Goal: Task Accomplishment & Management: Complete application form

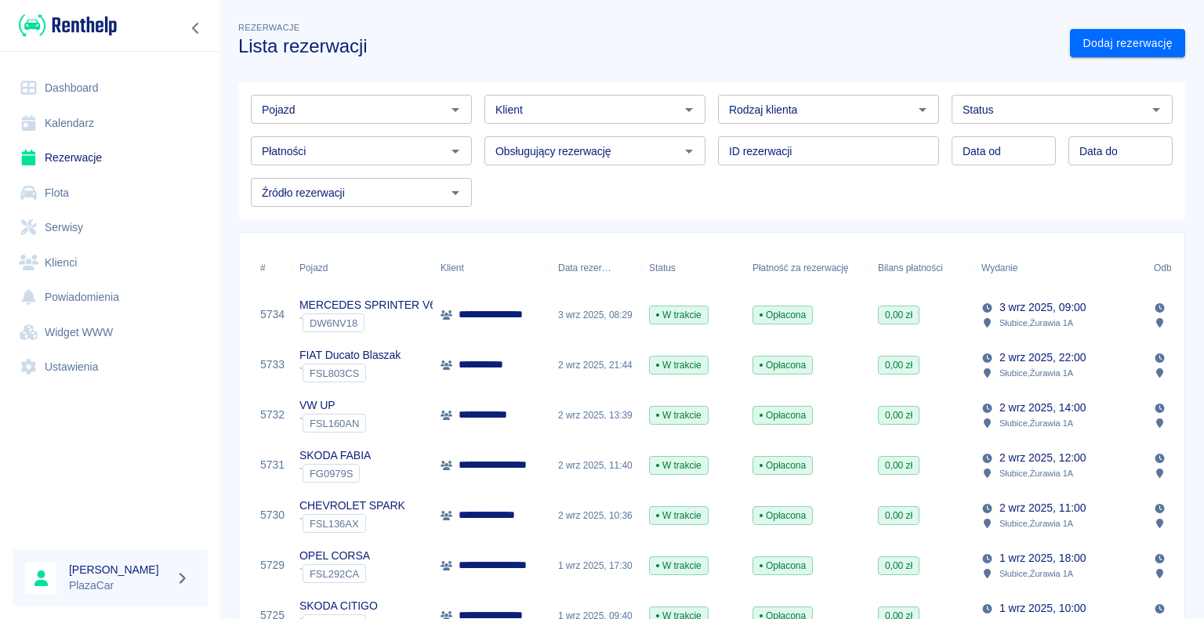
click at [92, 93] on link "Dashboard" at bounding box center [110, 88] width 195 height 35
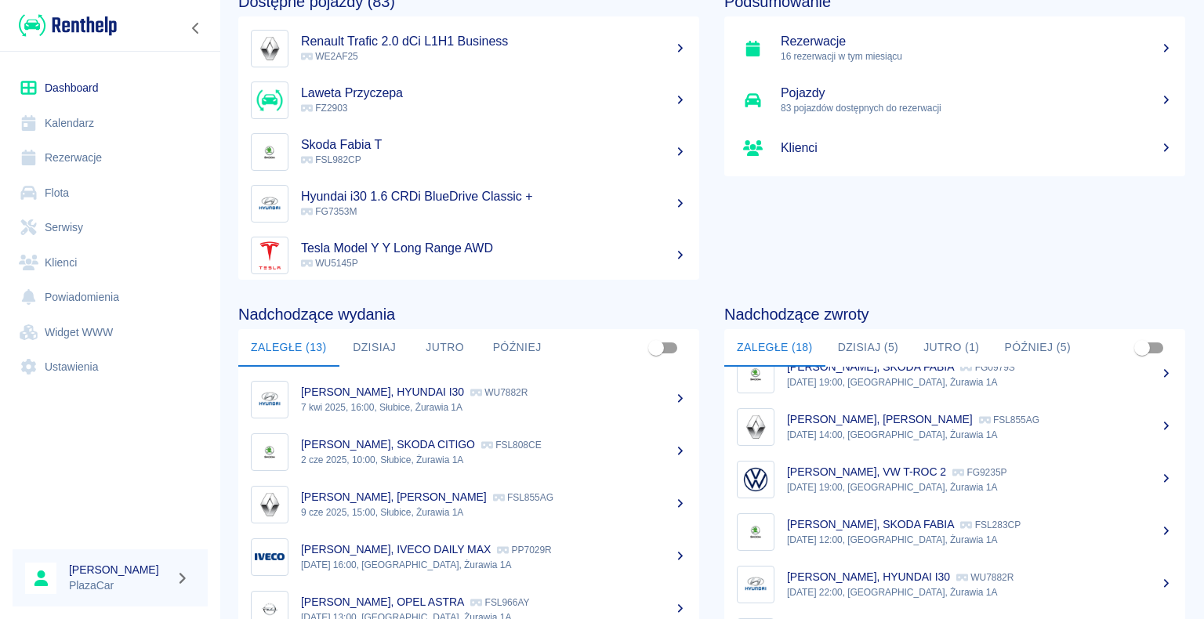
scroll to position [198, 0]
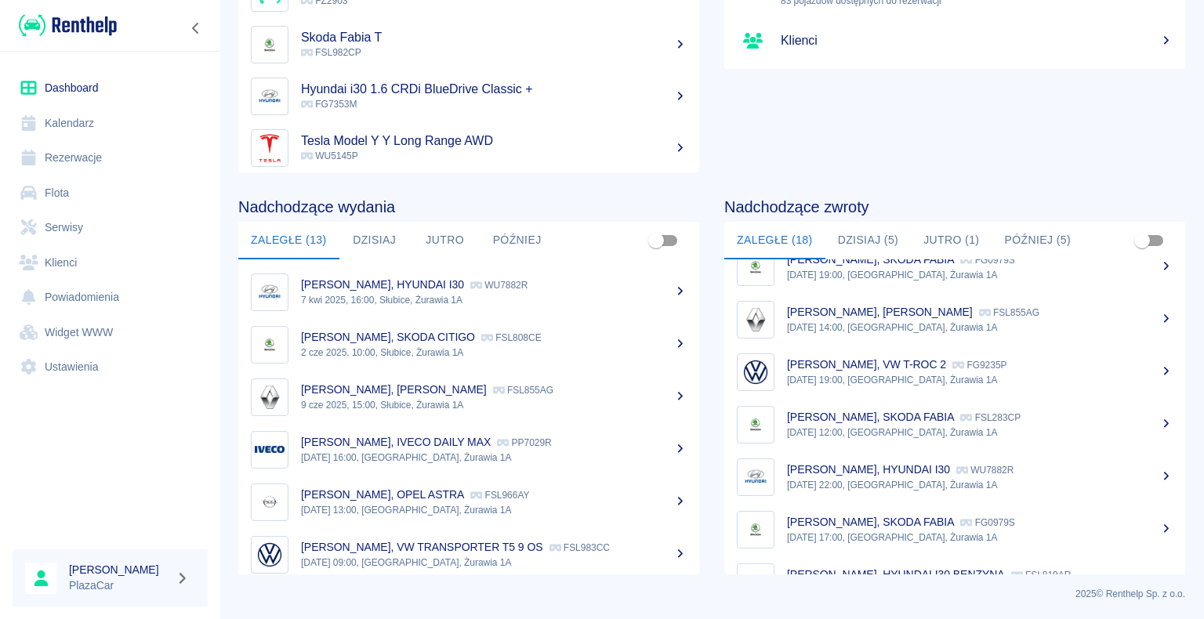
click at [862, 243] on button "Dzisiaj (5)" at bounding box center [869, 241] width 86 height 38
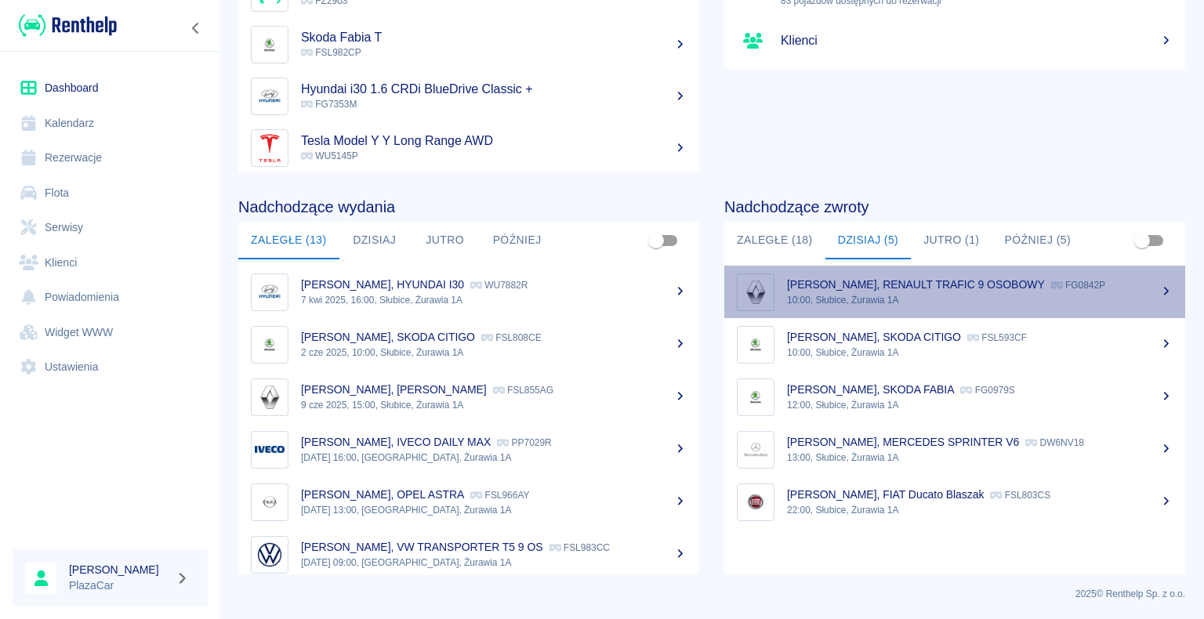
click at [949, 285] on p "[PERSON_NAME], RENAULT TRAFIC 9 OSOBOWY" at bounding box center [916, 284] width 258 height 13
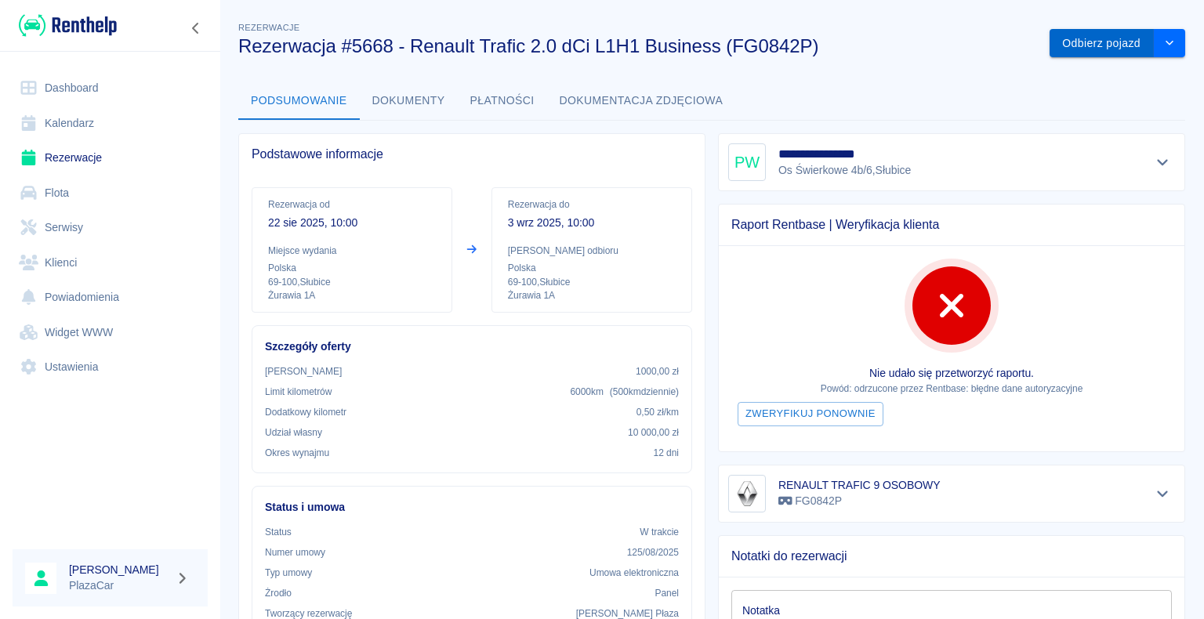
click at [1077, 42] on button "Odbierz pojazd" at bounding box center [1102, 43] width 104 height 29
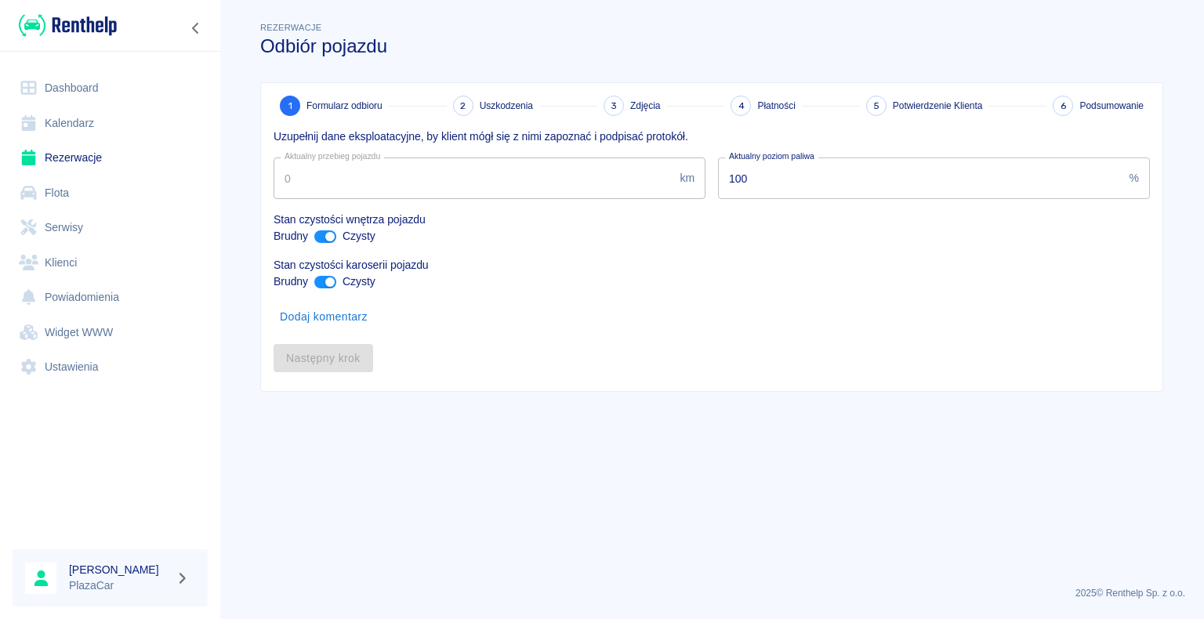
type input "145119"
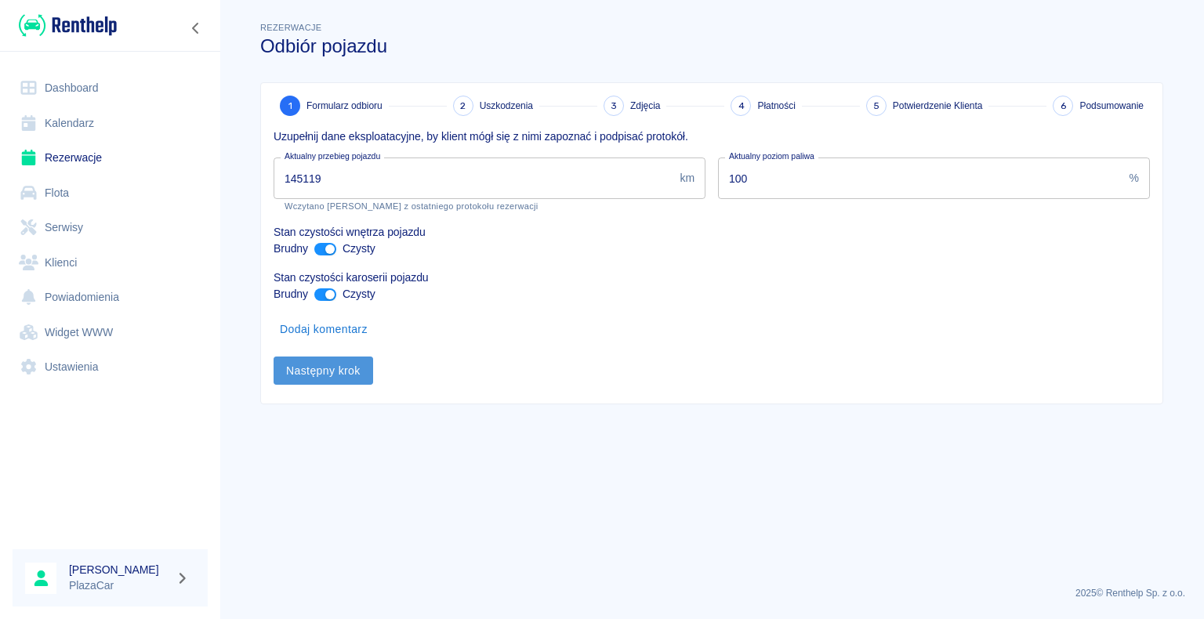
click at [312, 370] on button "Następny krok" at bounding box center [324, 371] width 100 height 29
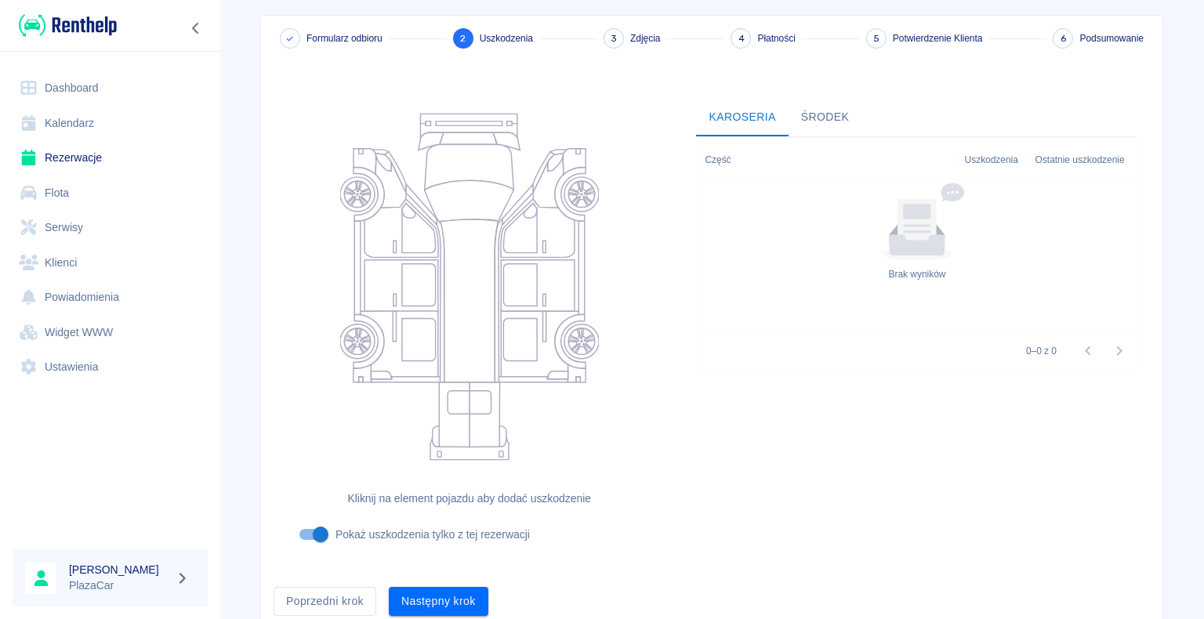
scroll to position [129, 0]
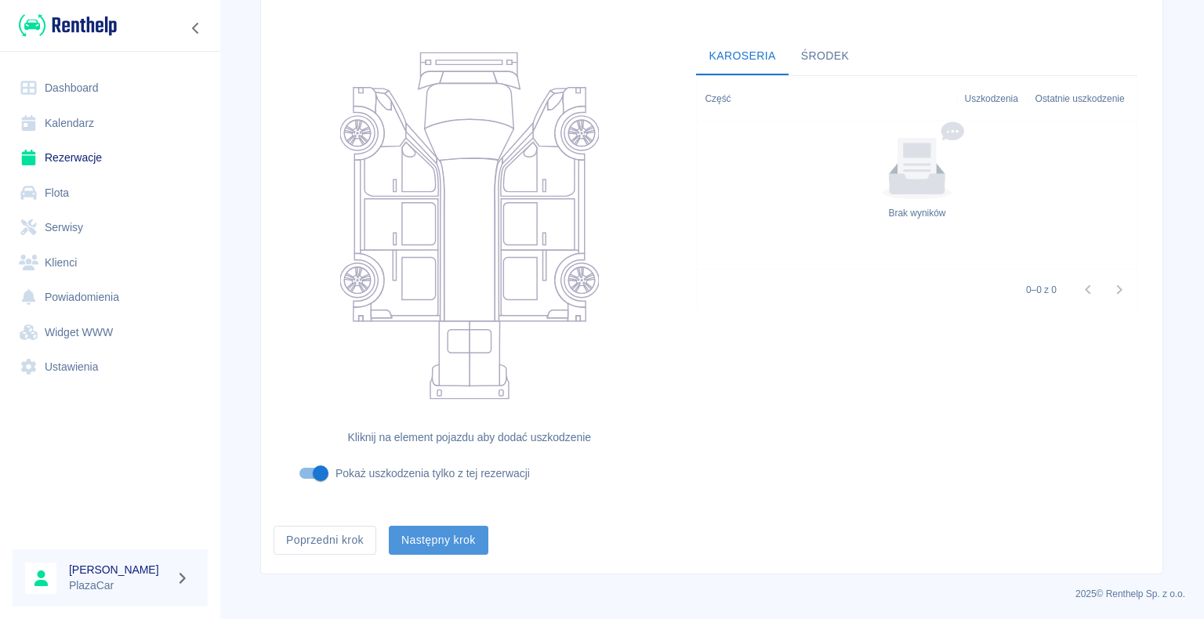
click at [433, 533] on button "Następny krok" at bounding box center [439, 540] width 100 height 29
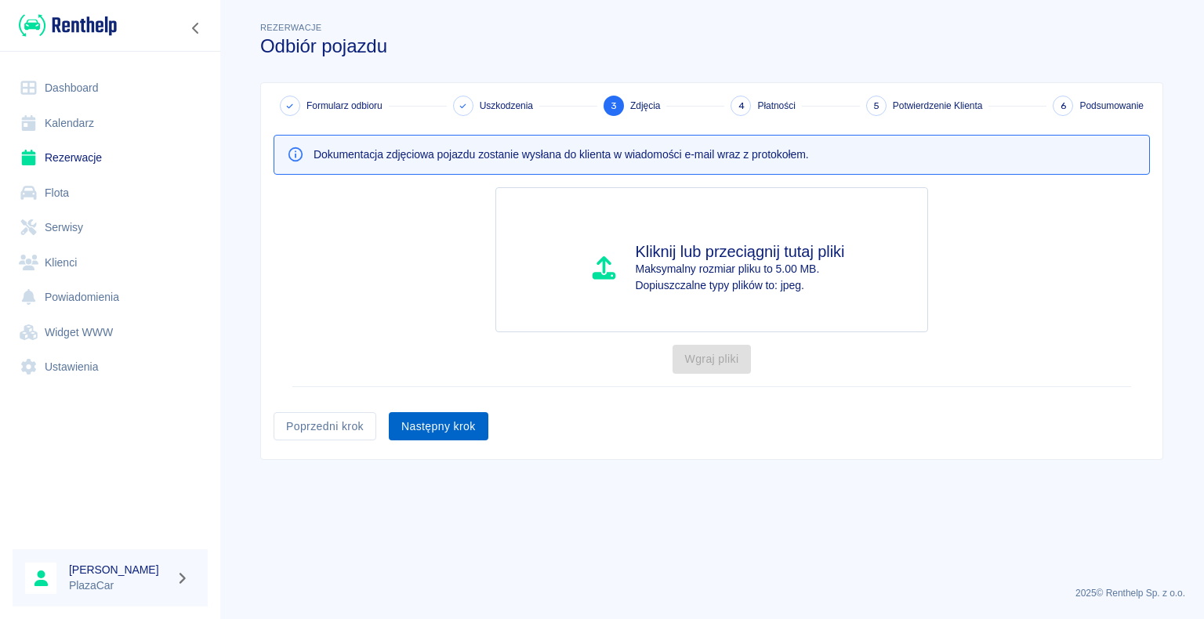
click at [438, 421] on button "Następny krok" at bounding box center [439, 426] width 100 height 29
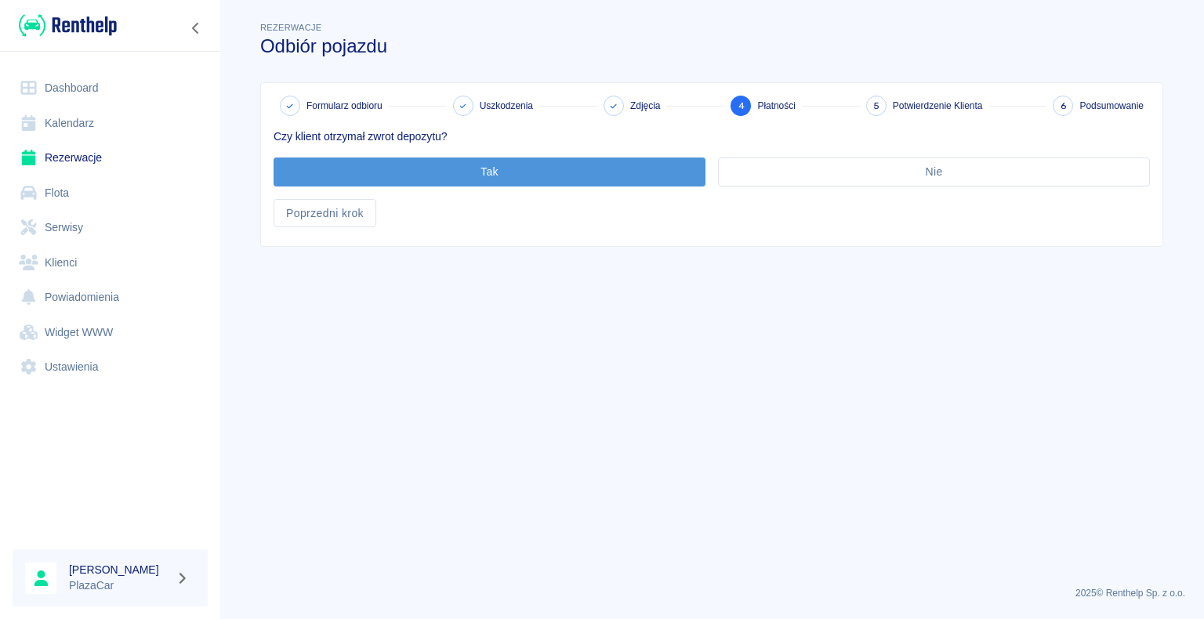
click at [484, 165] on button "Tak" at bounding box center [490, 172] width 432 height 29
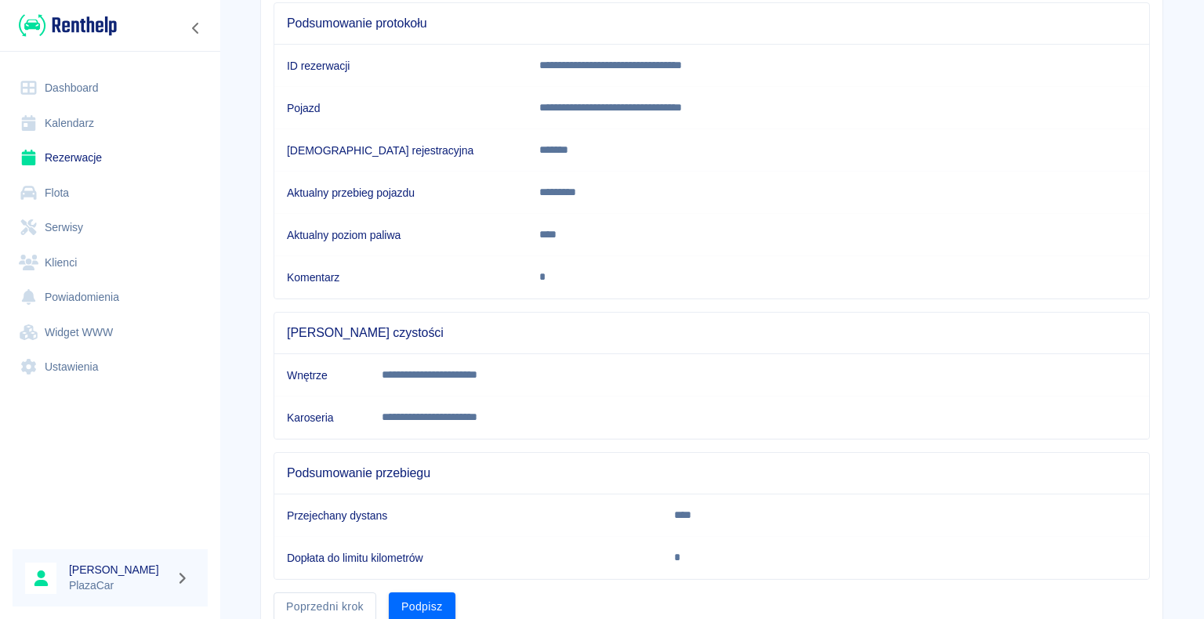
scroll to position [219, 0]
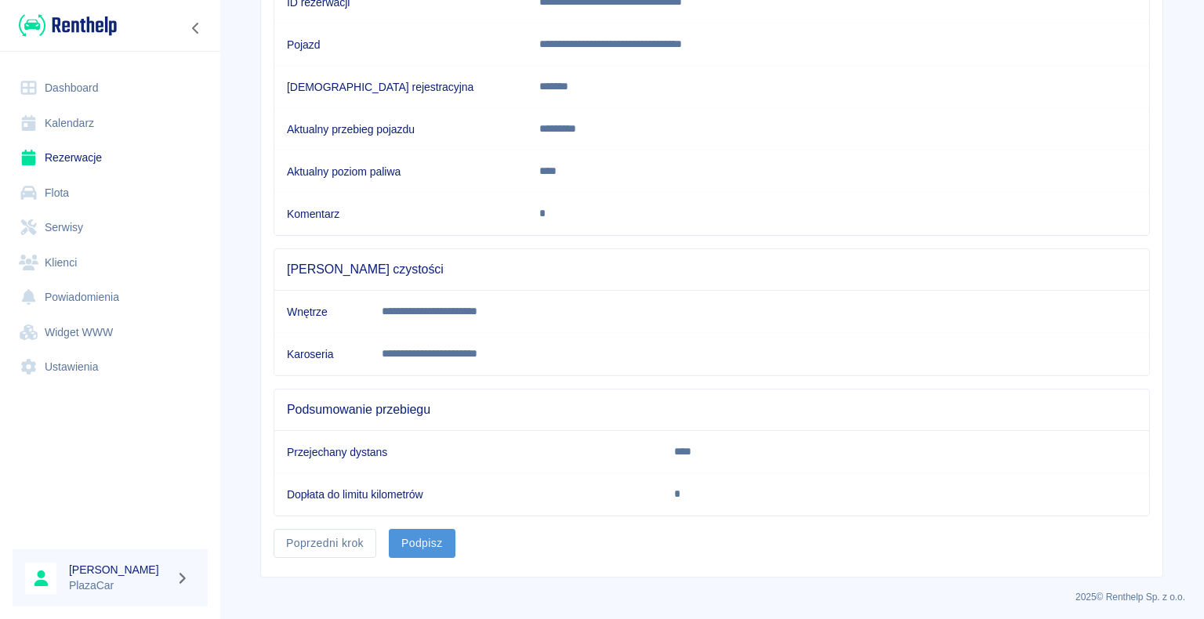
click at [412, 531] on button "Podpisz" at bounding box center [422, 543] width 67 height 29
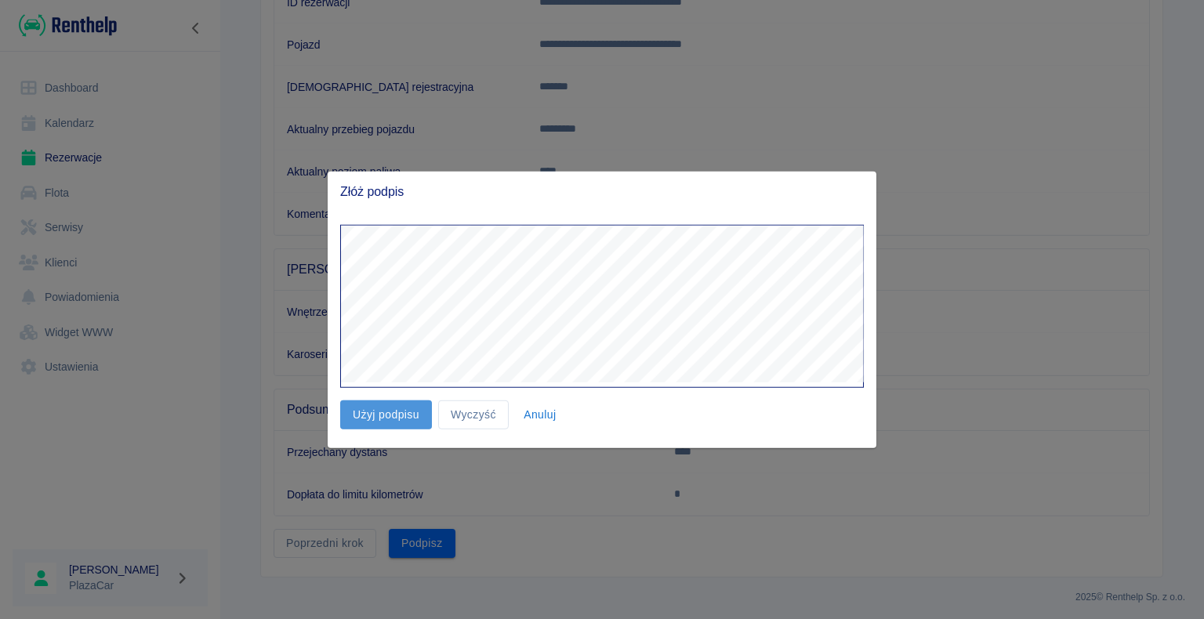
click at [392, 414] on button "Użyj podpisu" at bounding box center [386, 415] width 92 height 29
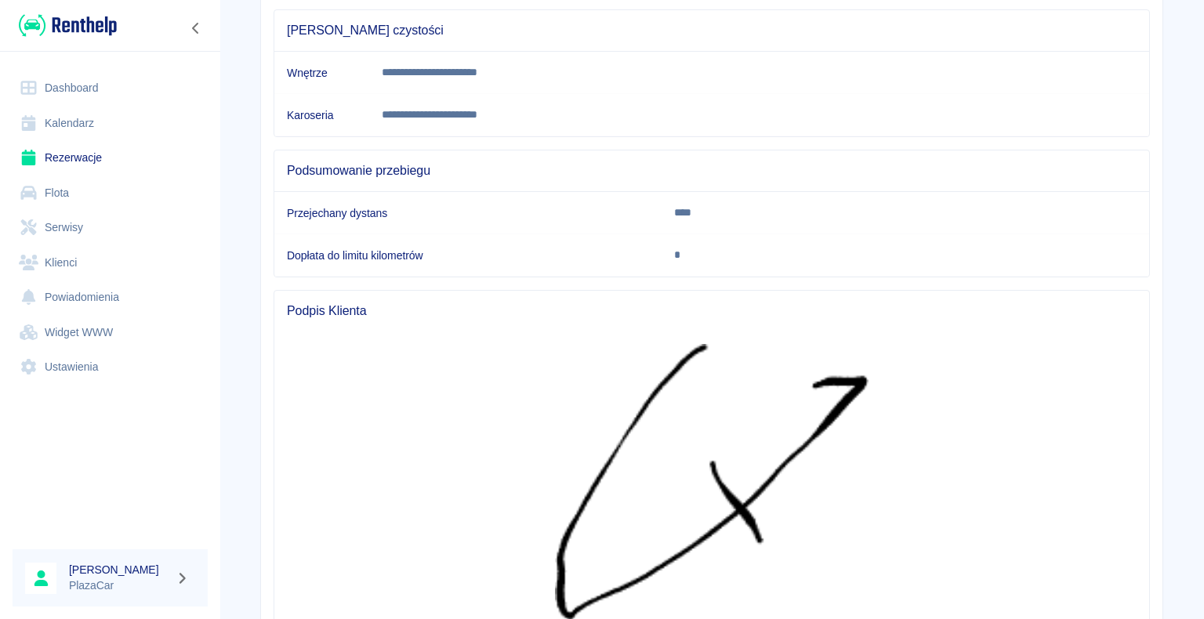
scroll to position [621, 0]
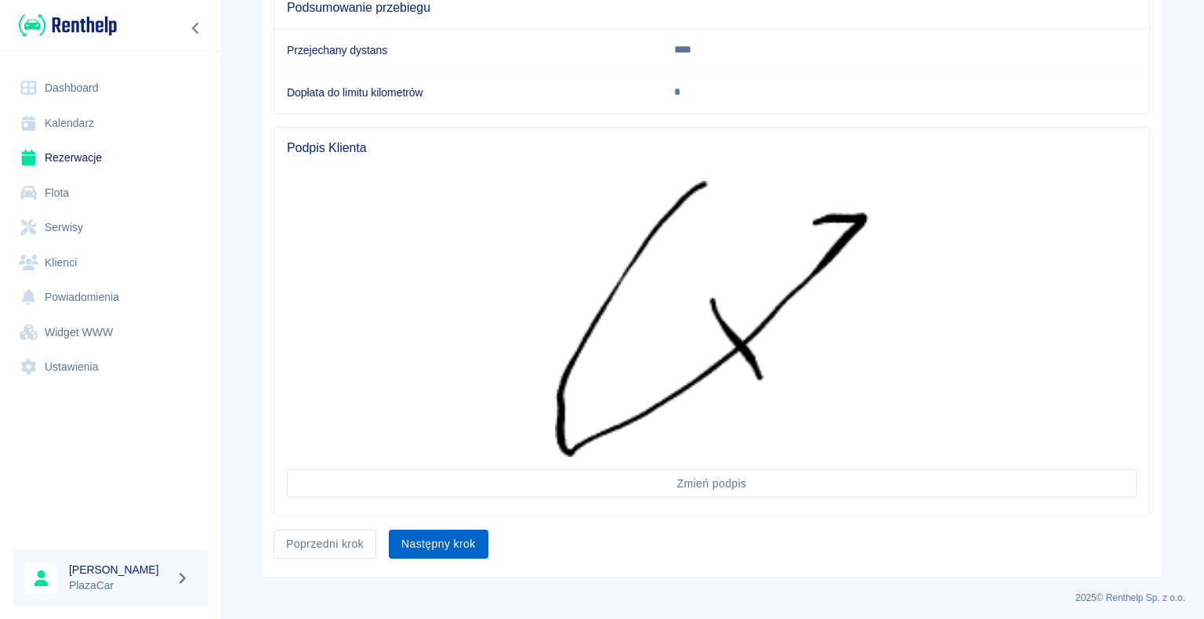
click at [428, 538] on button "Następny krok" at bounding box center [439, 544] width 100 height 29
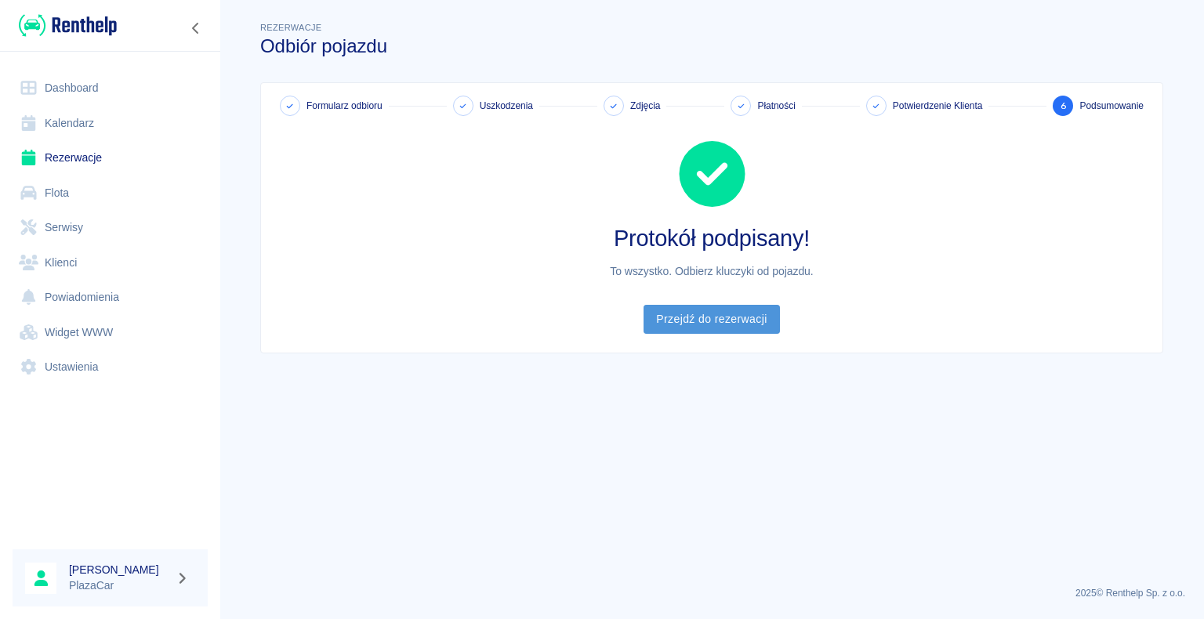
click at [710, 318] on link "Przejdź do rezerwacji" at bounding box center [712, 319] width 136 height 29
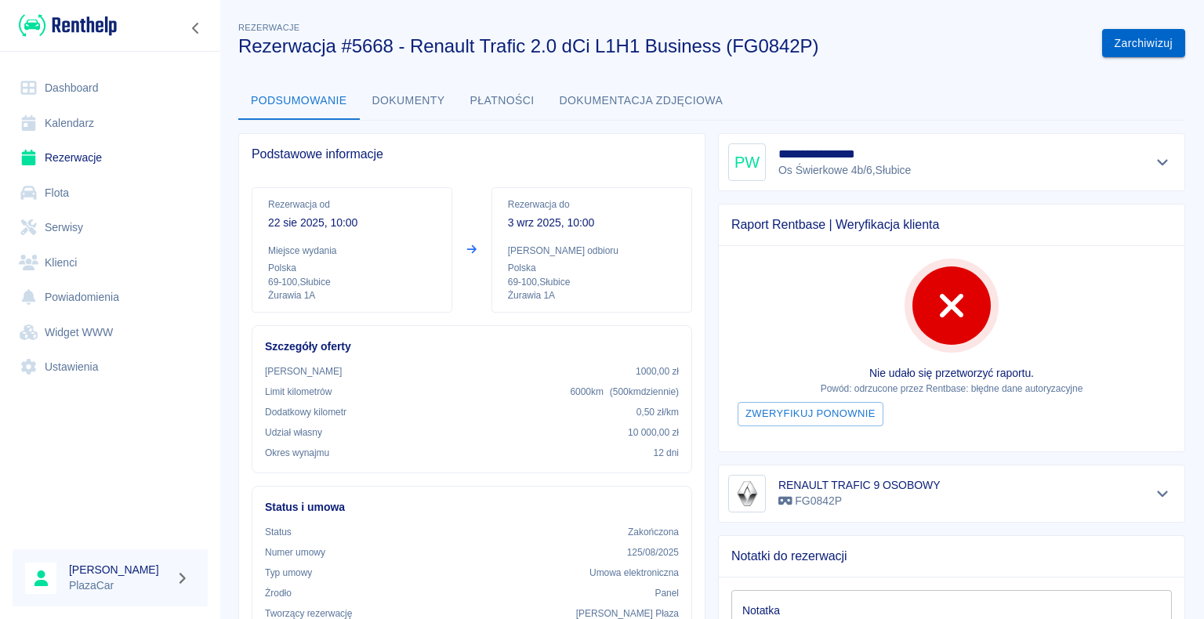
click at [1120, 45] on button "Zarchiwizuj" at bounding box center [1143, 43] width 83 height 29
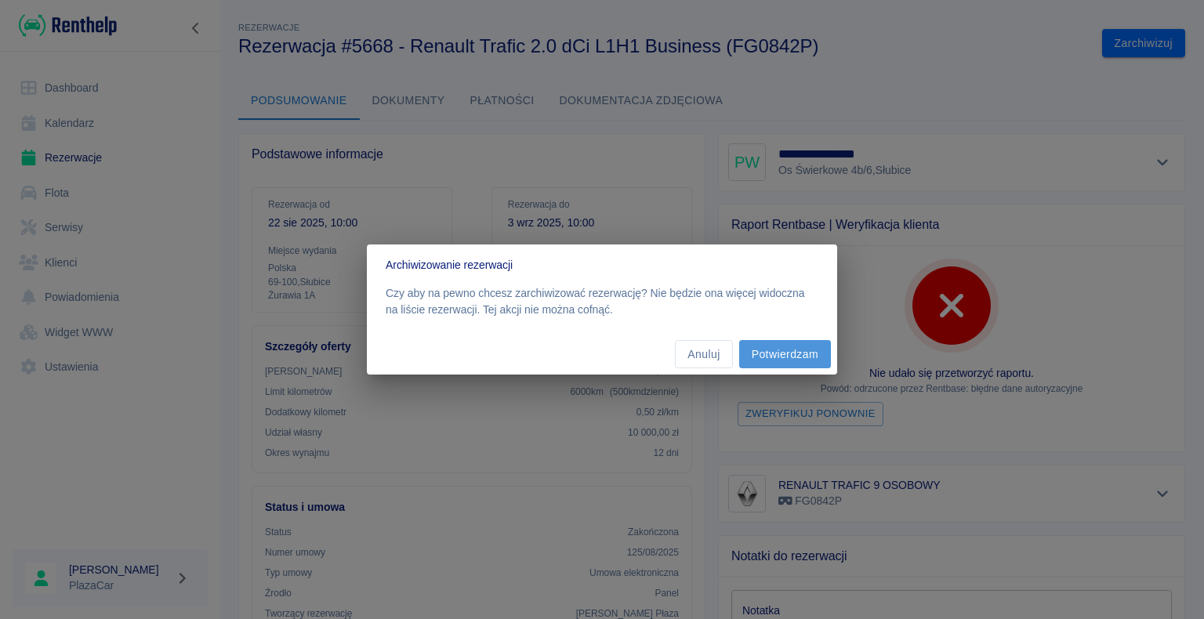
click at [782, 355] on button "Potwierdzam" at bounding box center [785, 354] width 92 height 29
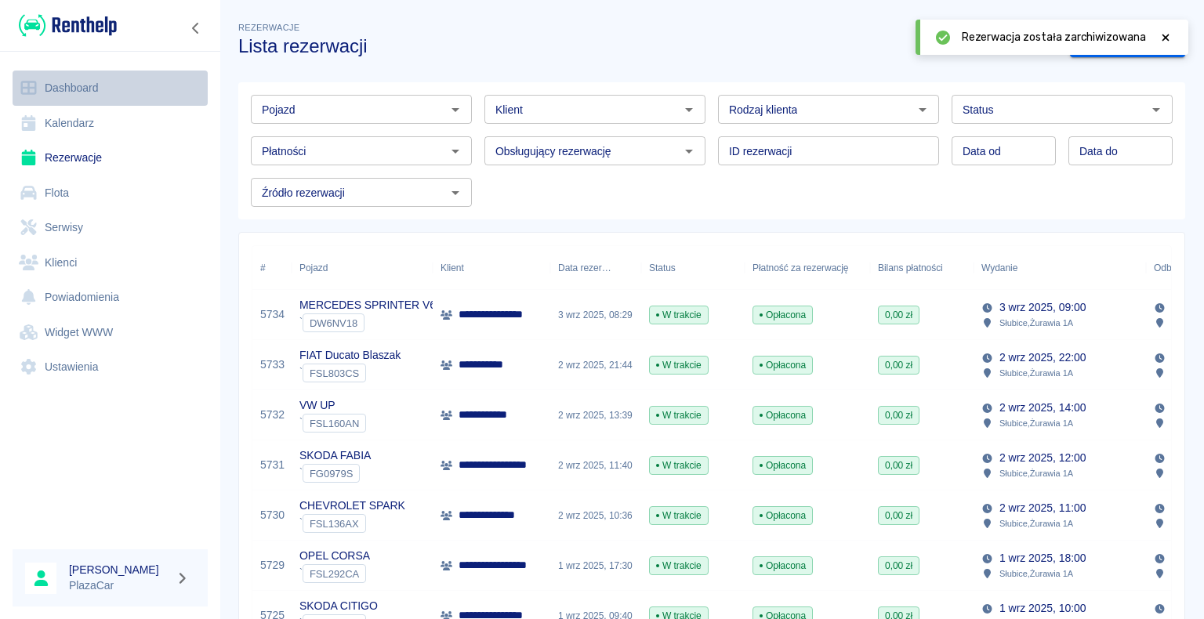
click at [100, 79] on link "Dashboard" at bounding box center [110, 88] width 195 height 35
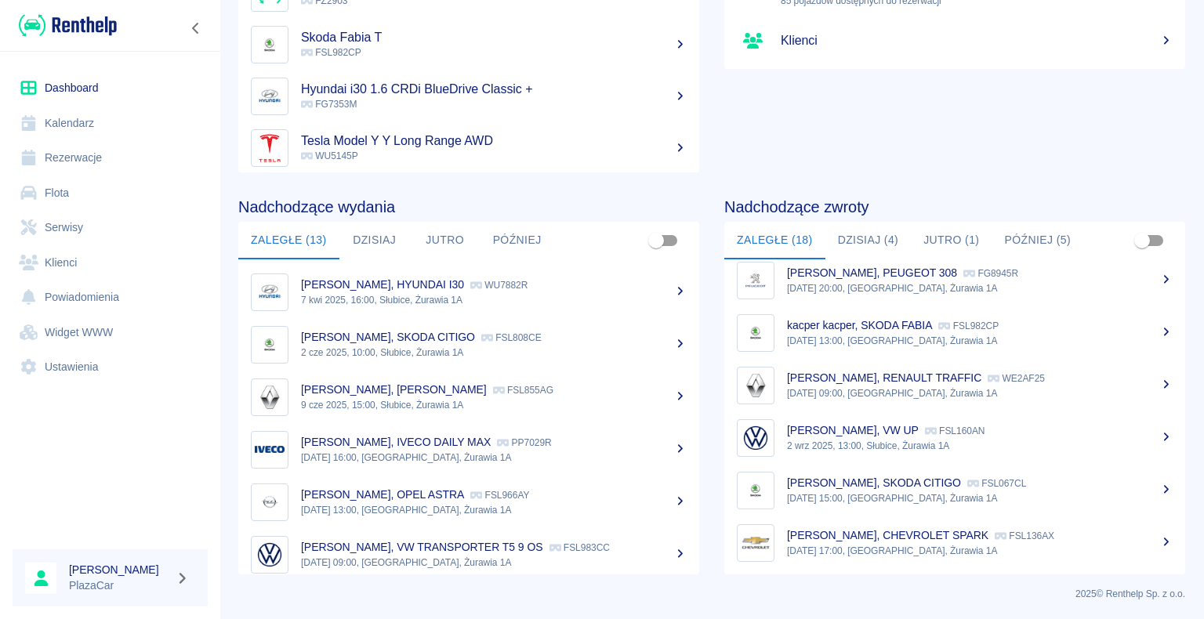
scroll to position [643, 0]
click at [903, 382] on p "[PERSON_NAME], RENAULT TRAFFIC" at bounding box center [884, 377] width 194 height 13
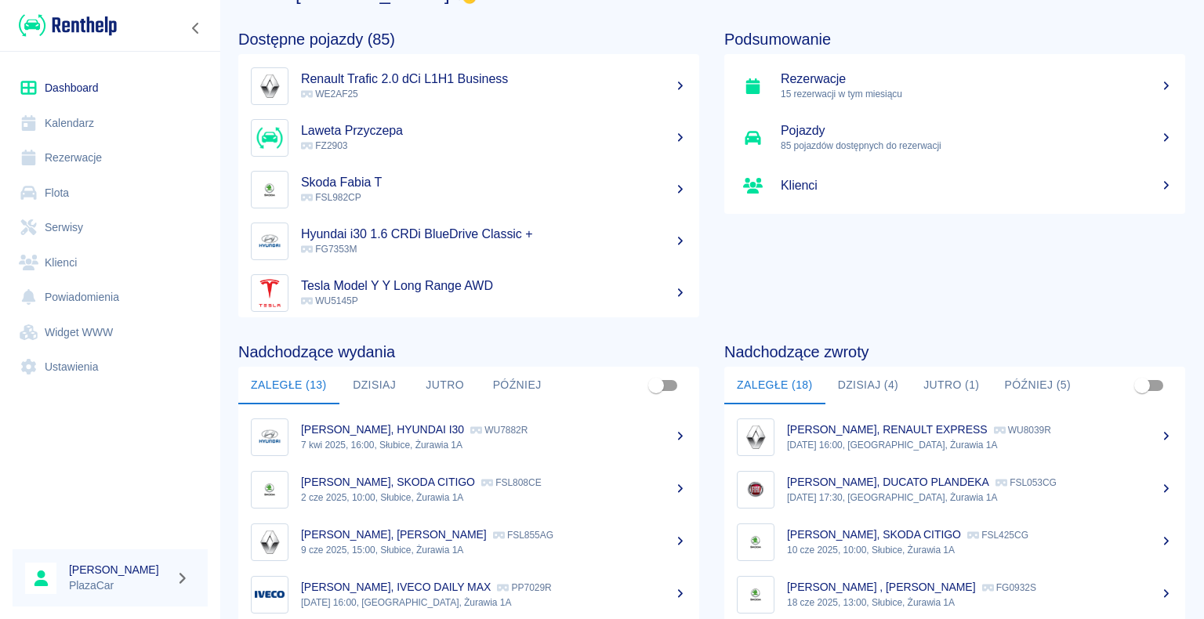
scroll to position [198, 0]
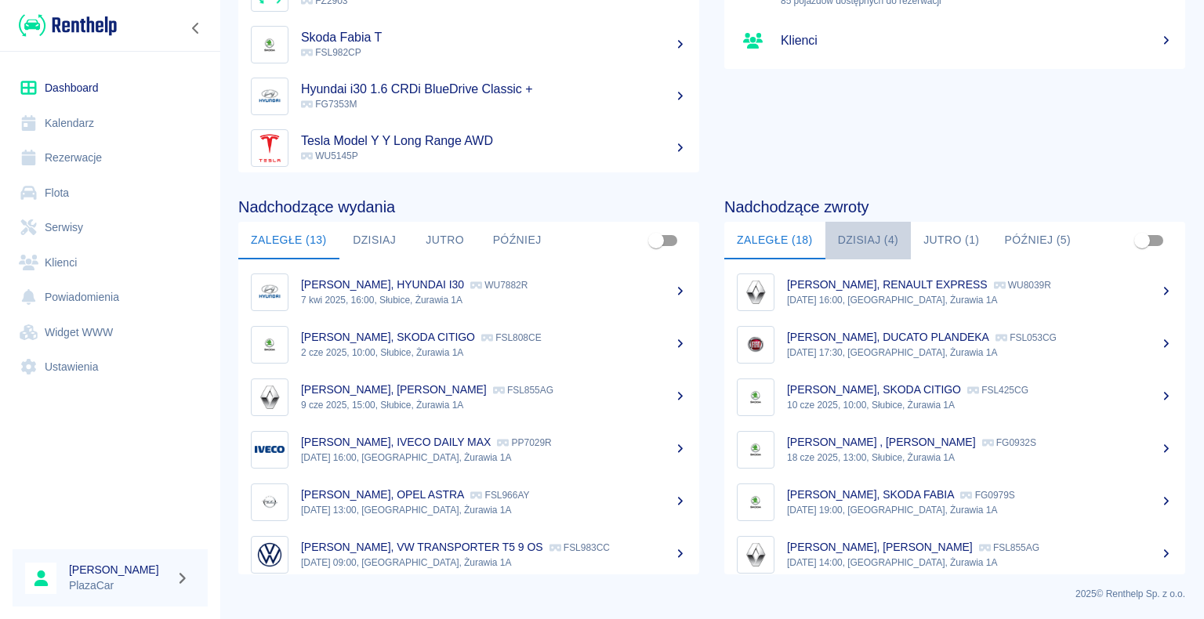
click at [874, 237] on button "Dzisiaj (4)" at bounding box center [869, 241] width 86 height 38
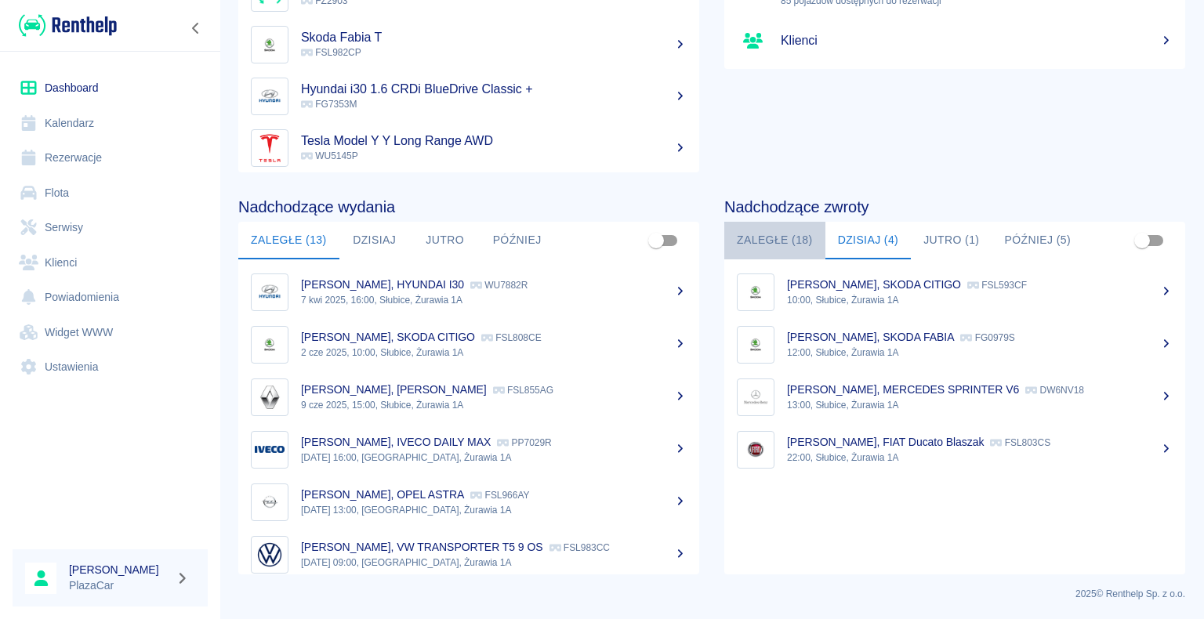
click at [758, 240] on button "Zaległe (18)" at bounding box center [774, 241] width 101 height 38
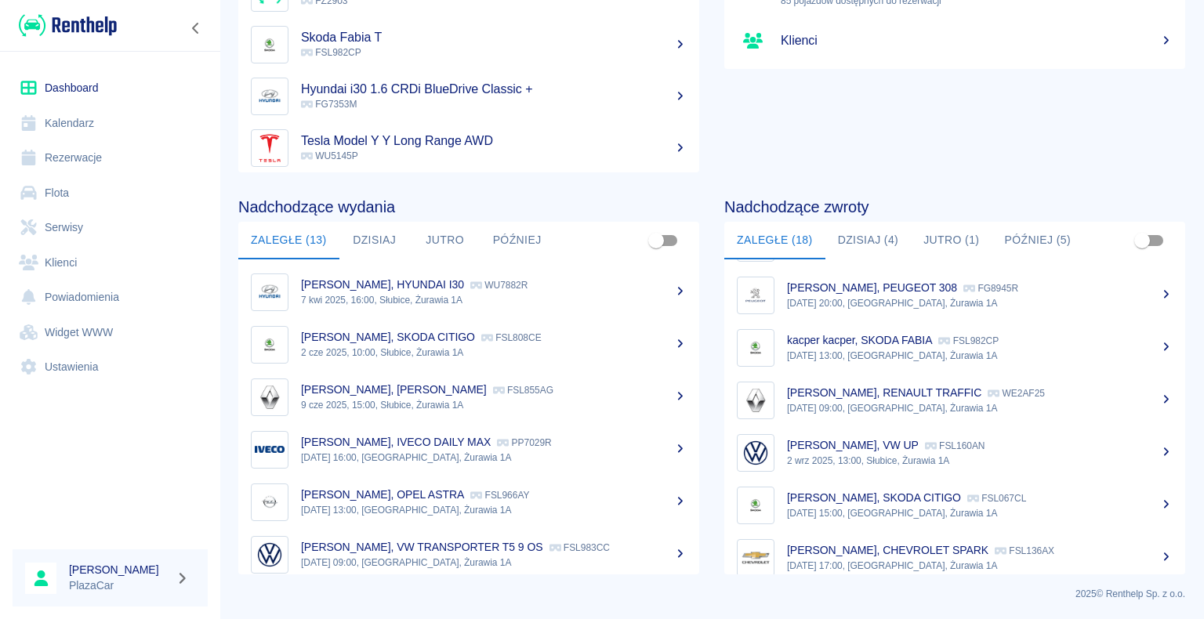
scroll to position [643, 0]
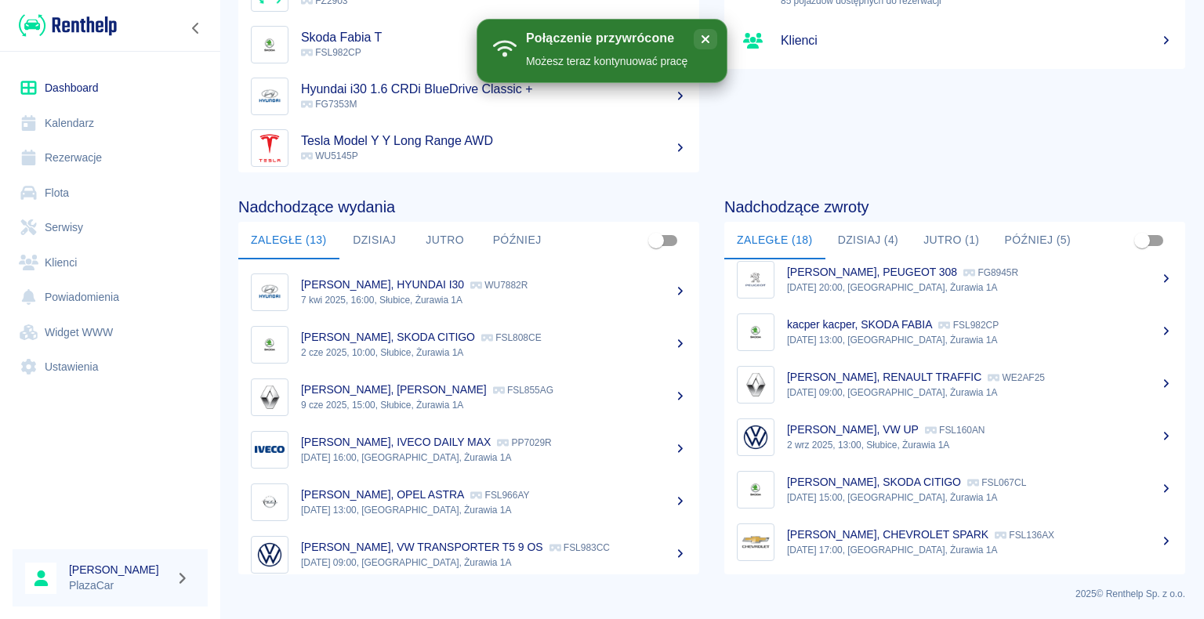
click at [80, 158] on link "Rezerwacje" at bounding box center [110, 157] width 195 height 35
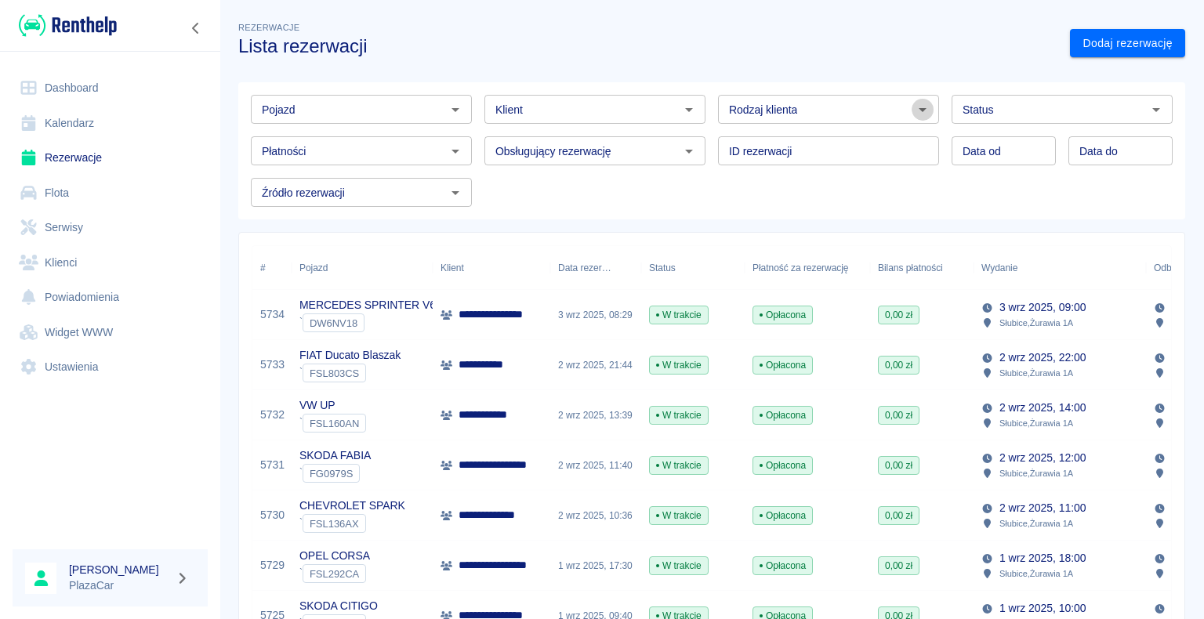
click at [916, 114] on icon "Otwórz" at bounding box center [922, 109] width 19 height 19
click at [858, 151] on li "Osoba prywatna" at bounding box center [822, 143] width 218 height 26
type input "Osoba prywatna"
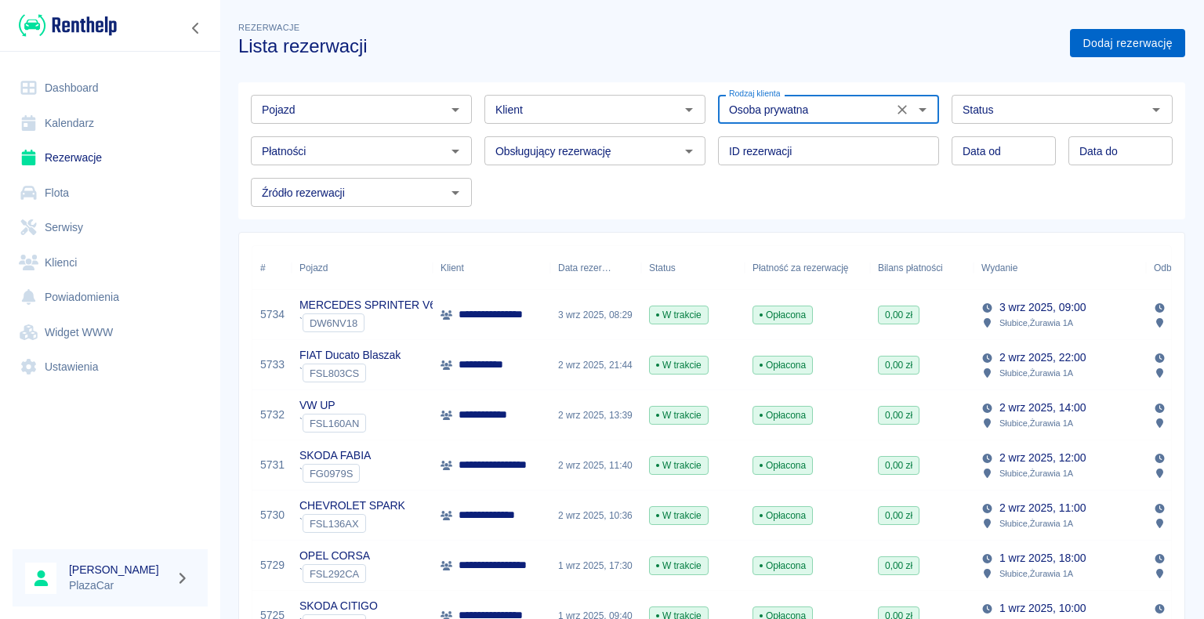
click at [1083, 40] on link "Dodaj rezerwację" at bounding box center [1127, 43] width 115 height 29
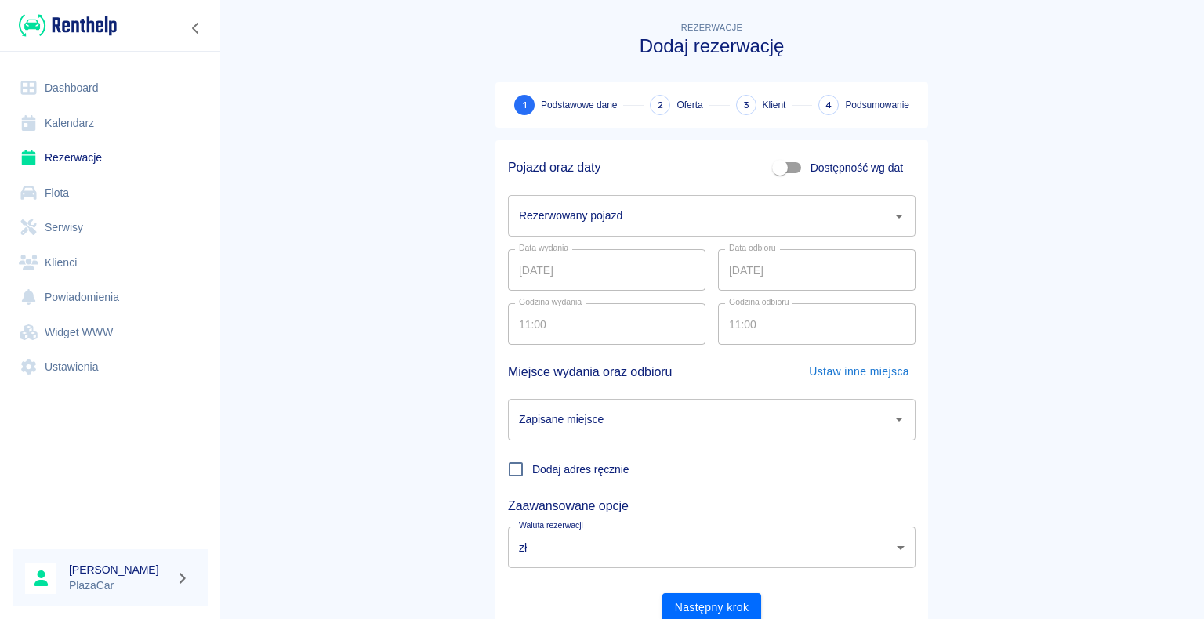
click at [895, 215] on icon "Otwórz" at bounding box center [899, 217] width 8 height 4
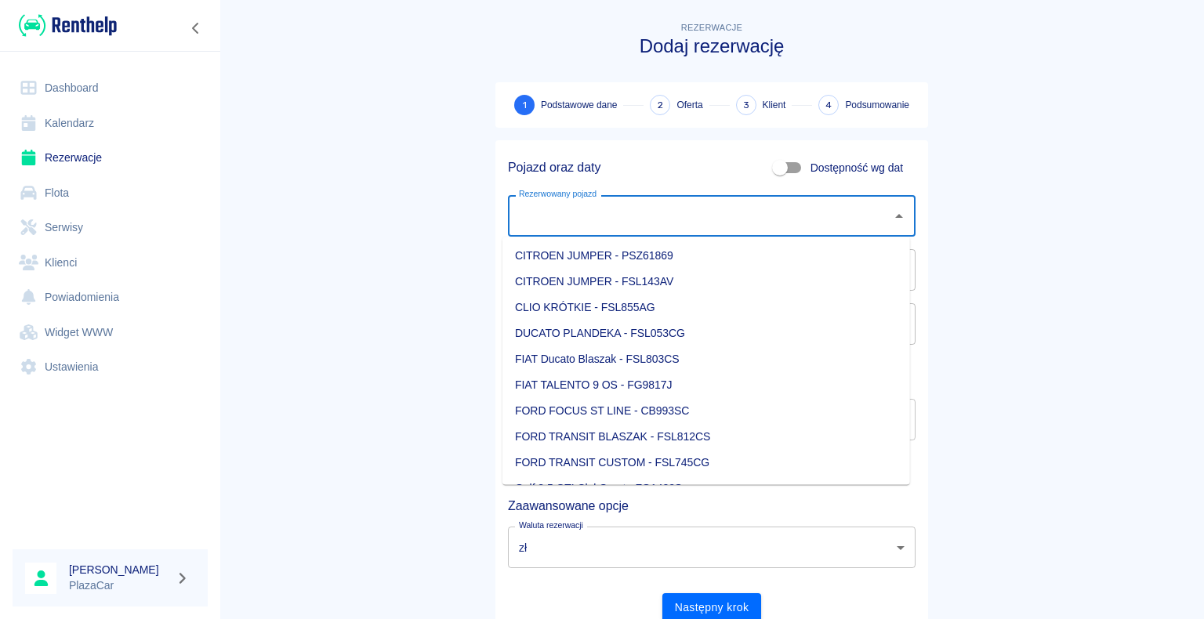
scroll to position [78, 0]
click at [728, 407] on li "FORD FOCUS ST LINE - CB993SC" at bounding box center [707, 410] width 408 height 26
type input "FORD FOCUS ST LINE - CB993SC"
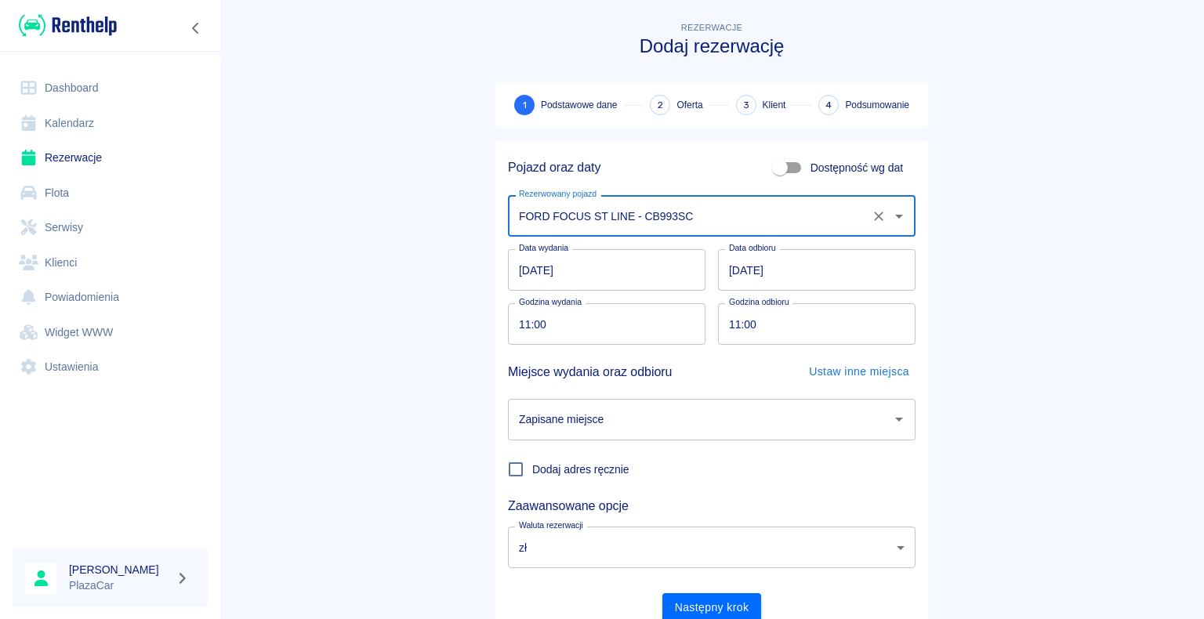
click at [737, 267] on input "[DATE]" at bounding box center [817, 270] width 198 height 42
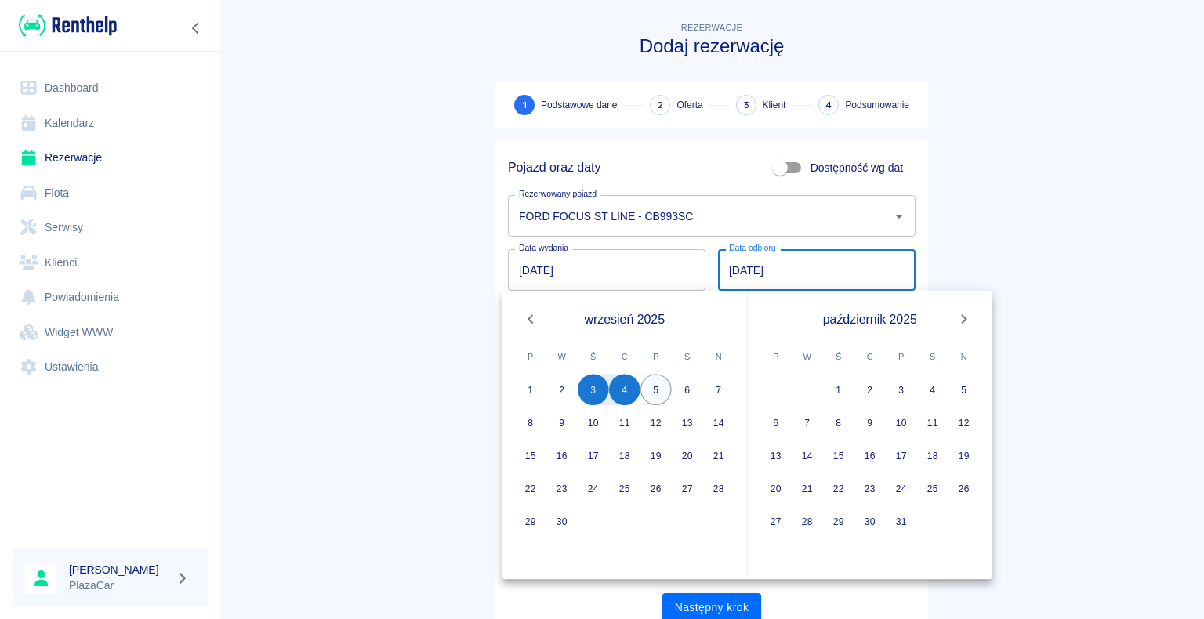
click at [656, 388] on button "5" at bounding box center [656, 389] width 31 height 31
type input "[DATE]"
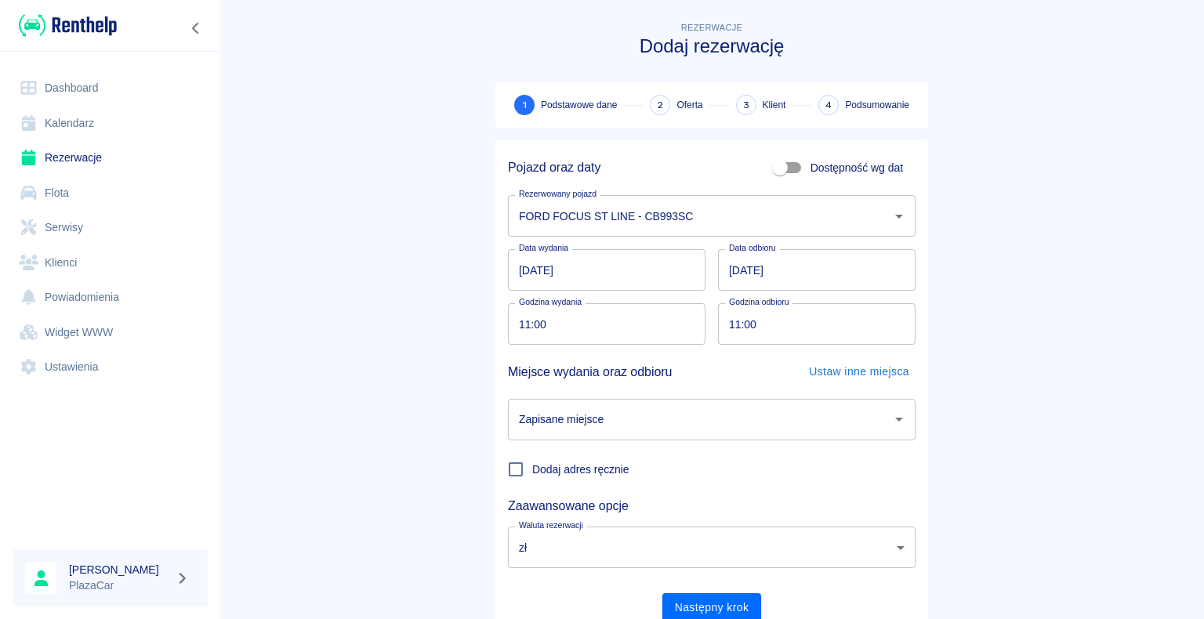
click at [890, 419] on icon "Otwórz" at bounding box center [899, 419] width 19 height 19
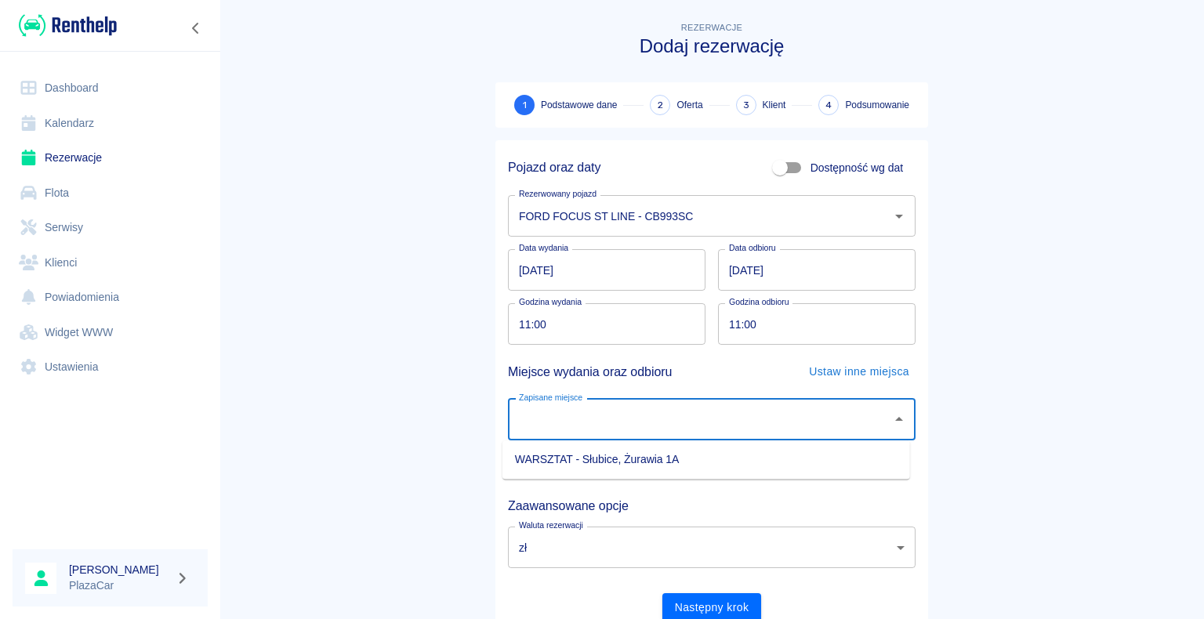
click at [825, 459] on li "WARSZTAT - Słubice, Żurawia 1A" at bounding box center [707, 460] width 408 height 26
type input "WARSZTAT - Słubice, Żurawia 1A"
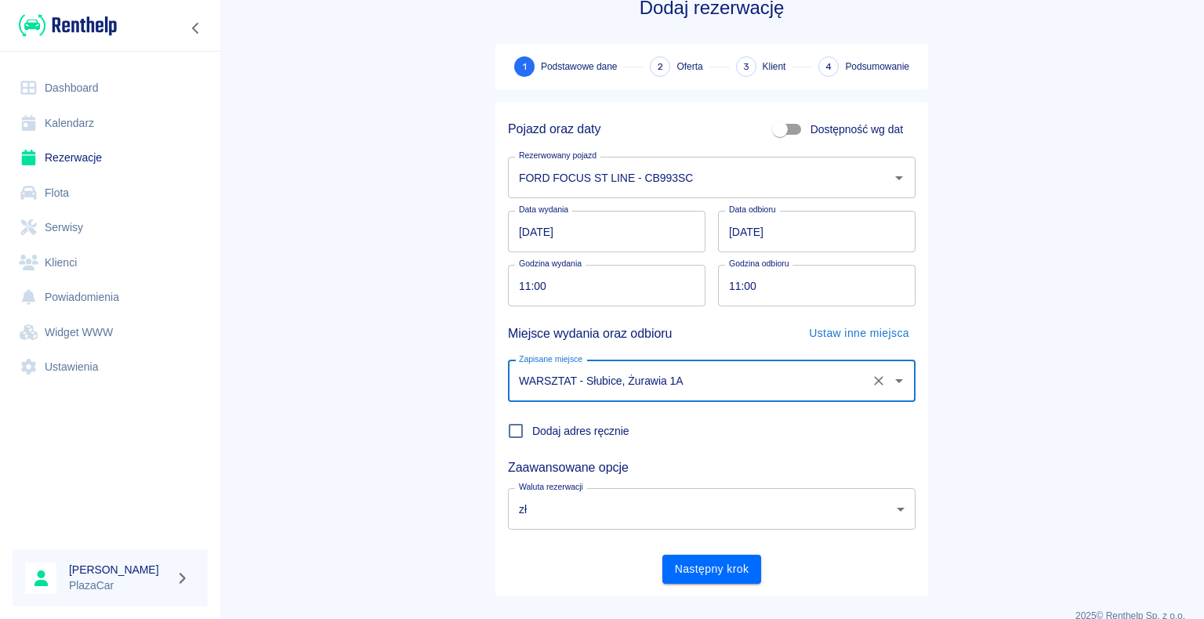
scroll to position [60, 0]
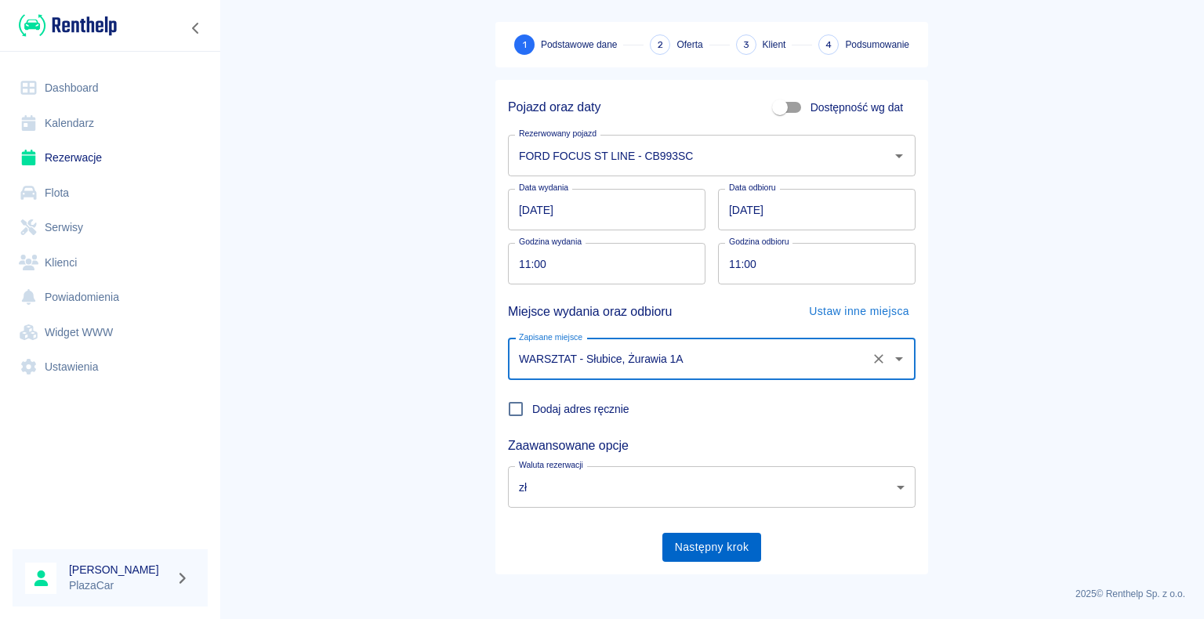
click at [709, 541] on button "Następny krok" at bounding box center [712, 547] width 100 height 29
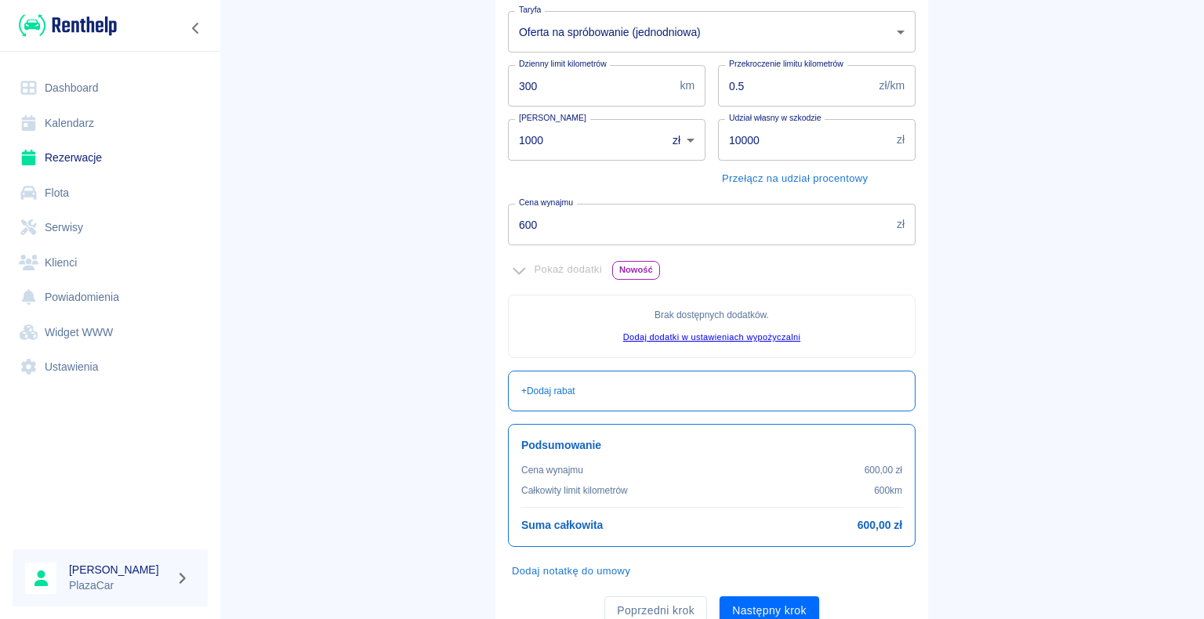
scroll to position [235, 0]
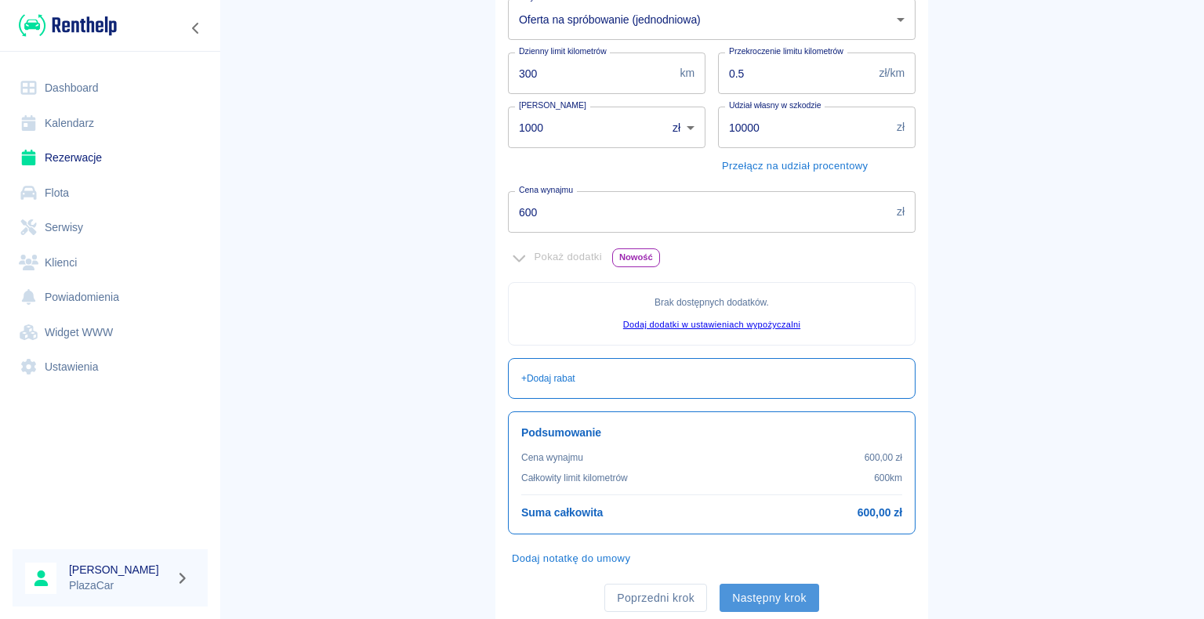
click at [765, 595] on button "Następny krok" at bounding box center [770, 598] width 100 height 29
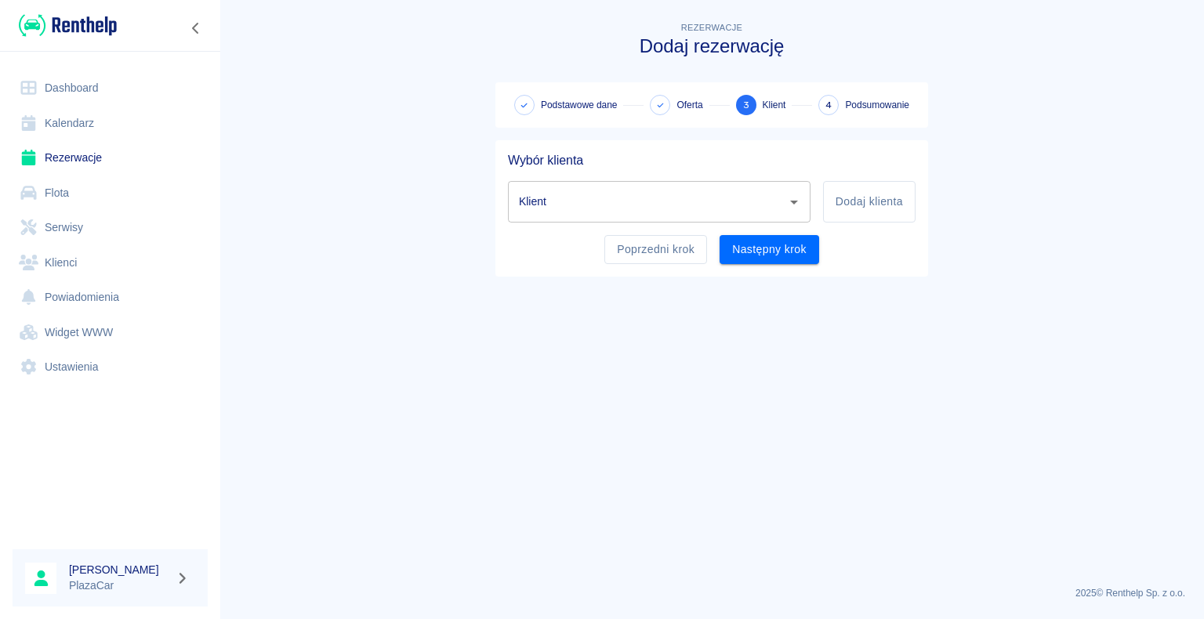
click at [554, 203] on input "Klient" at bounding box center [647, 201] width 265 height 27
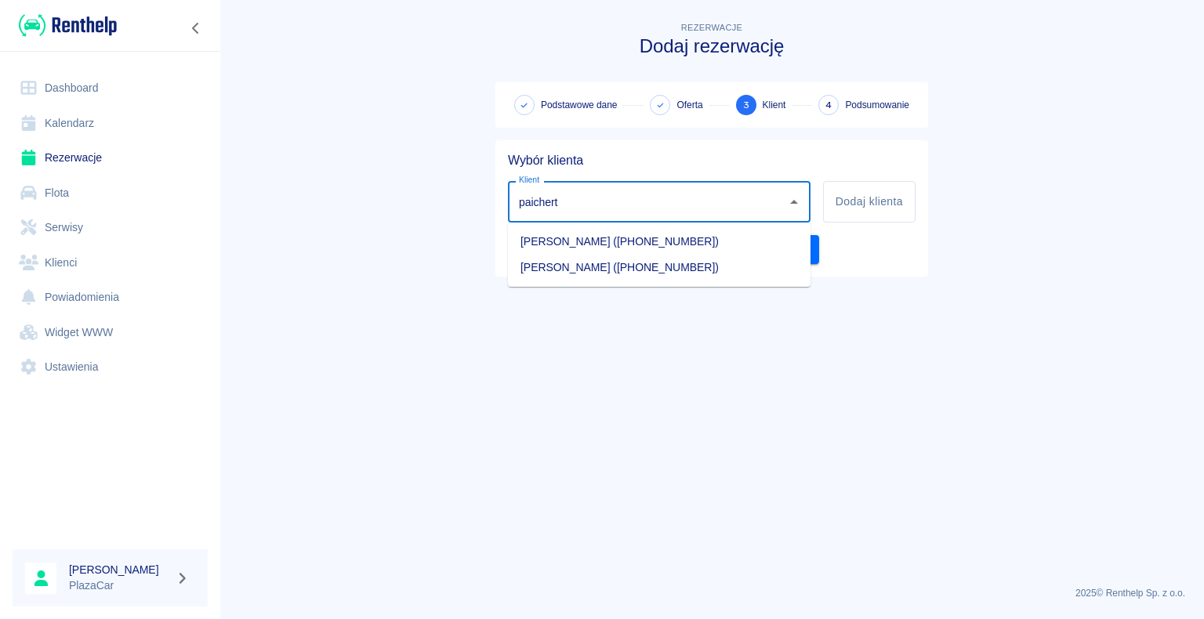
click at [624, 267] on li "[PERSON_NAME] ([PHONE_NUMBER])" at bounding box center [659, 268] width 303 height 26
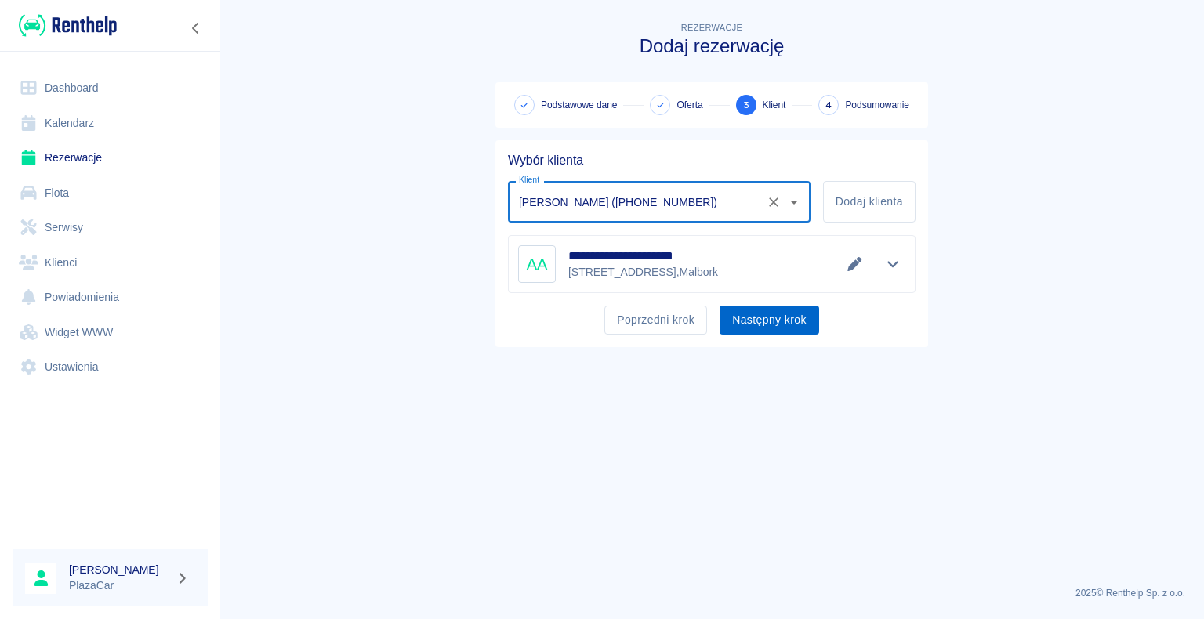
type input "[PERSON_NAME] ([PHONE_NUMBER])"
click at [761, 318] on button "Następny krok" at bounding box center [770, 320] width 100 height 29
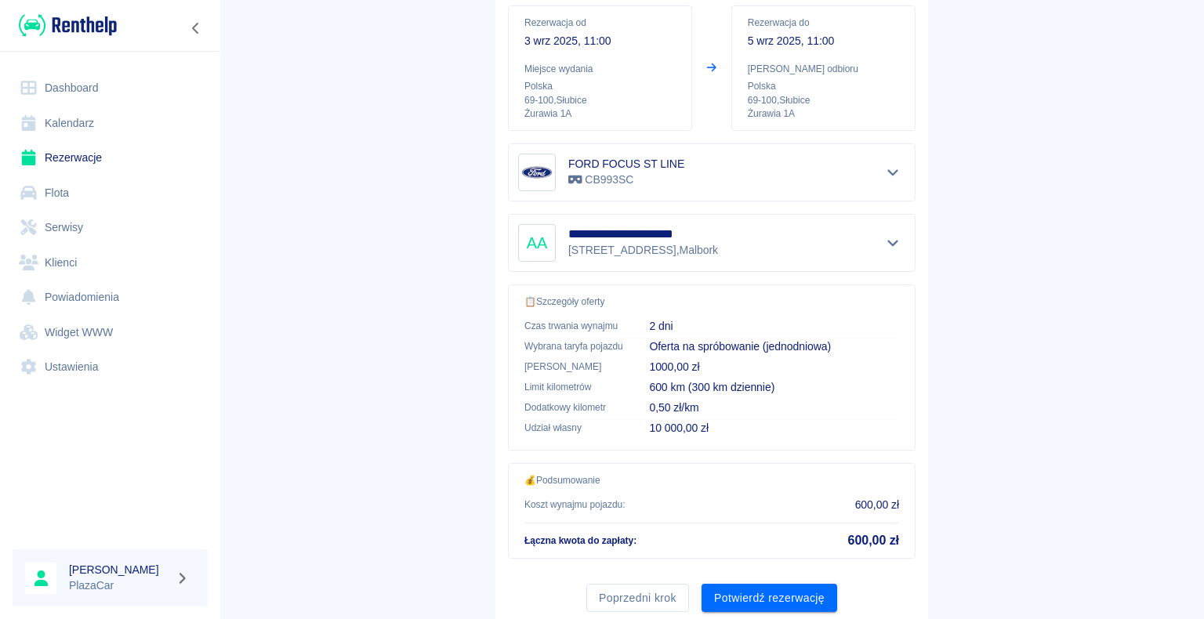
scroll to position [223, 0]
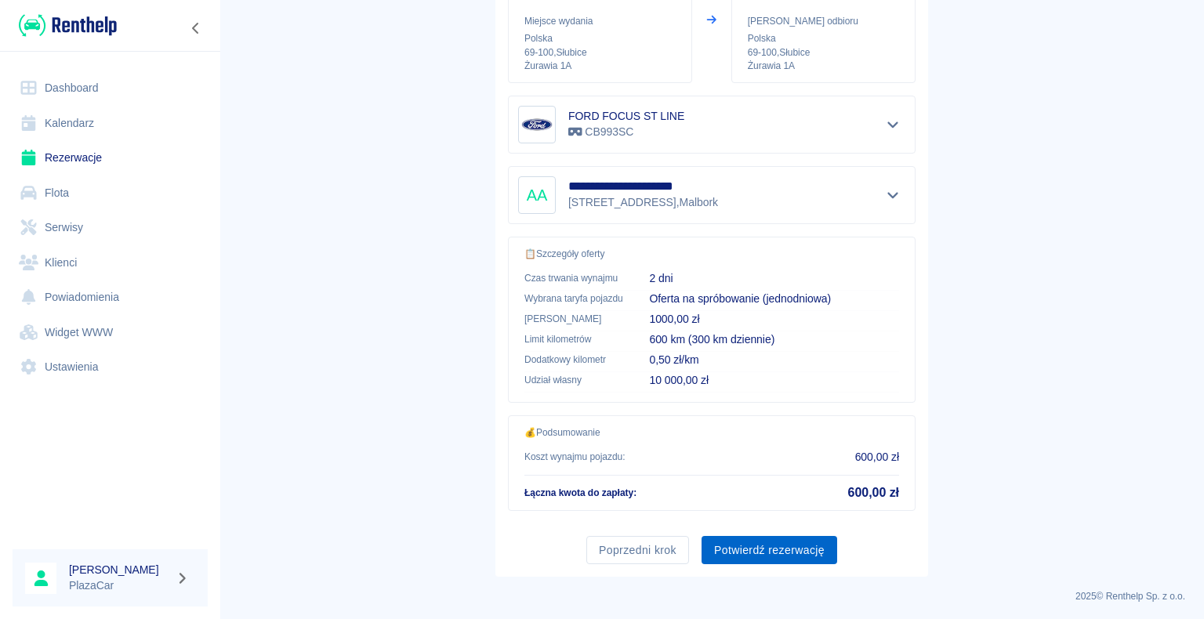
click at [768, 548] on button "Potwierdź rezerwację" at bounding box center [770, 550] width 136 height 29
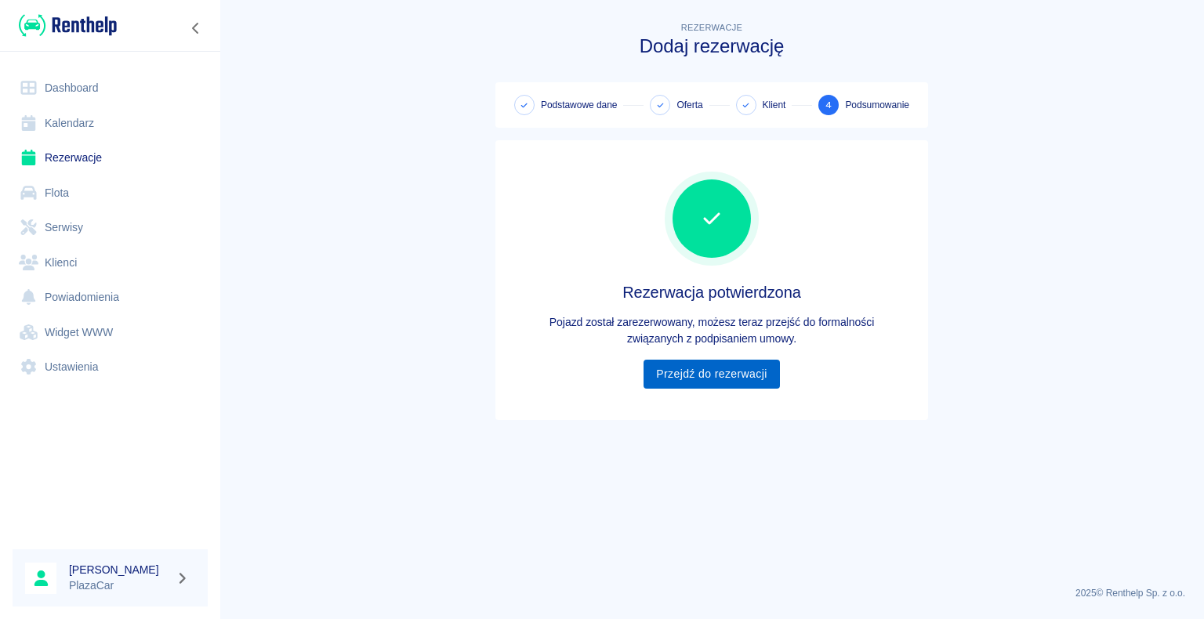
click at [699, 378] on link "Przejdź do rezerwacji" at bounding box center [712, 374] width 136 height 29
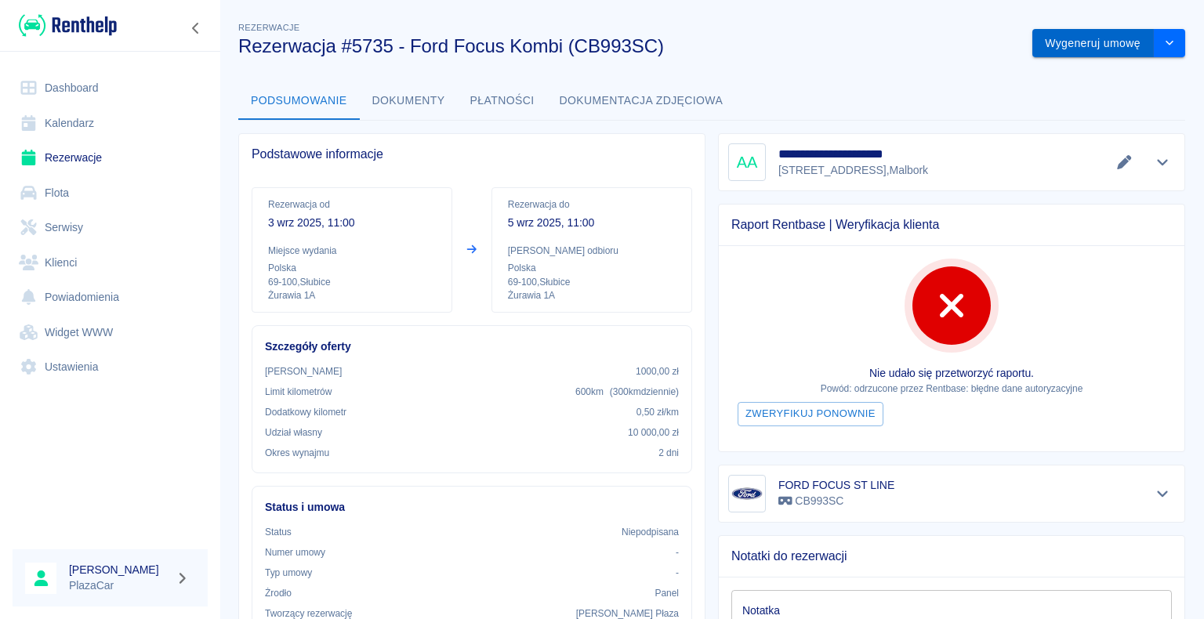
click at [1075, 42] on button "Wygeneruj umowę" at bounding box center [1094, 43] width 122 height 29
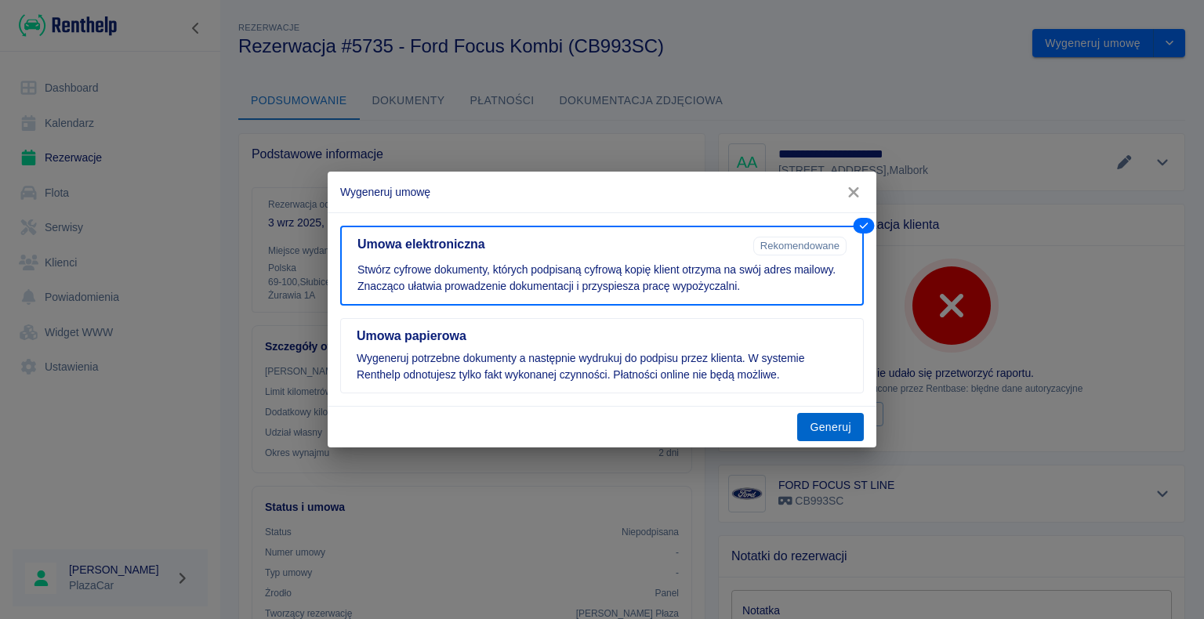
click at [827, 423] on button "Generuj" at bounding box center [830, 427] width 67 height 29
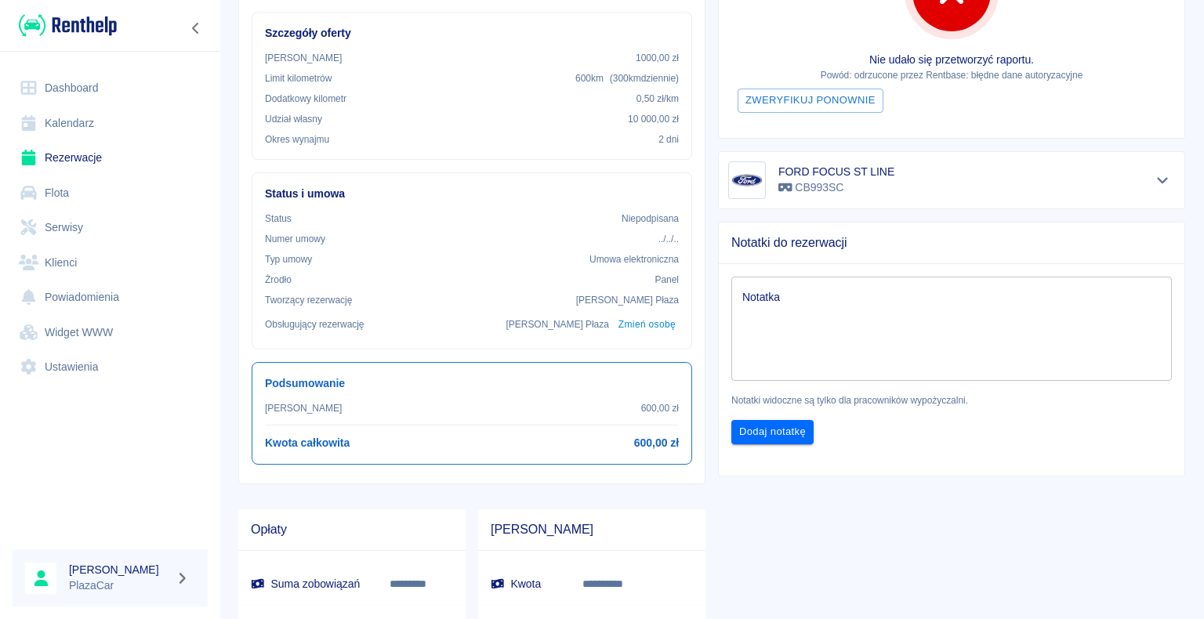
scroll to position [157, 0]
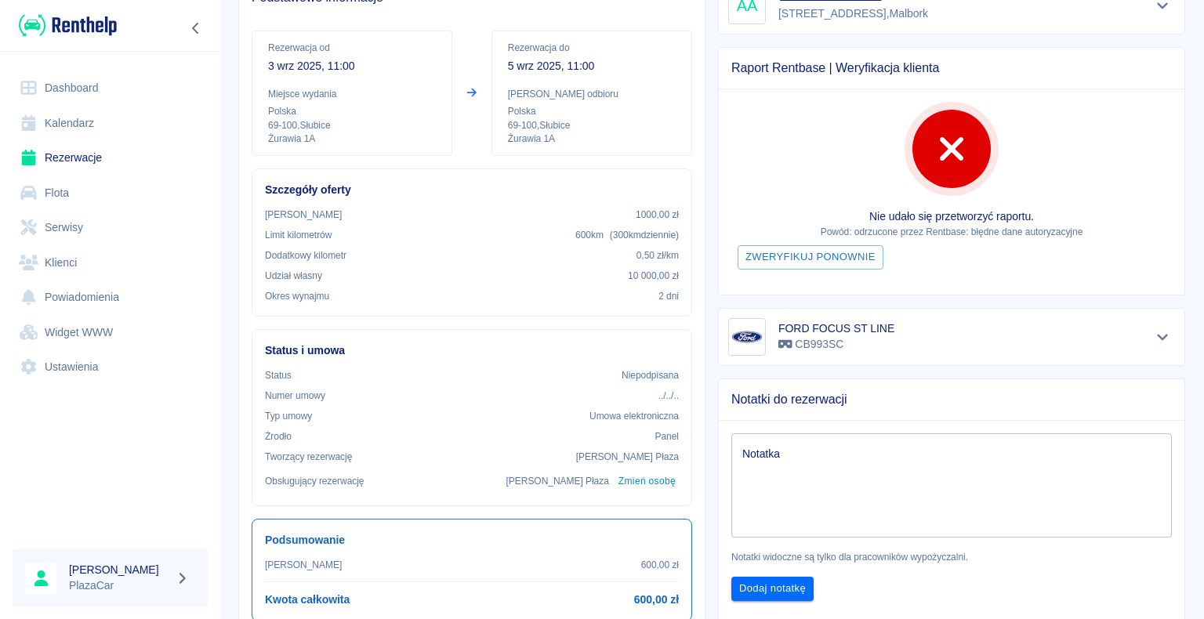
click at [90, 158] on link "Rezerwacje" at bounding box center [110, 157] width 195 height 35
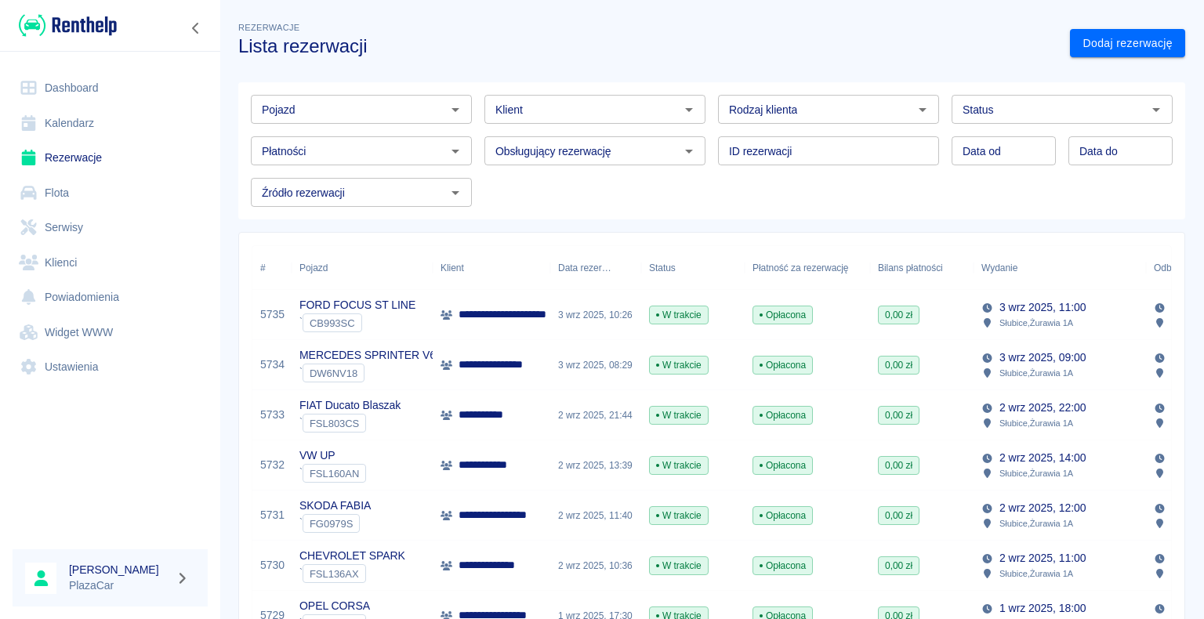
click at [558, 315] on div "3 wrz 2025, 10:26" at bounding box center [595, 315] width 91 height 50
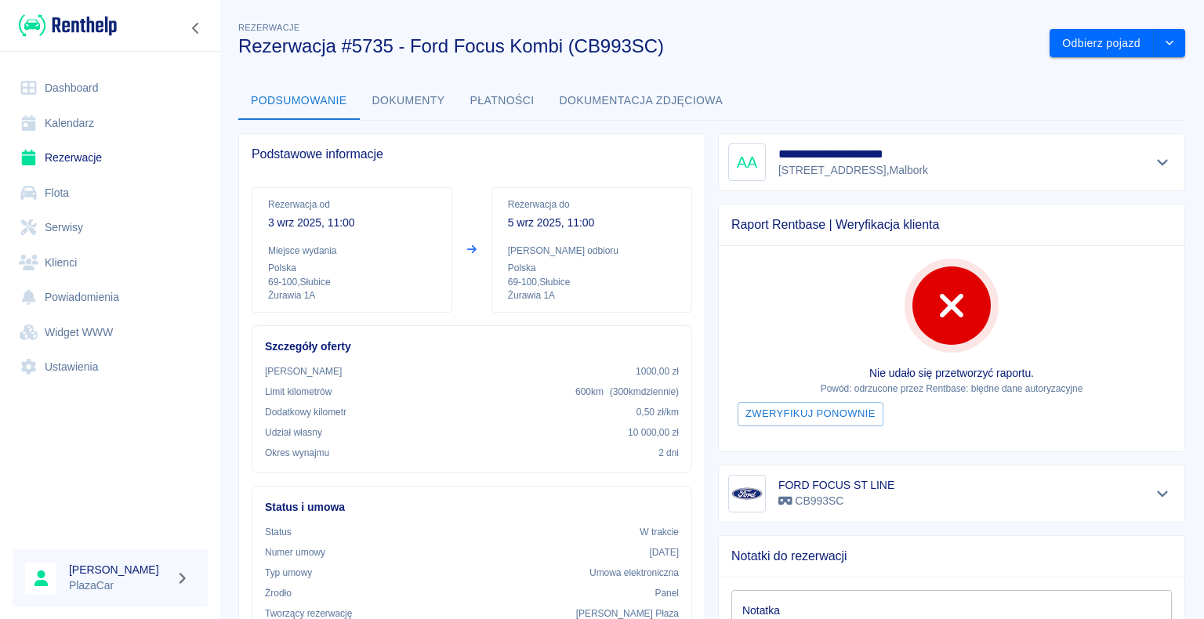
click at [71, 155] on link "Rezerwacje" at bounding box center [110, 157] width 195 height 35
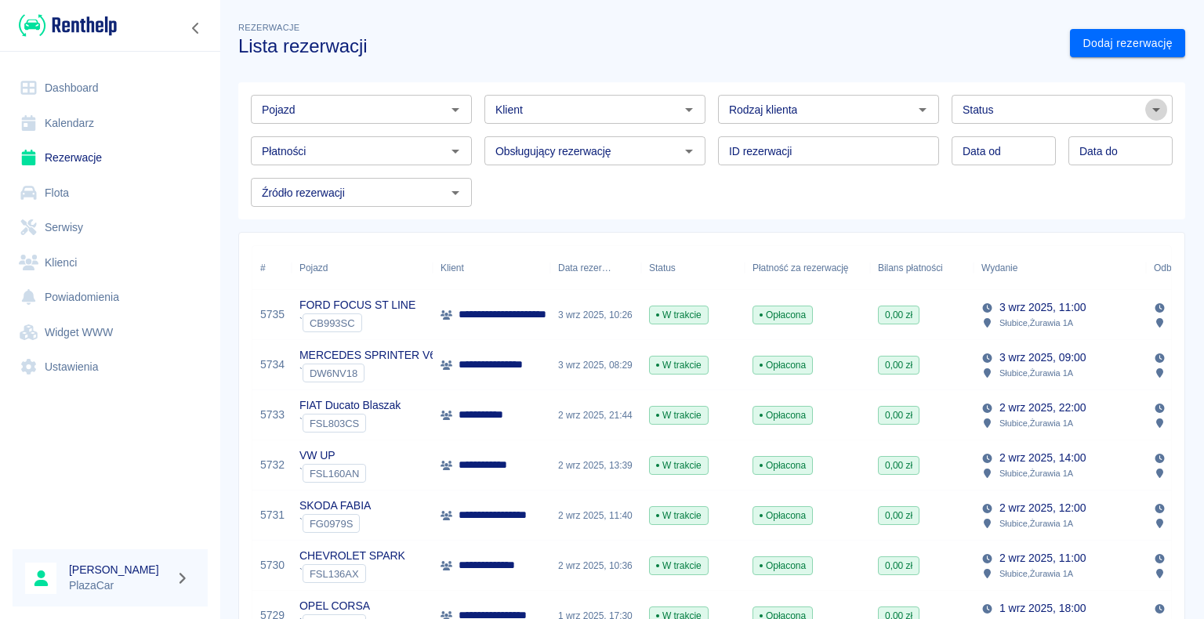
click at [1152, 111] on icon "Otwórz" at bounding box center [1156, 110] width 8 height 4
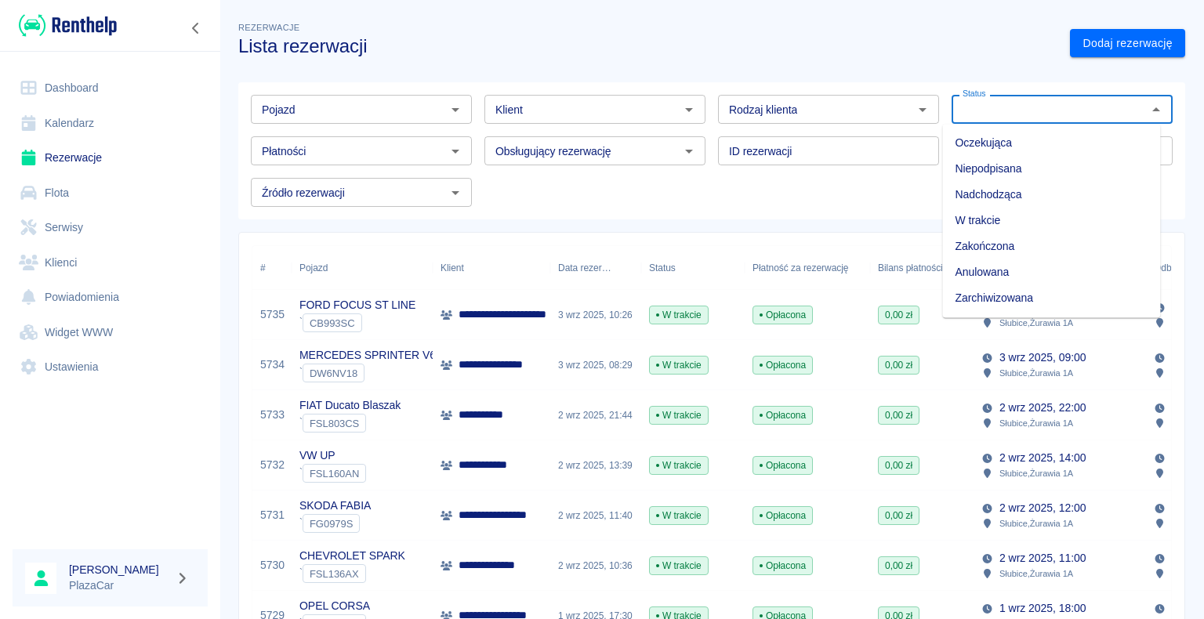
click at [1044, 301] on li "Zarchiwizowana" at bounding box center [1051, 298] width 218 height 26
type input "Zarchiwizowana"
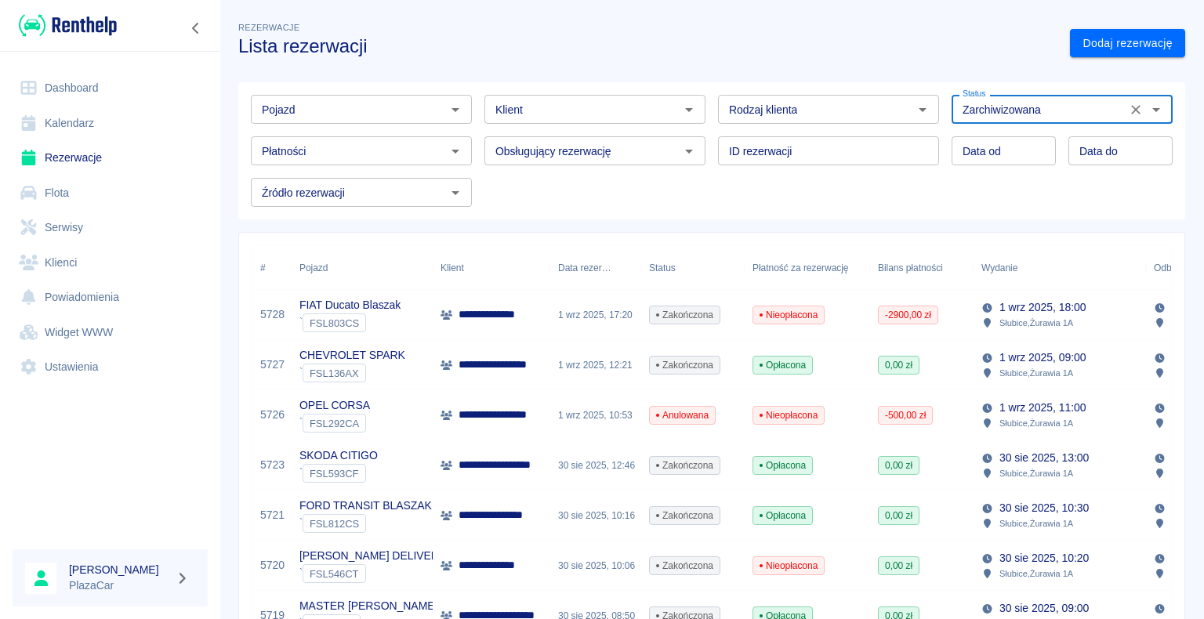
click at [687, 107] on icon "Otwórz" at bounding box center [689, 109] width 19 height 19
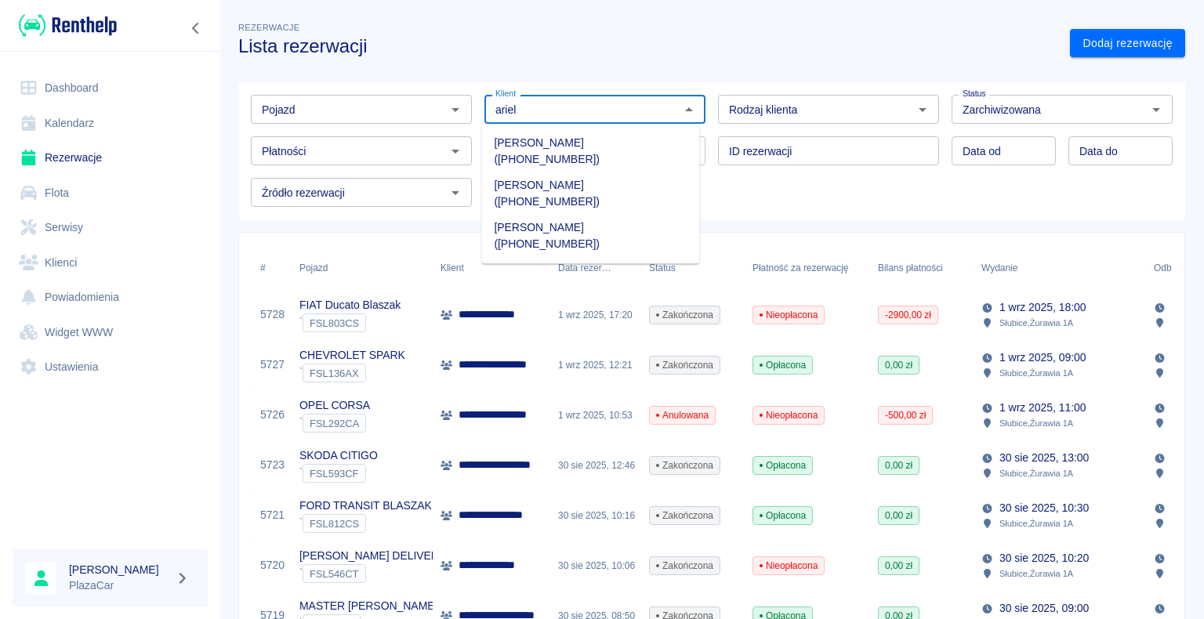
click at [662, 151] on li "[PERSON_NAME] ([PHONE_NUMBER])" at bounding box center [590, 151] width 218 height 42
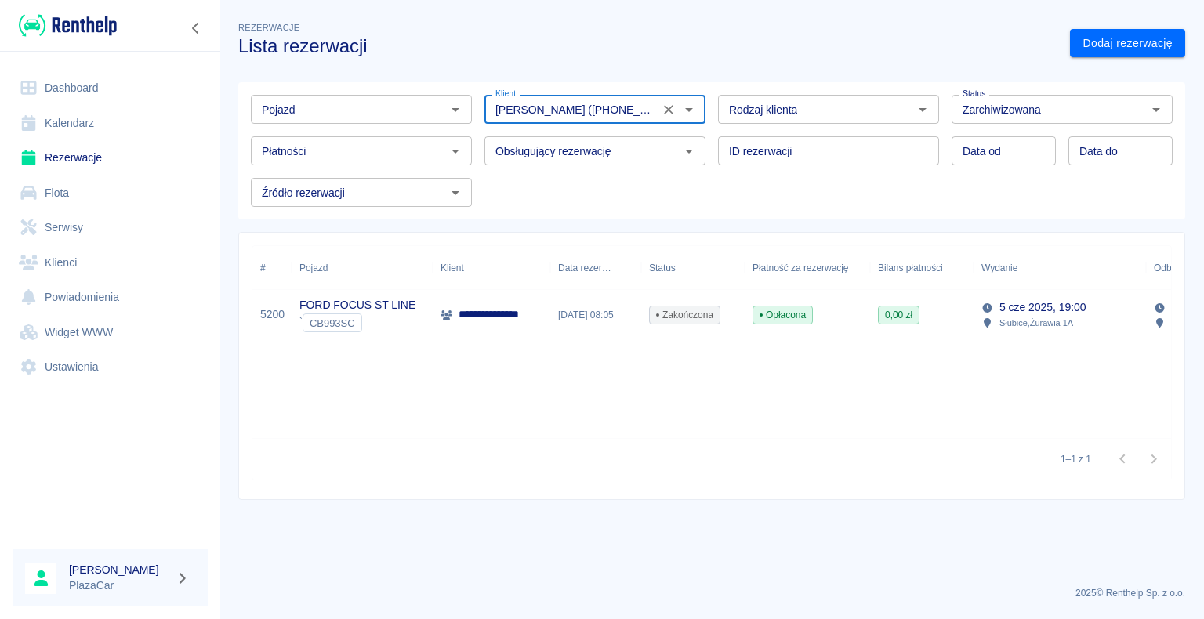
type input "[PERSON_NAME] ([PHONE_NUMBER])"
click at [684, 47] on h3 "Lista rezerwacji" at bounding box center [647, 46] width 819 height 22
click at [640, 12] on div "Rezerwacje Lista rezerwacji" at bounding box center [642, 31] width 832 height 51
click at [672, 107] on icon "Wyczyść" at bounding box center [669, 110] width 16 height 16
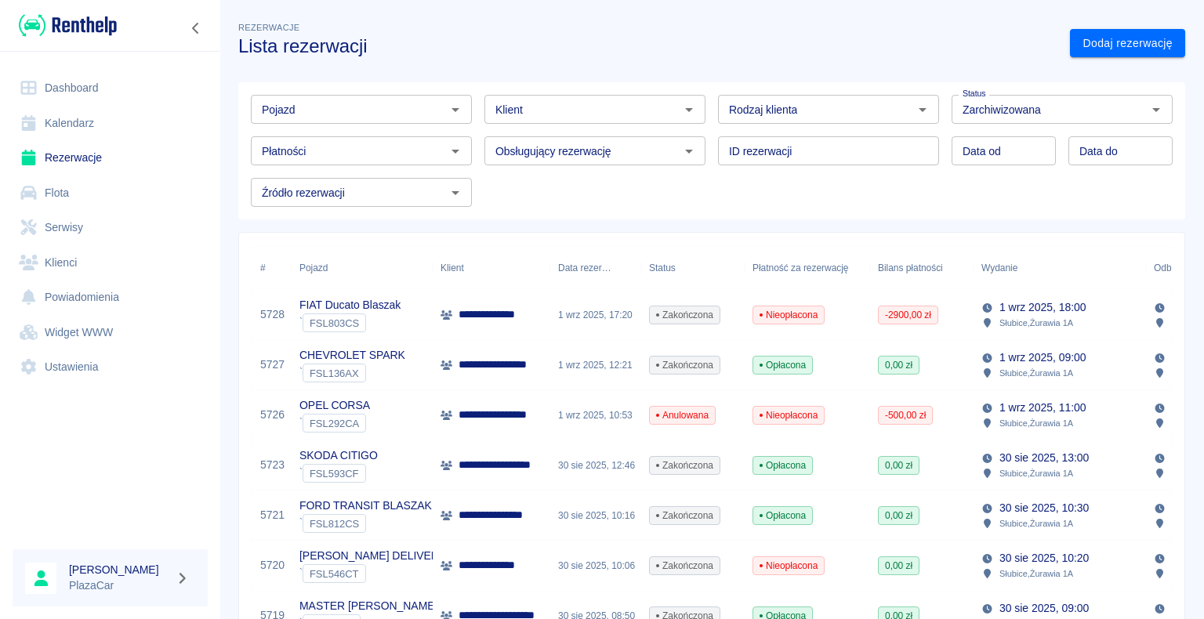
click at [500, 514] on p "**********" at bounding box center [503, 515] width 89 height 16
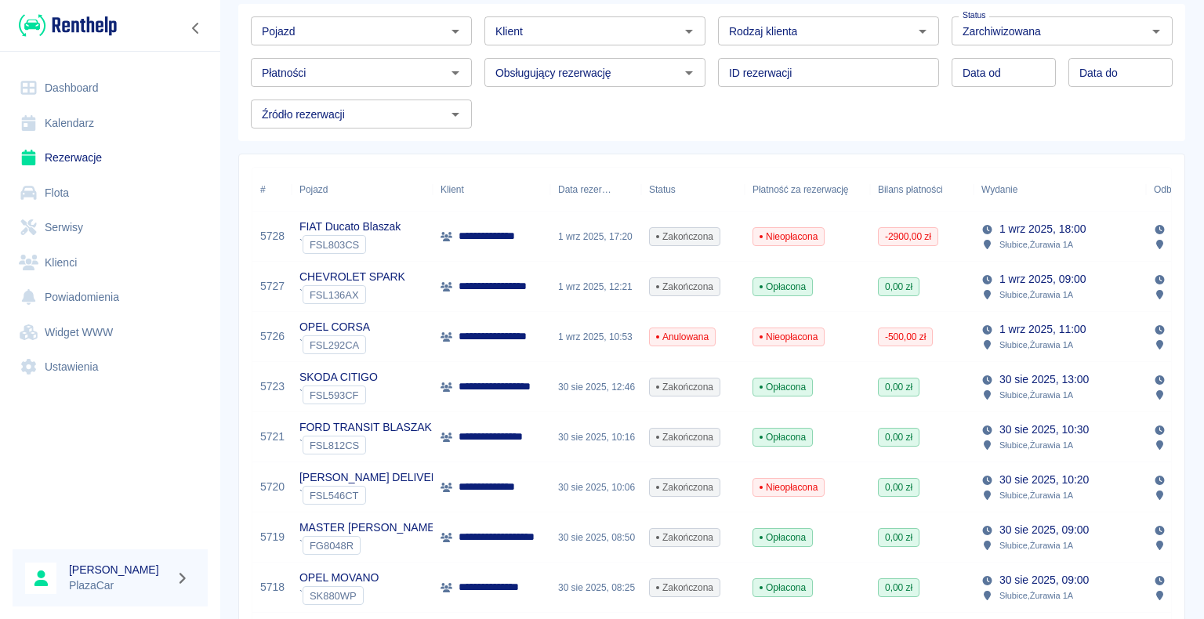
scroll to position [157, 0]
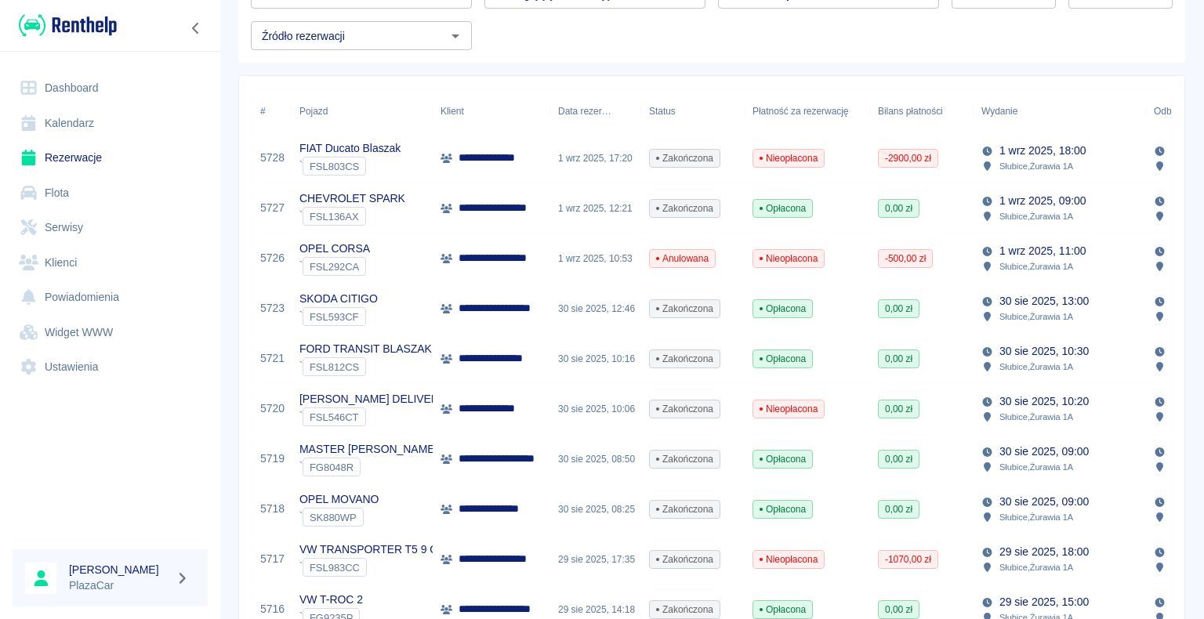
click at [492, 409] on p "**********" at bounding box center [495, 409] width 73 height 16
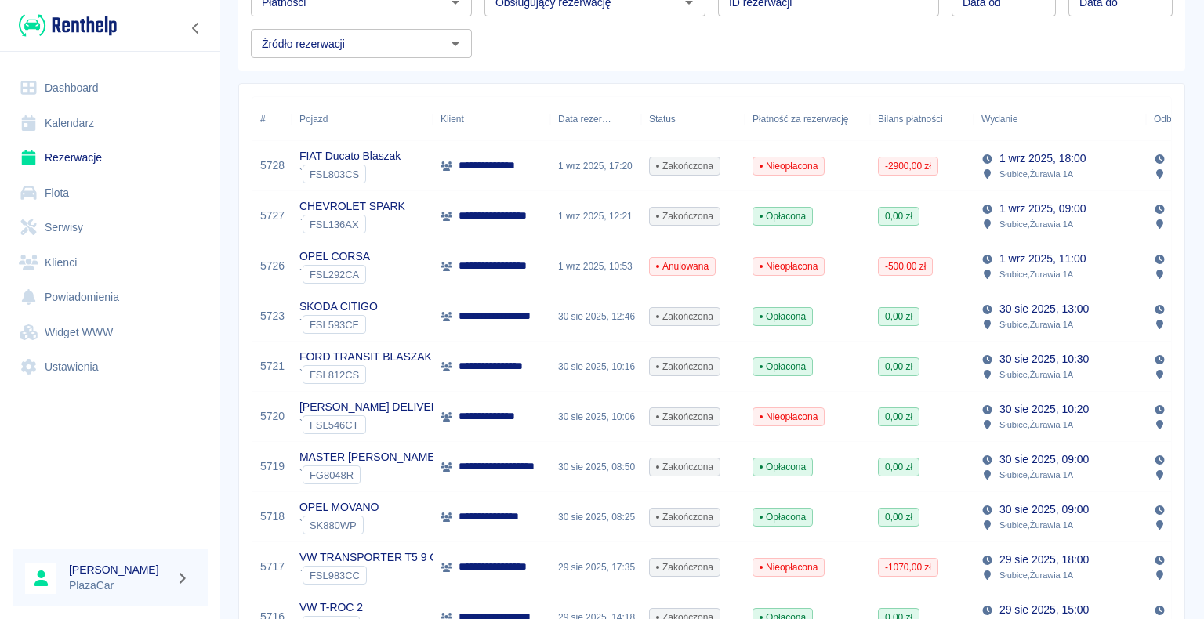
scroll to position [157, 0]
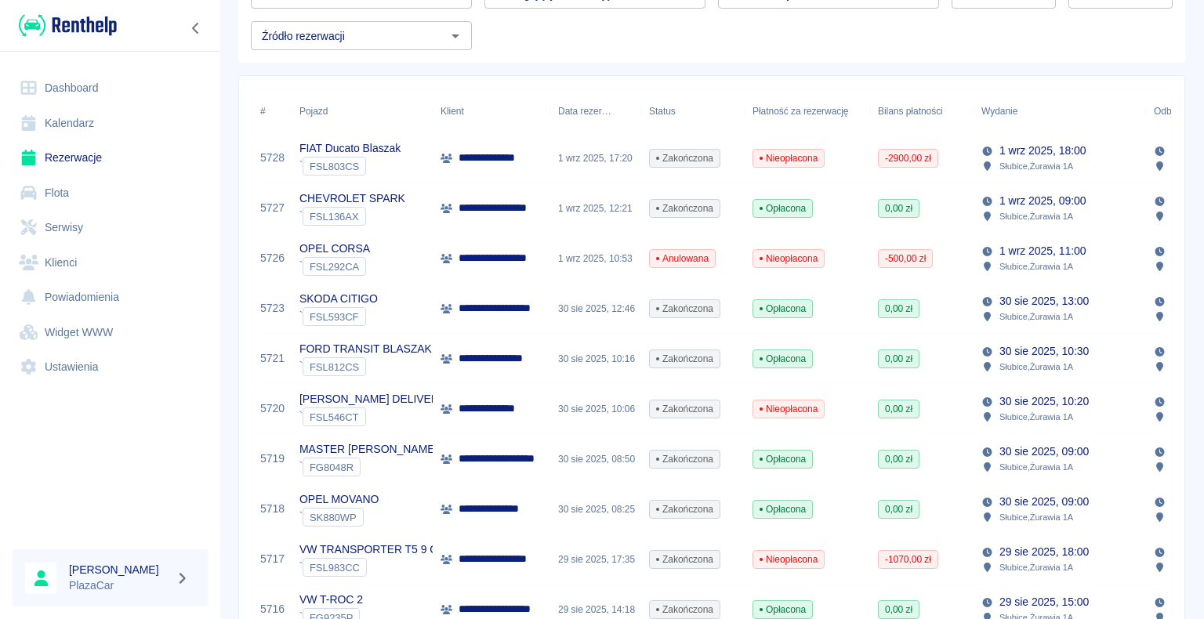
click at [724, 412] on div "Zakończona" at bounding box center [692, 409] width 103 height 50
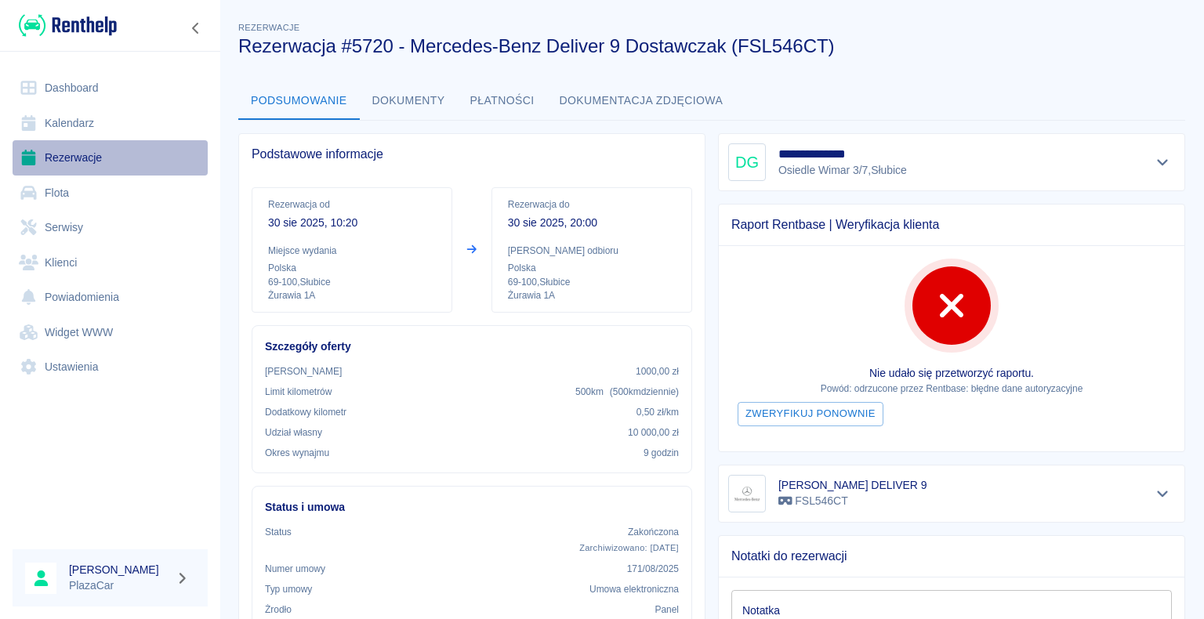
click at [83, 158] on link "Rezerwacje" at bounding box center [110, 157] width 195 height 35
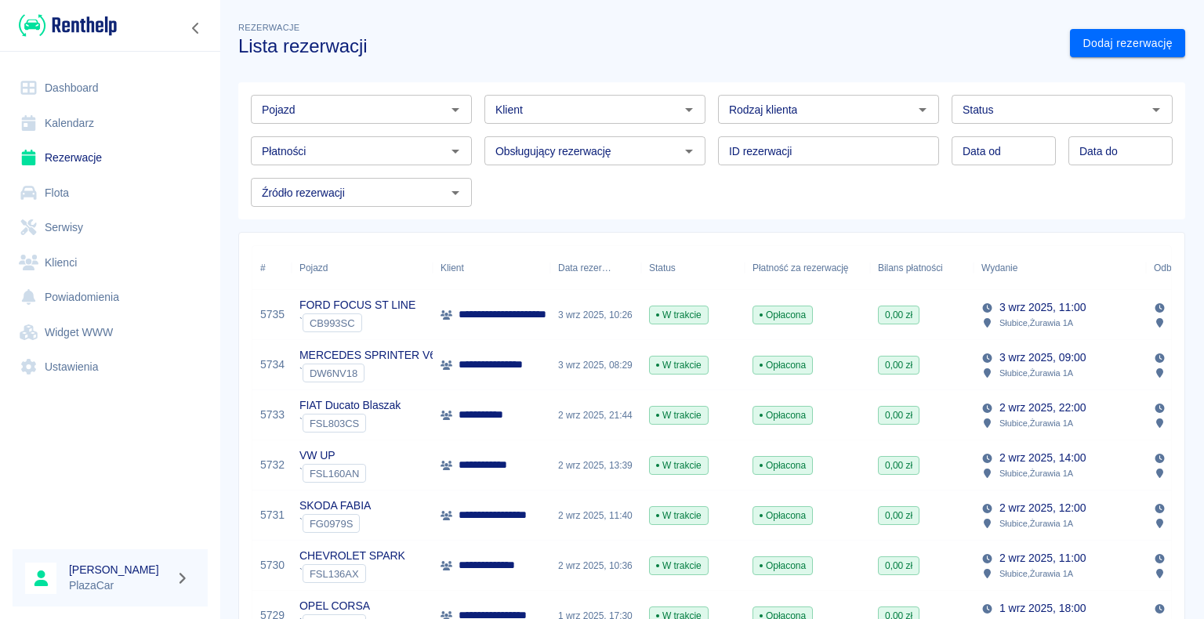
click at [604, 188] on div "Pojazd Pojazd Klient Klient Rodzaj klienta Rodzaj klienta Status Status Płatnoś…" at bounding box center [705, 144] width 935 height 125
click at [528, 309] on p "**********" at bounding box center [511, 315] width 104 height 16
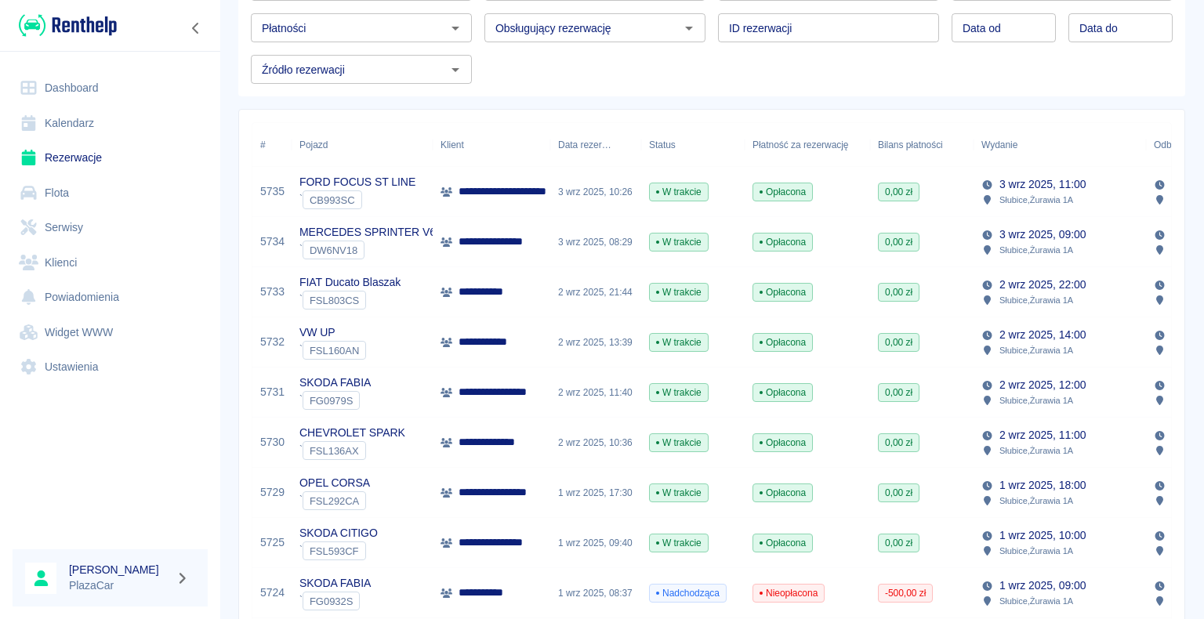
scroll to position [78, 0]
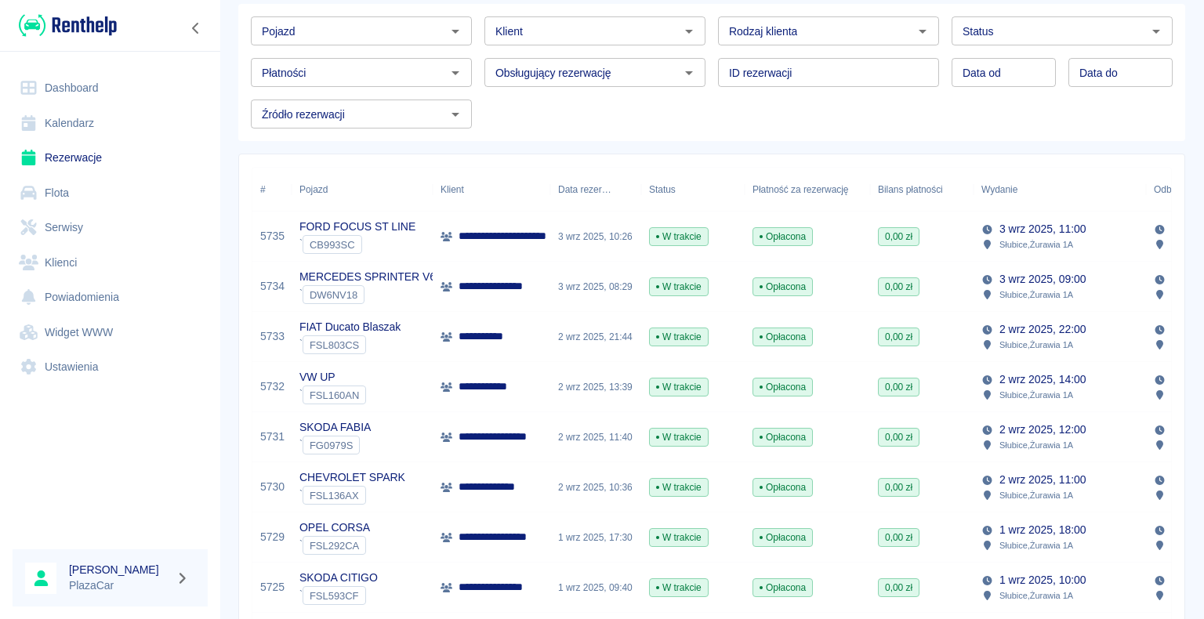
click at [89, 158] on link "Rezerwacje" at bounding box center [110, 157] width 195 height 35
click at [87, 86] on link "Dashboard" at bounding box center [110, 88] width 195 height 35
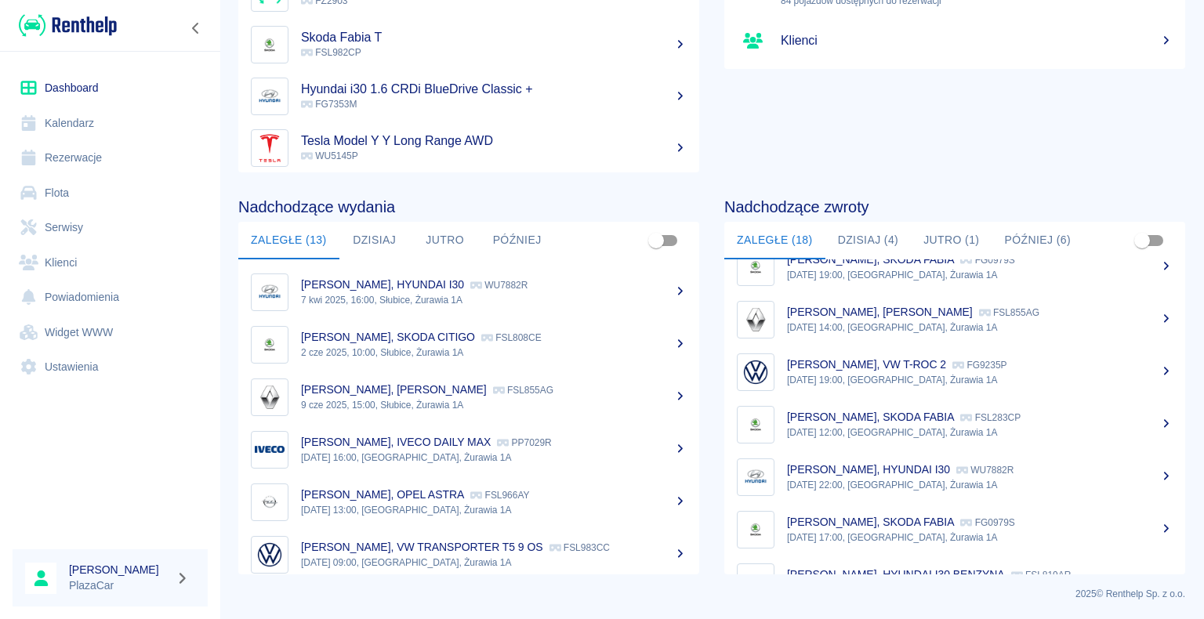
scroll to position [314, 0]
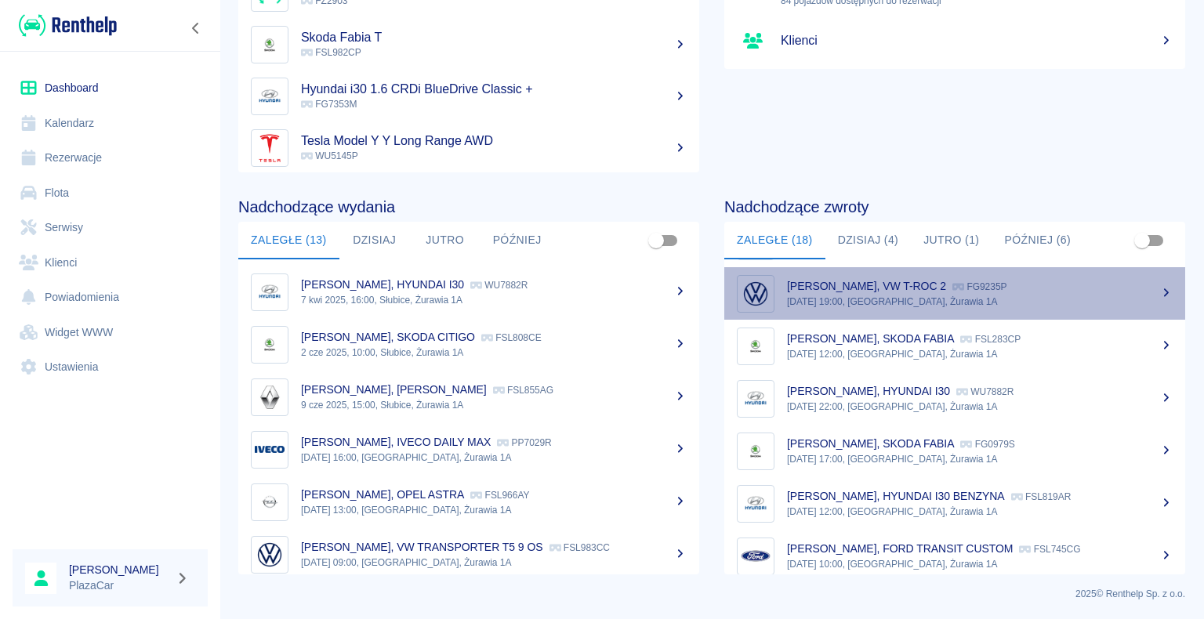
click at [957, 290] on p "FG9235P" at bounding box center [980, 286] width 54 height 11
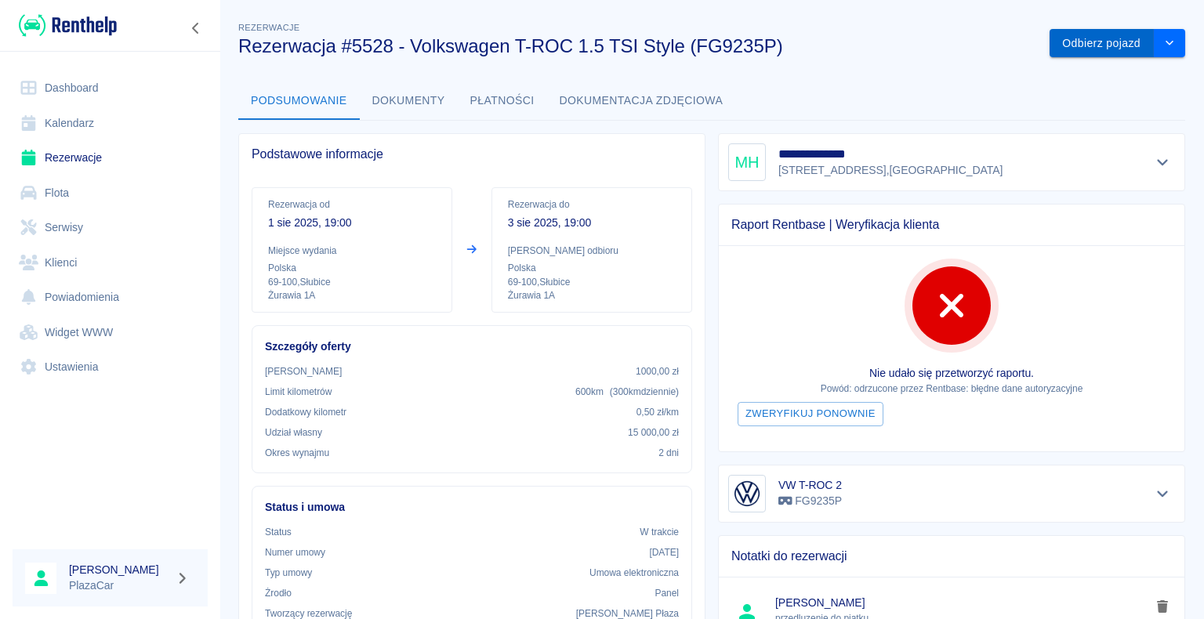
click at [1076, 42] on button "Odbierz pojazd" at bounding box center [1102, 43] width 104 height 29
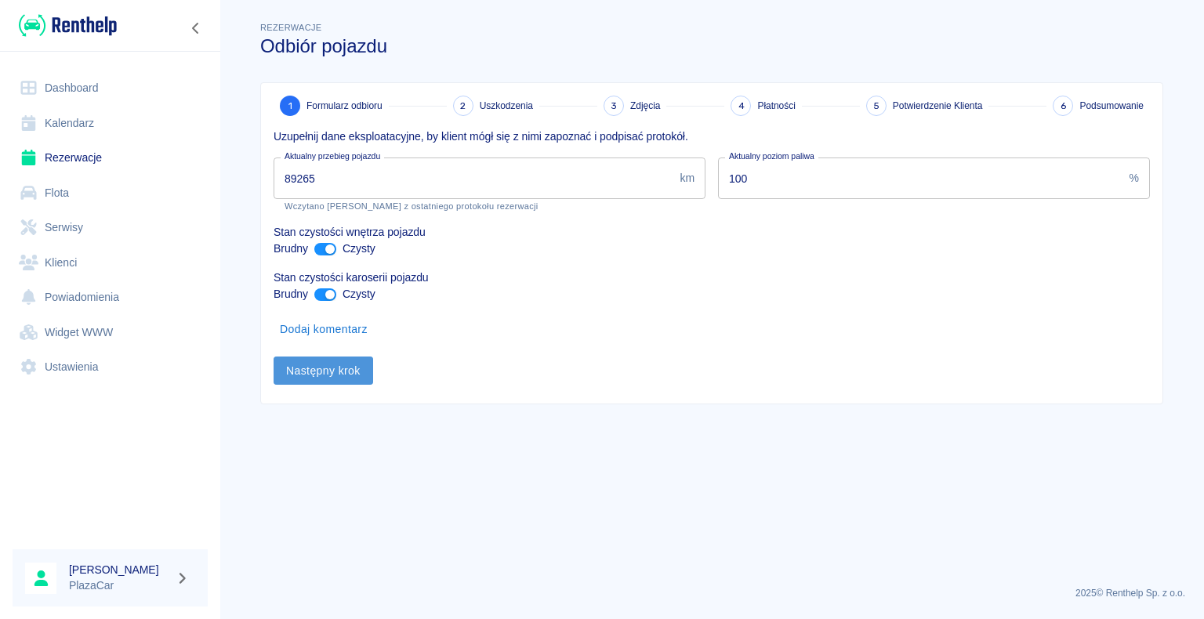
click at [321, 372] on button "Następny krok" at bounding box center [324, 371] width 100 height 29
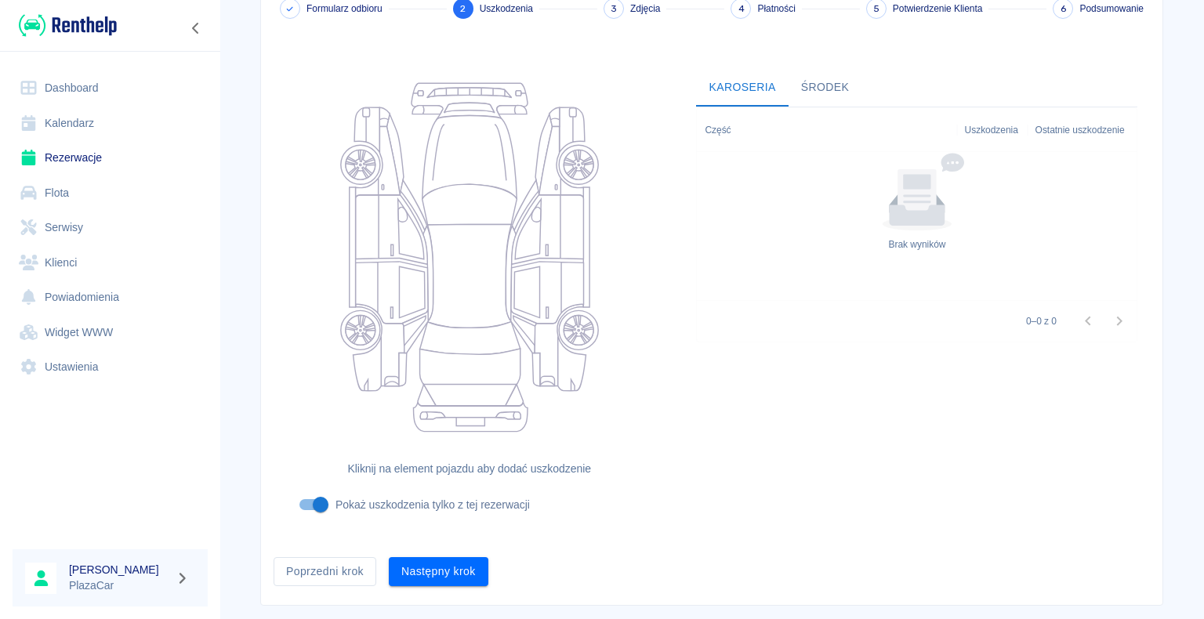
scroll to position [129, 0]
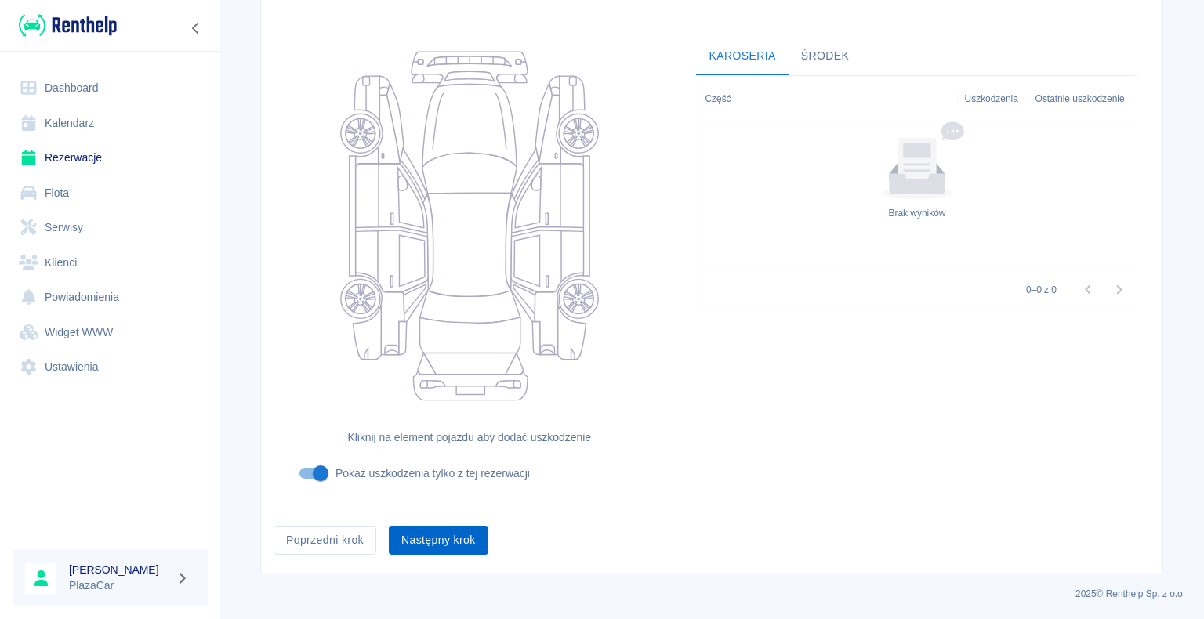
click at [448, 529] on button "Następny krok" at bounding box center [439, 540] width 100 height 29
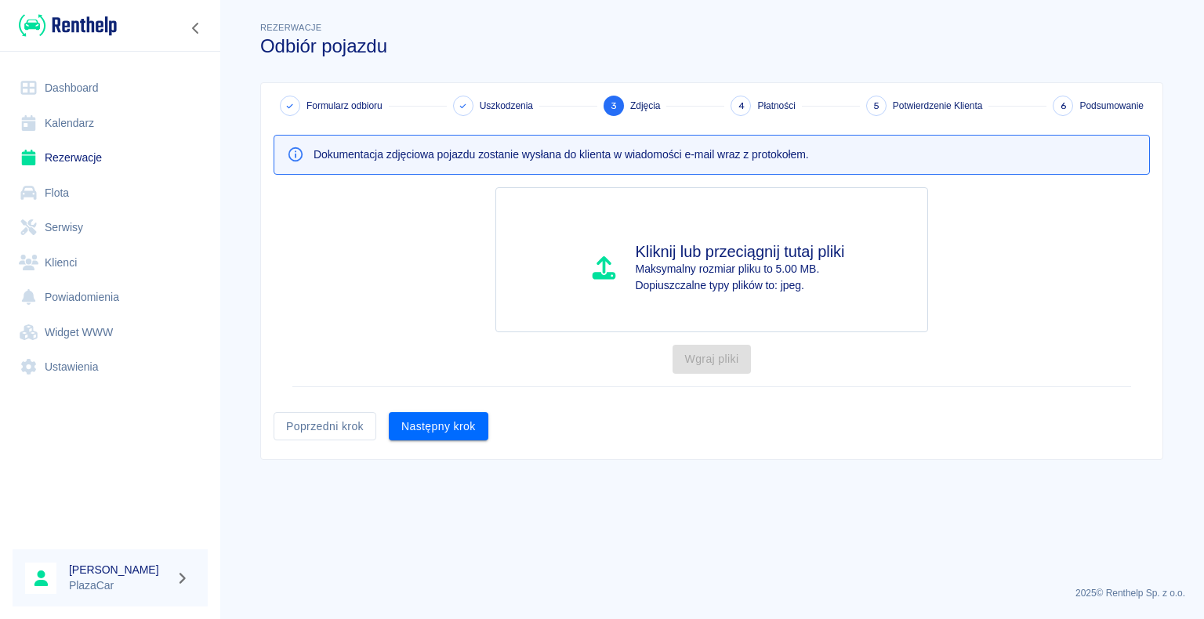
scroll to position [0, 0]
click at [456, 420] on button "Następny krok" at bounding box center [439, 426] width 100 height 29
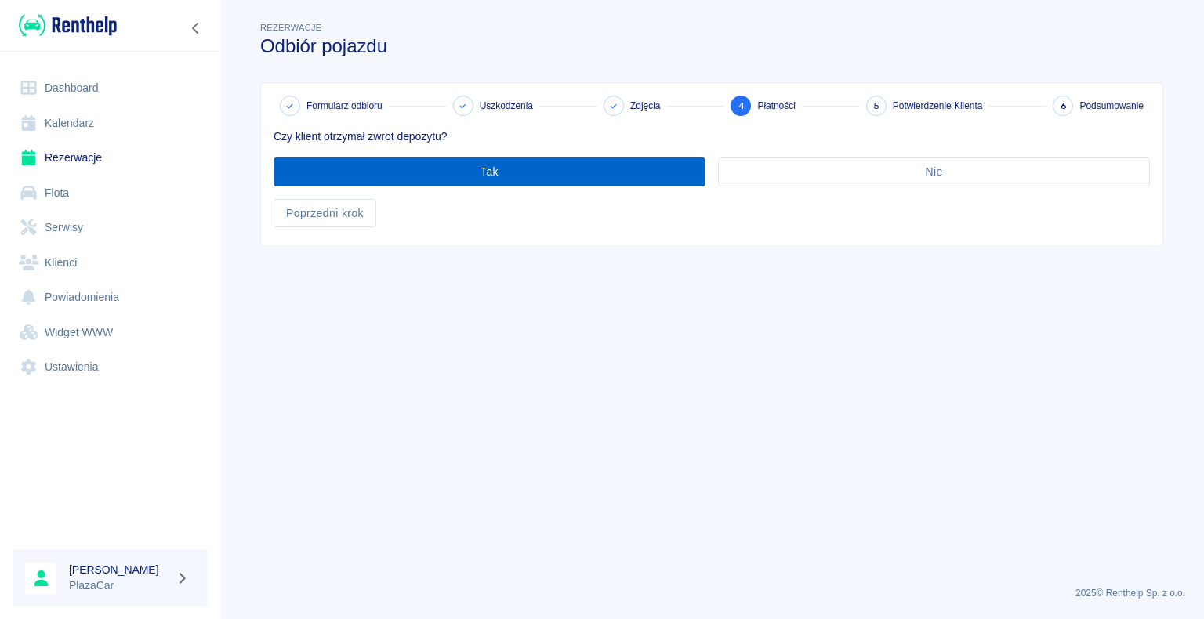
click at [496, 172] on button "Tak" at bounding box center [490, 172] width 432 height 29
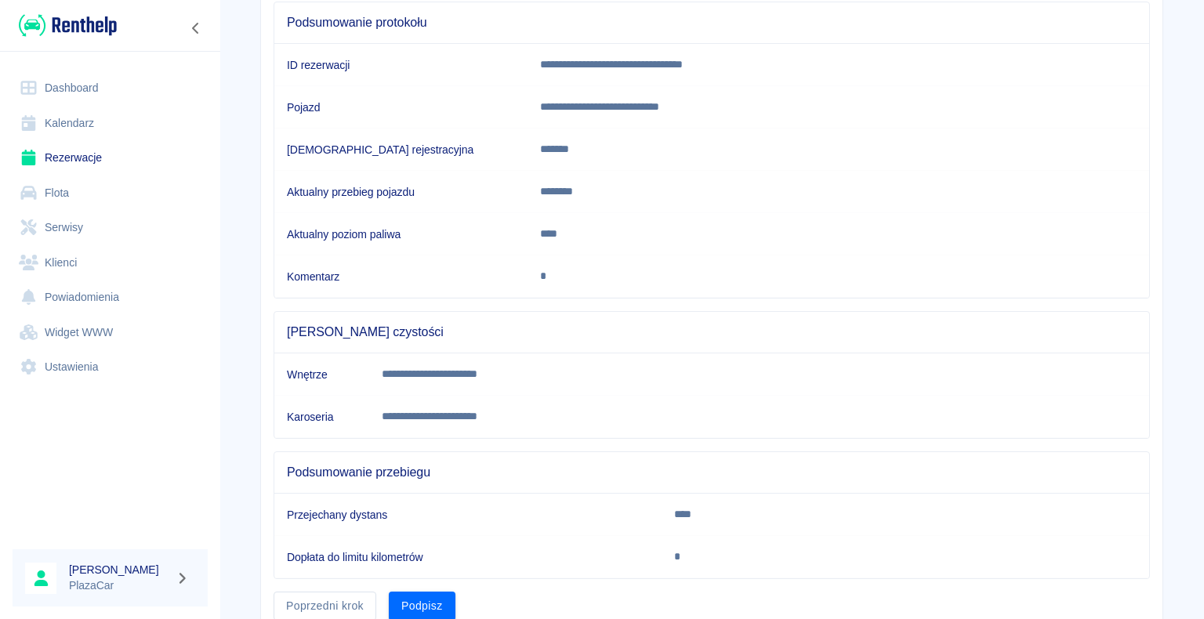
scroll to position [219, 0]
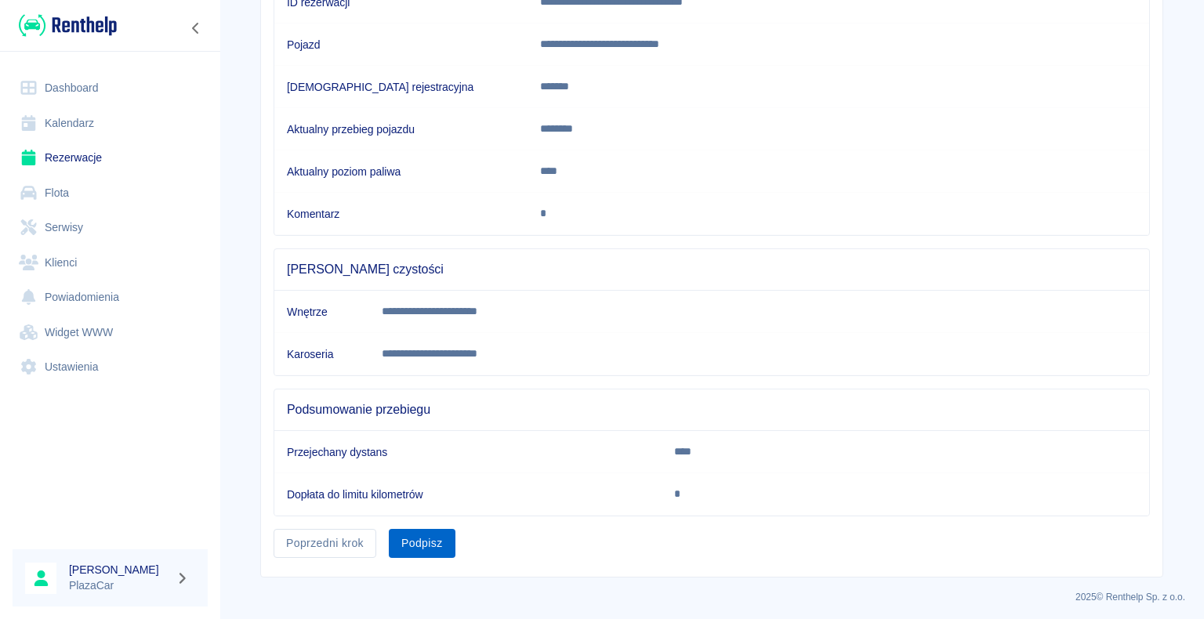
click at [427, 541] on button "Podpisz" at bounding box center [422, 543] width 67 height 29
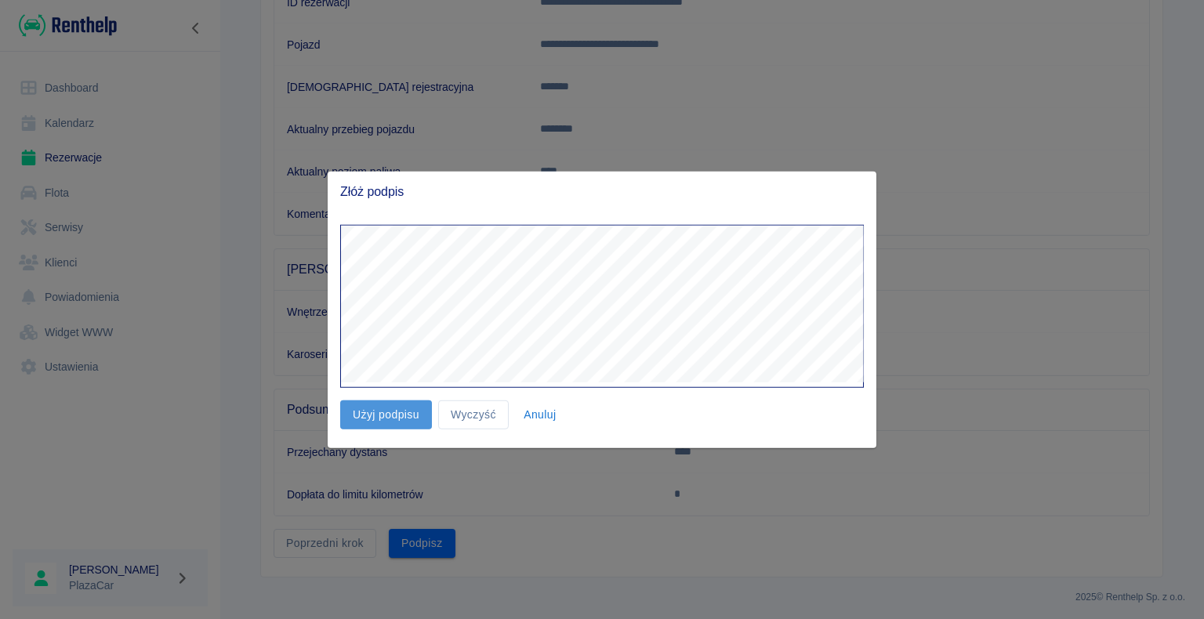
click at [388, 416] on button "Użyj podpisu" at bounding box center [386, 415] width 92 height 29
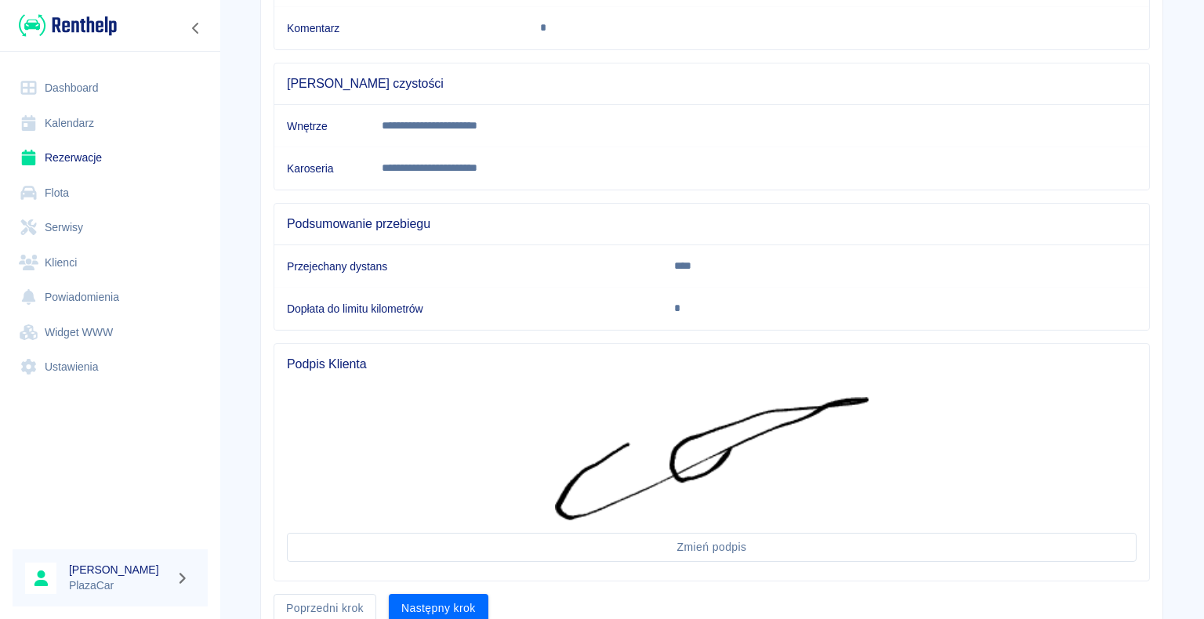
scroll to position [469, 0]
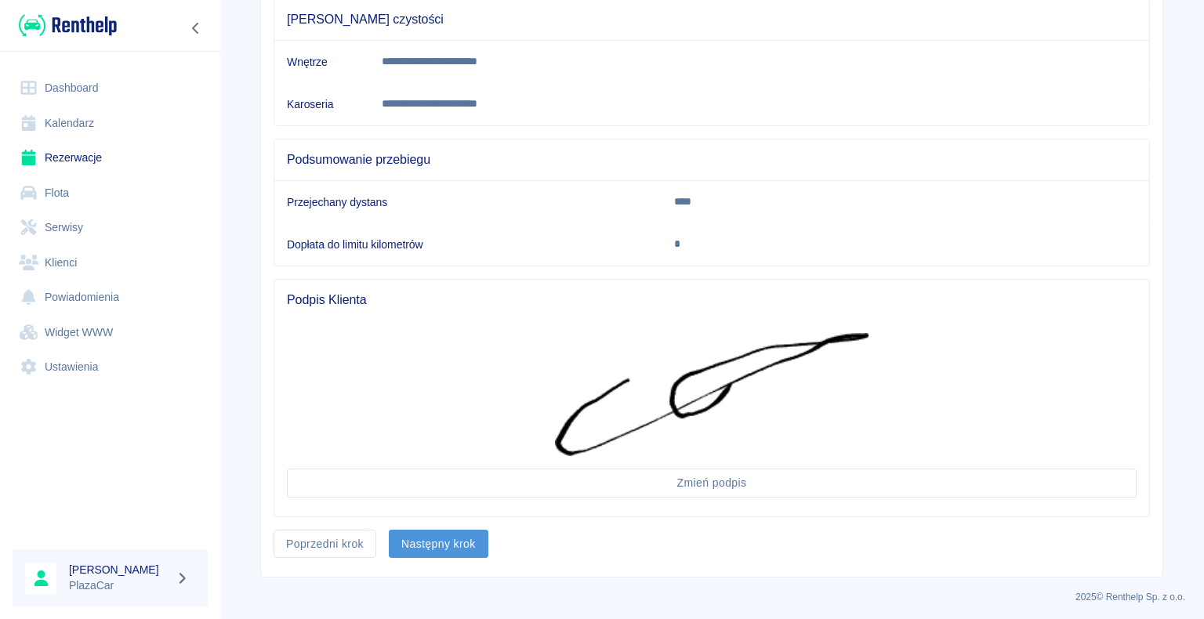
click at [437, 539] on button "Następny krok" at bounding box center [439, 544] width 100 height 29
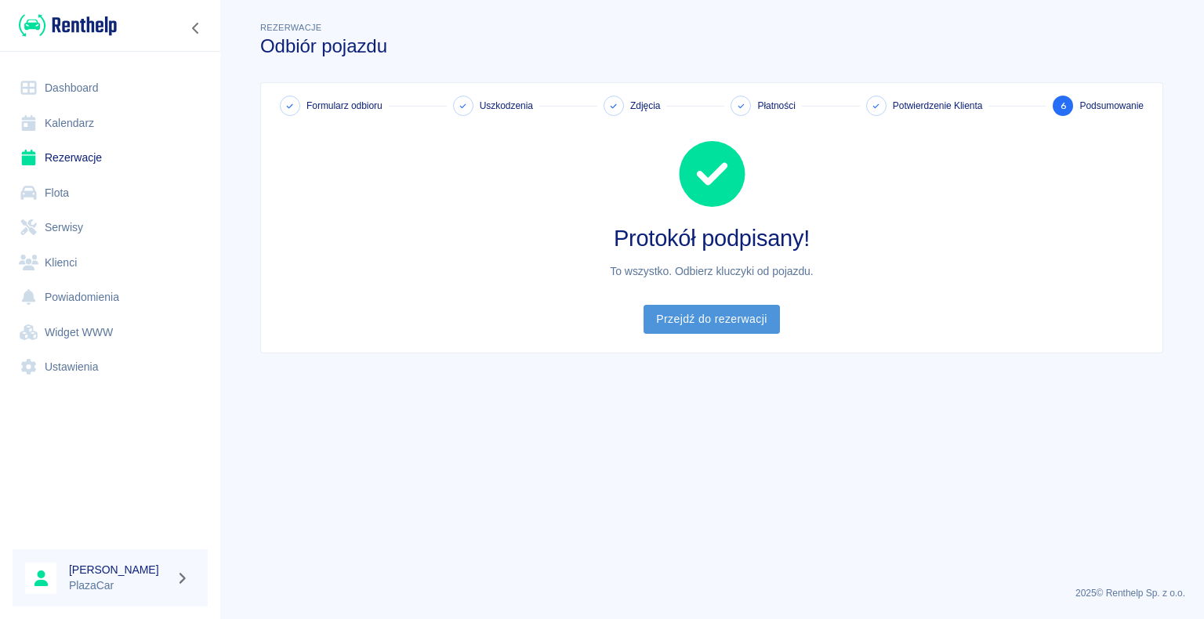
click at [714, 314] on link "Przejdź do rezerwacji" at bounding box center [712, 319] width 136 height 29
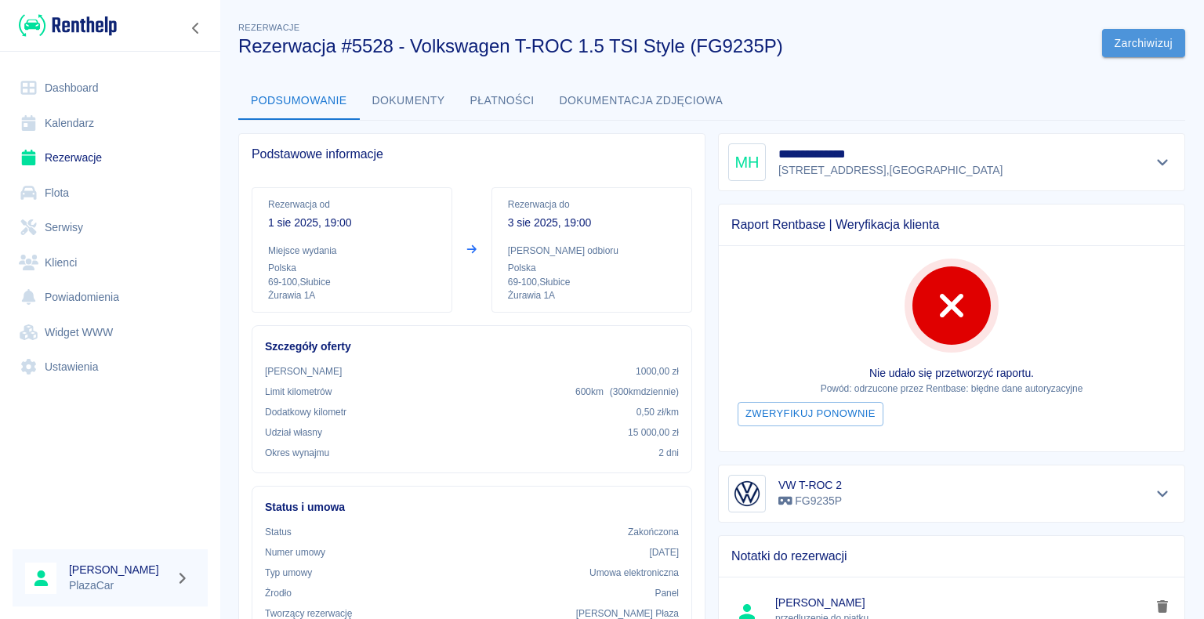
click at [1132, 36] on button "Zarchiwizuj" at bounding box center [1143, 43] width 83 height 29
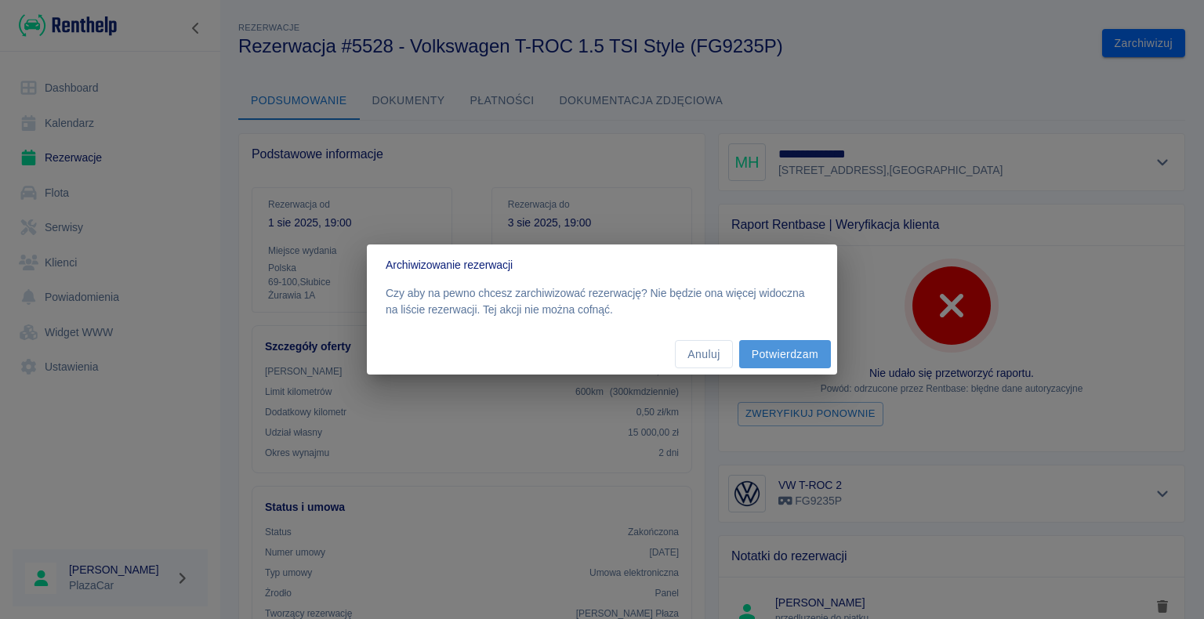
drag, startPoint x: 771, startPoint y: 362, endPoint x: 785, endPoint y: 353, distance: 17.0
click at [778, 358] on button "Potwierdzam" at bounding box center [785, 354] width 92 height 29
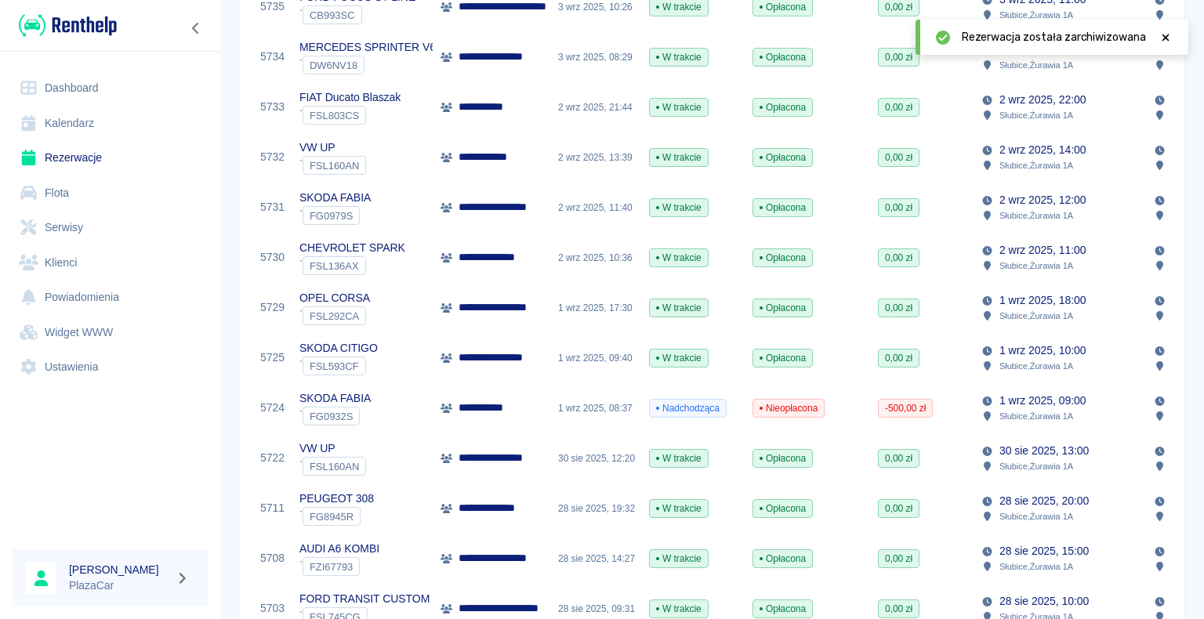
scroll to position [314, 0]
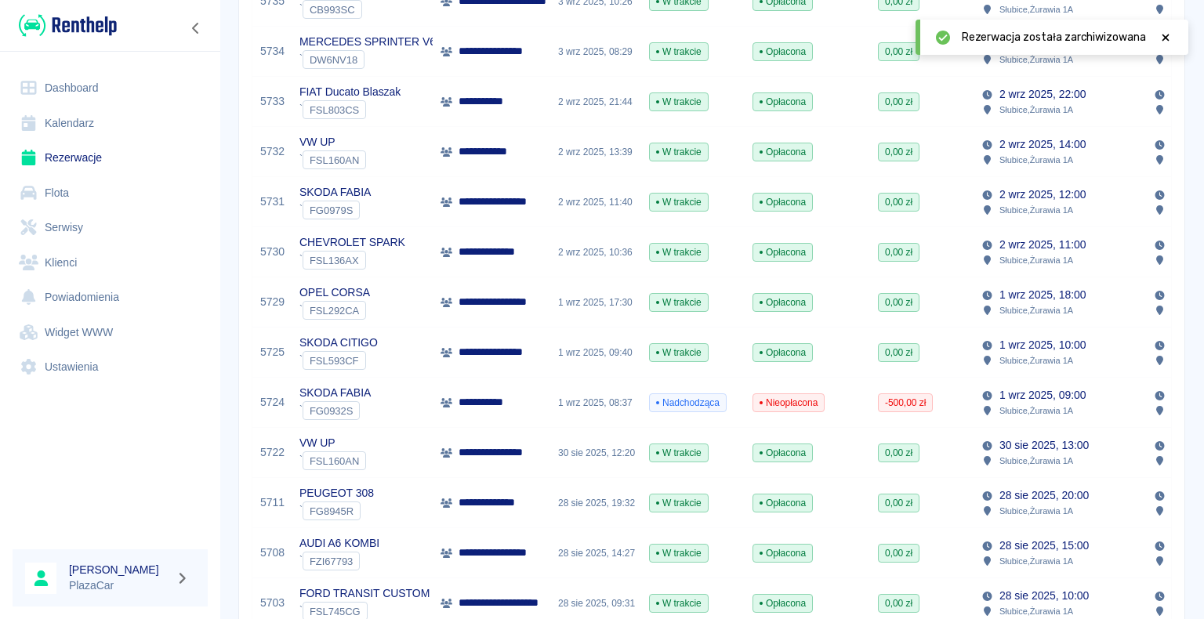
click at [579, 507] on div "28 sie 2025, 19:32" at bounding box center [595, 503] width 91 height 50
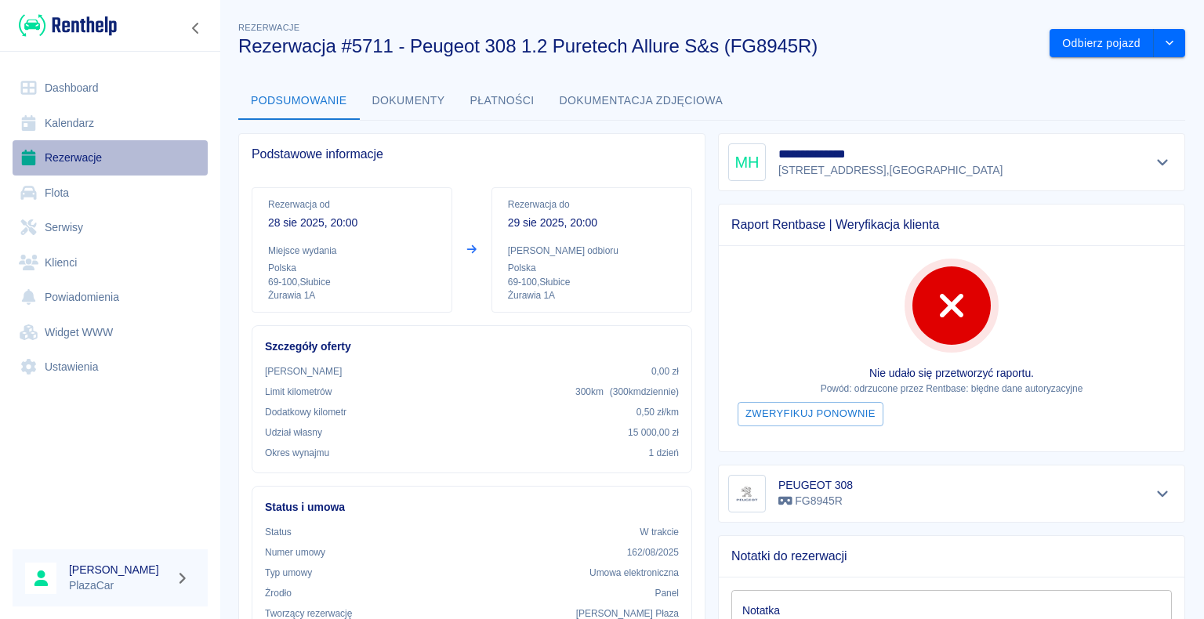
click at [73, 158] on link "Rezerwacje" at bounding box center [110, 157] width 195 height 35
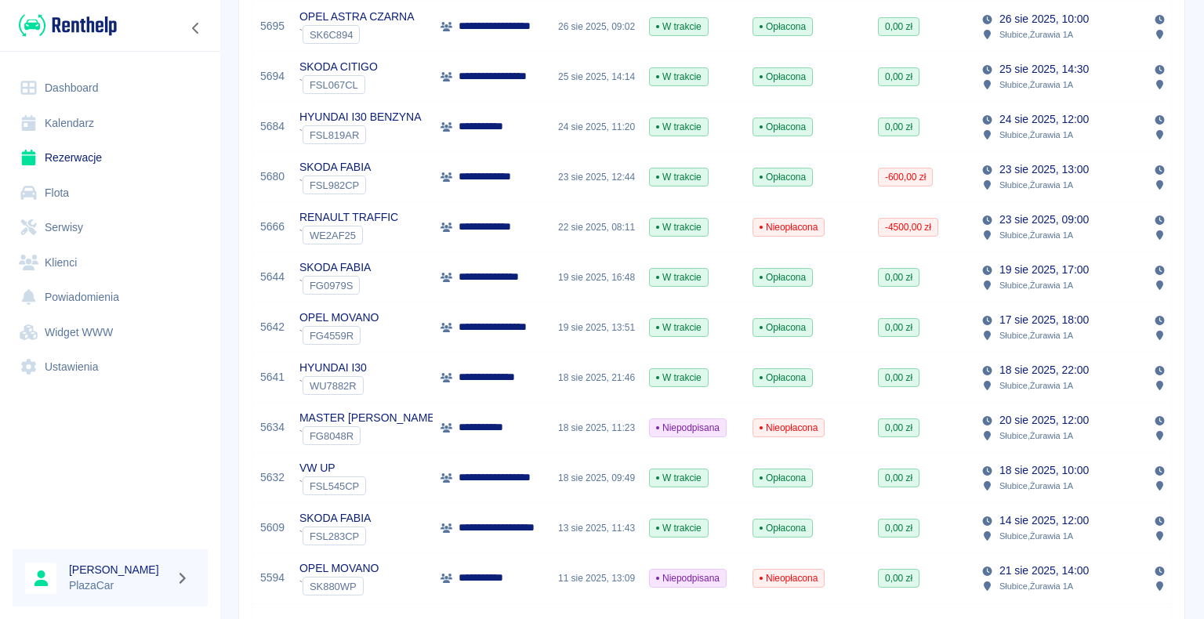
scroll to position [1019, 0]
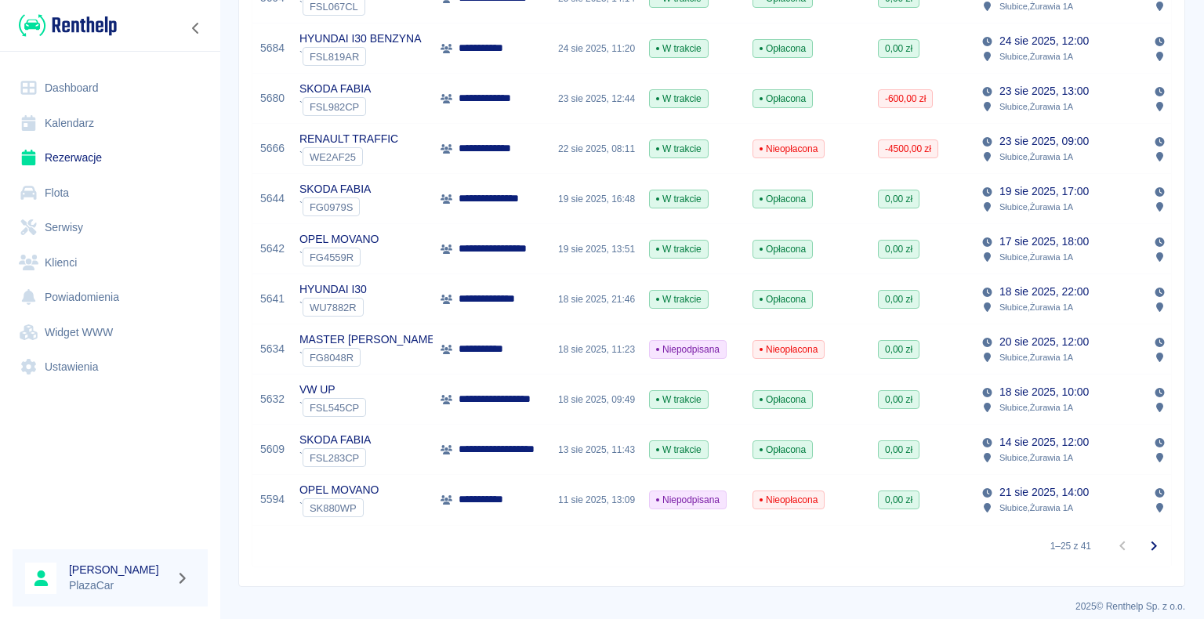
click at [512, 353] on p "**********" at bounding box center [487, 349] width 56 height 16
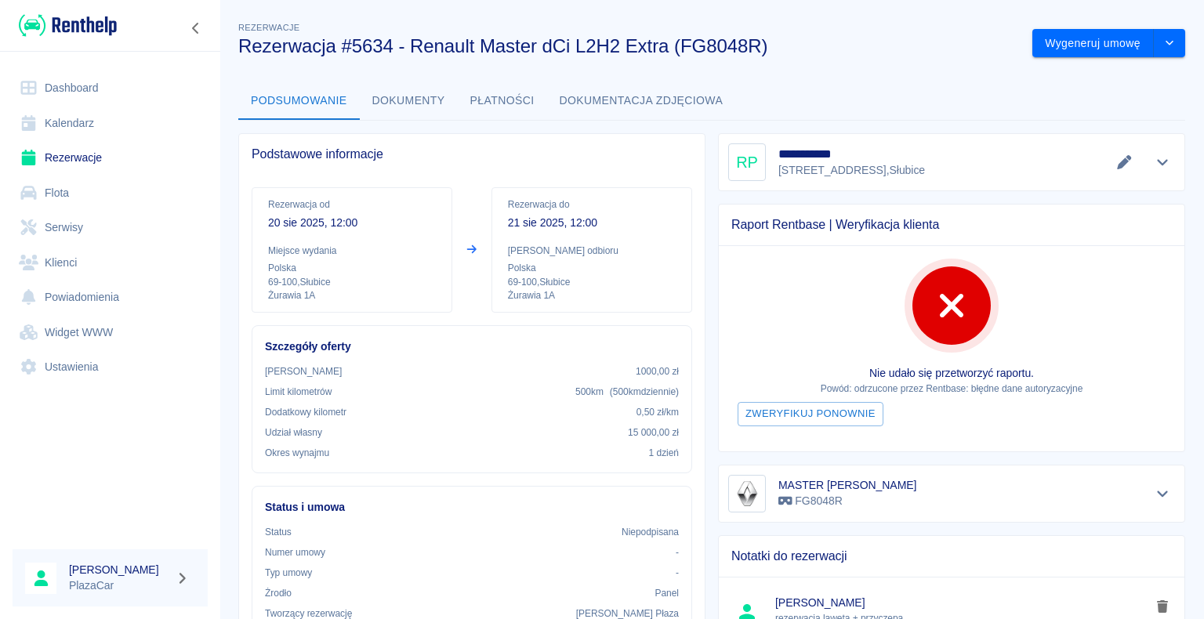
click at [66, 162] on link "Rezerwacje" at bounding box center [110, 157] width 195 height 35
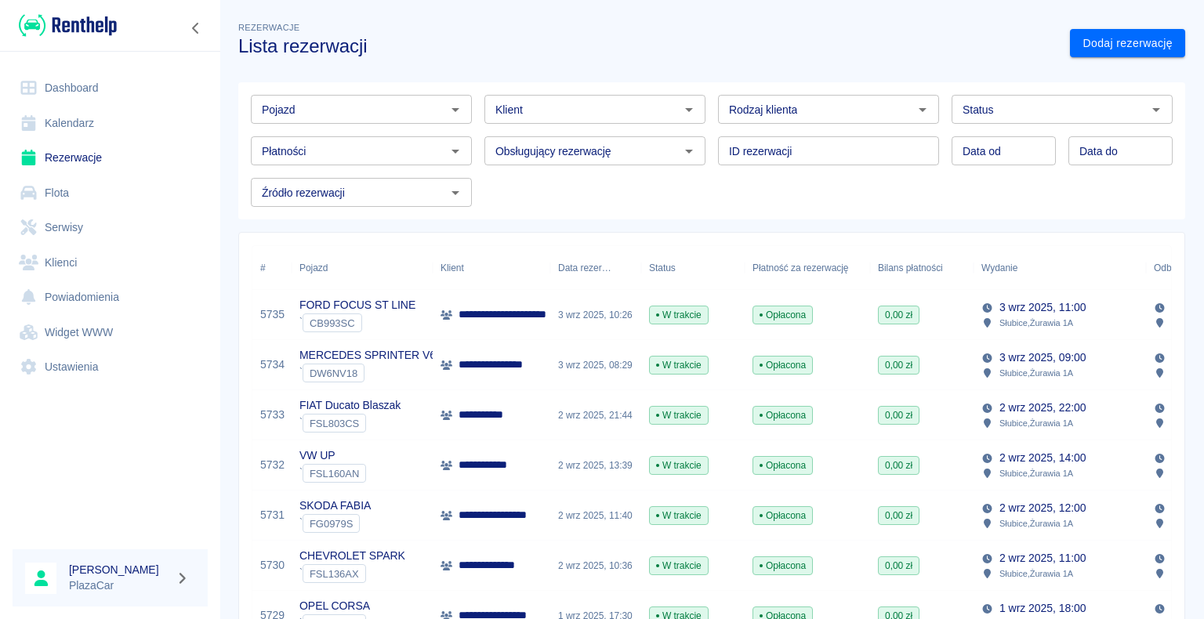
click at [914, 113] on icon "Otwórz" at bounding box center [922, 109] width 19 height 19
click at [853, 145] on li "Osoba prywatna" at bounding box center [822, 143] width 218 height 26
type input "Osoba prywatna"
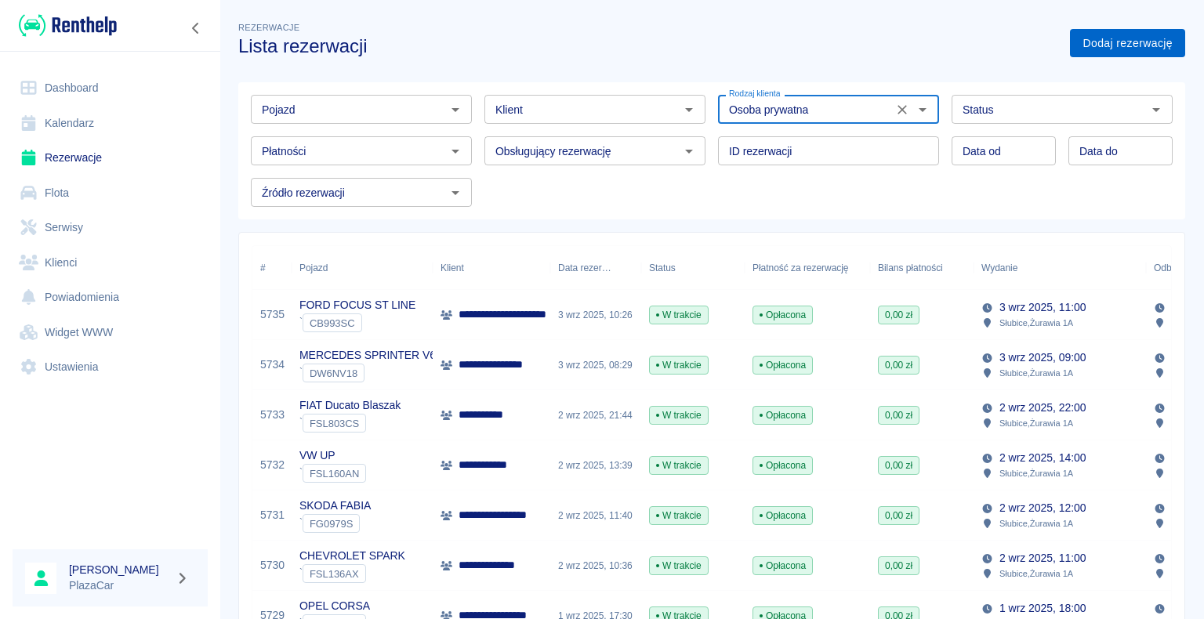
click at [1092, 42] on link "Dodaj rezerwację" at bounding box center [1127, 43] width 115 height 29
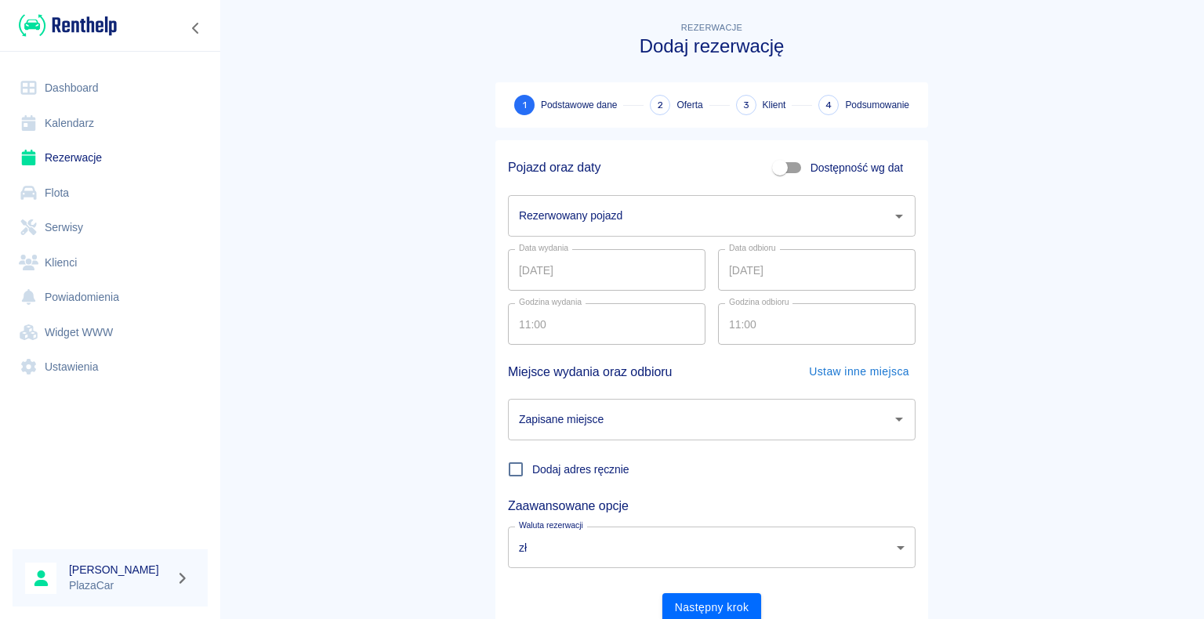
click at [895, 216] on icon "Otwórz" at bounding box center [899, 217] width 8 height 4
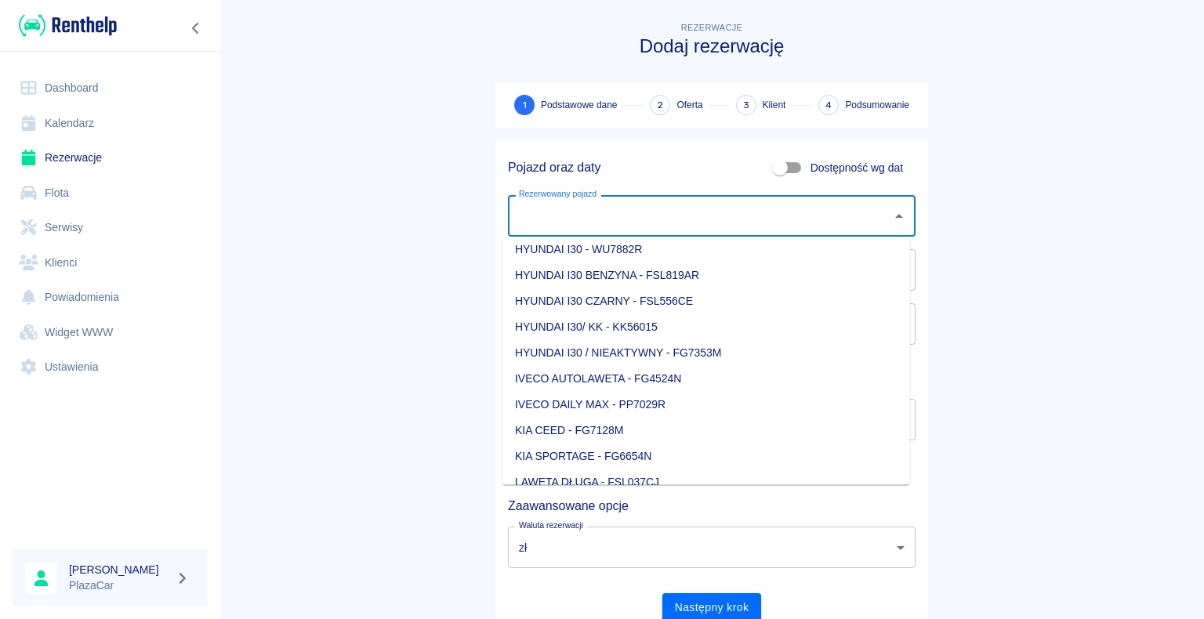
scroll to position [470, 0]
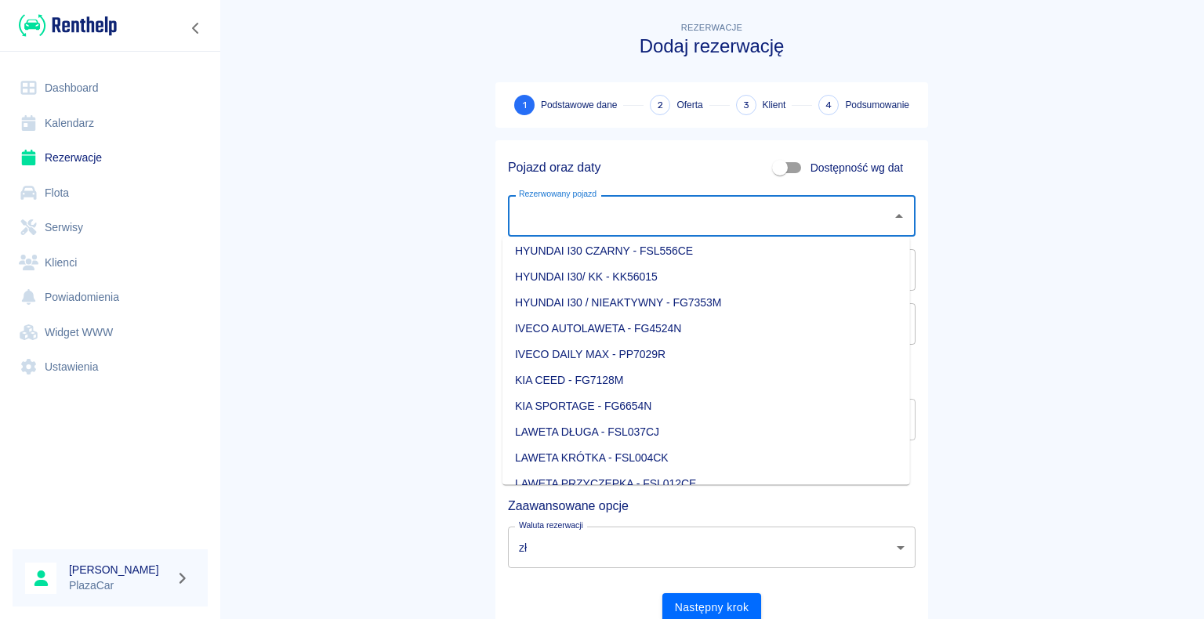
click at [667, 383] on li "KIA CEED - FG7128M" at bounding box center [707, 381] width 408 height 26
type input "KIA CEED - FG7128M"
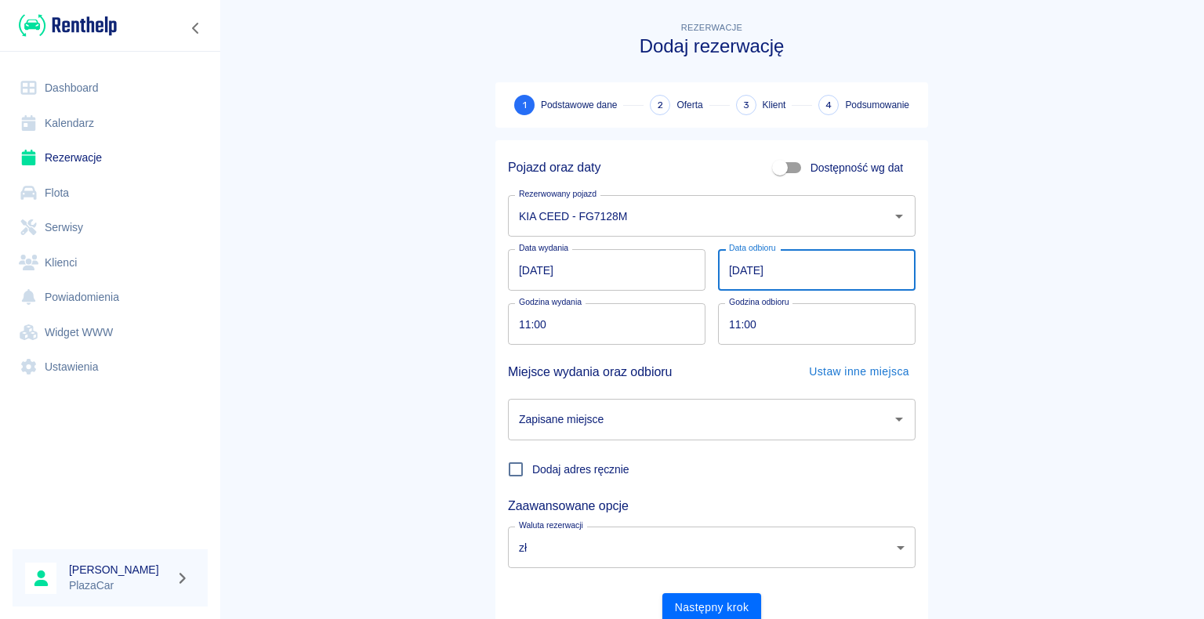
click at [735, 266] on input "[DATE]" at bounding box center [817, 270] width 198 height 42
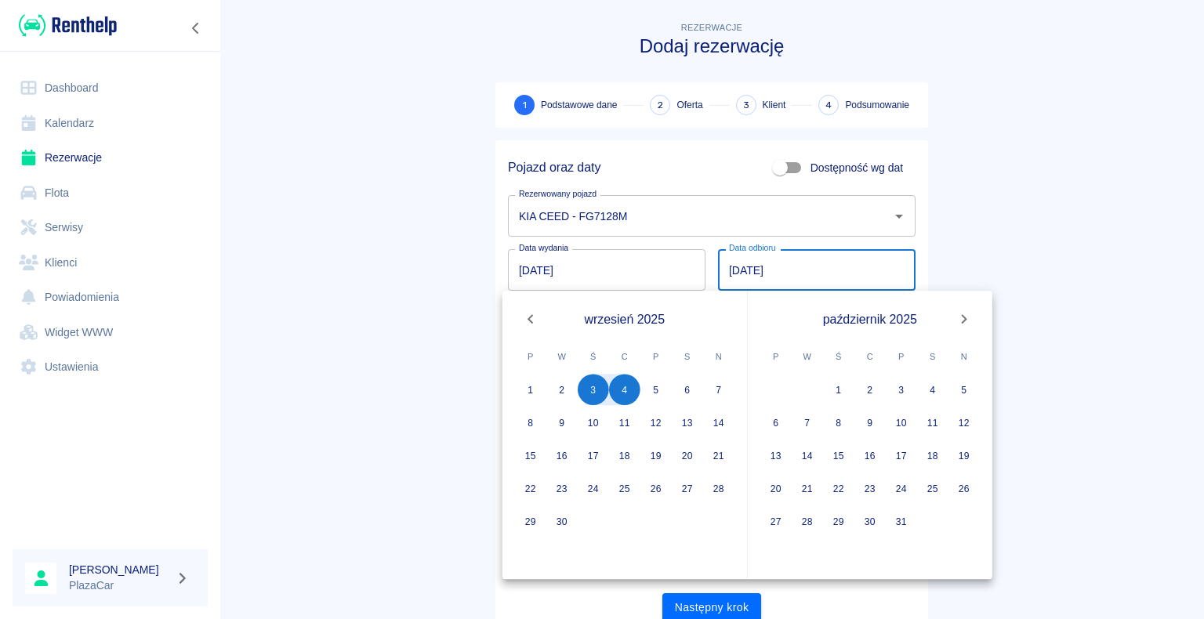
click at [417, 290] on main "Rezerwacje Dodaj rezerwację 1 Podstawowe dane 2 Oferta 3 Klient 4 Podsumowanie …" at bounding box center [712, 327] width 985 height 616
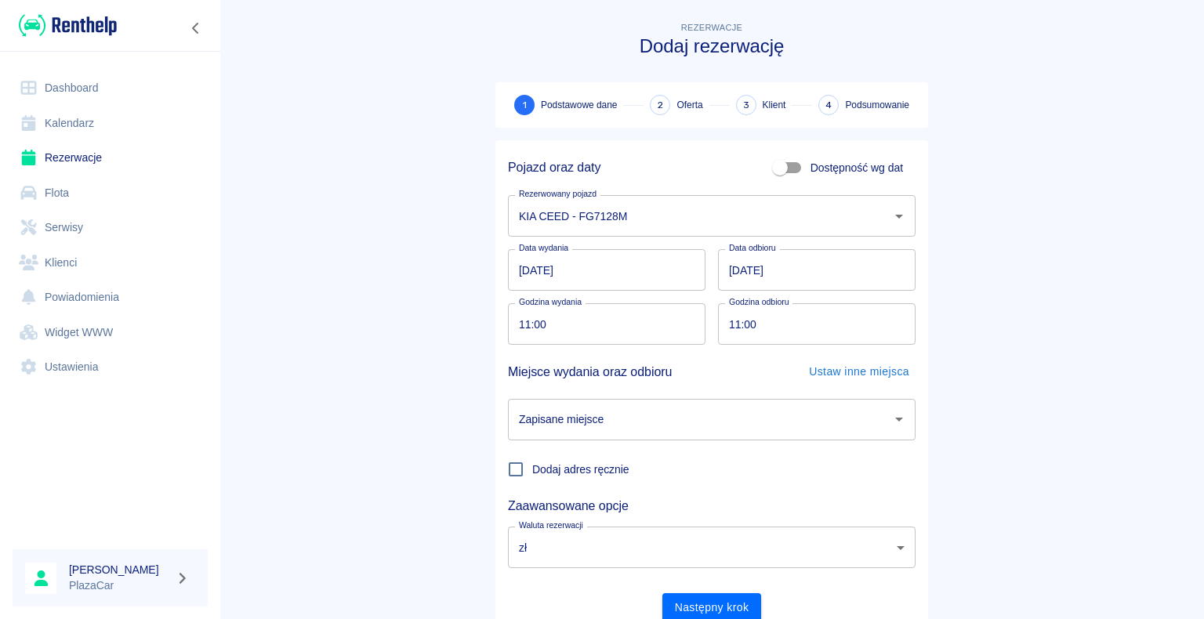
click at [895, 420] on icon "Otwórz" at bounding box center [899, 420] width 8 height 4
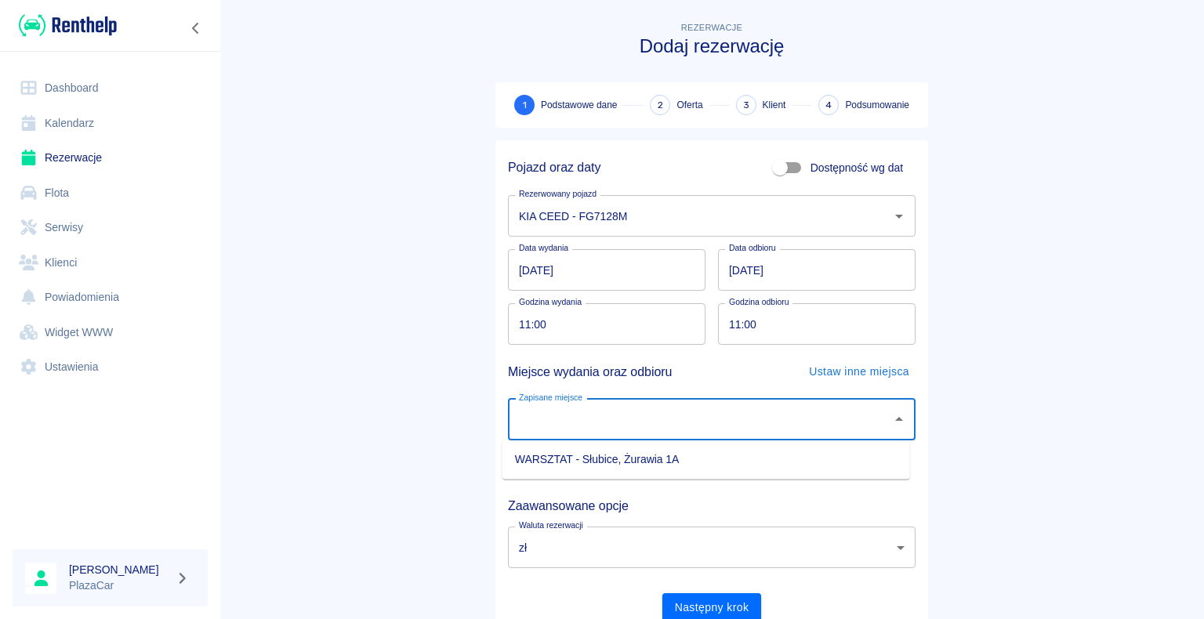
click at [848, 453] on li "WARSZTAT - Słubice, Żurawia 1A" at bounding box center [707, 460] width 408 height 26
type input "WARSZTAT - Słubice, Żurawia 1A"
click at [1060, 417] on main "Rezerwacje Dodaj rezerwację 1 Podstawowe dane 2 Oferta 3 Klient 4 Podsumowanie …" at bounding box center [712, 327] width 985 height 616
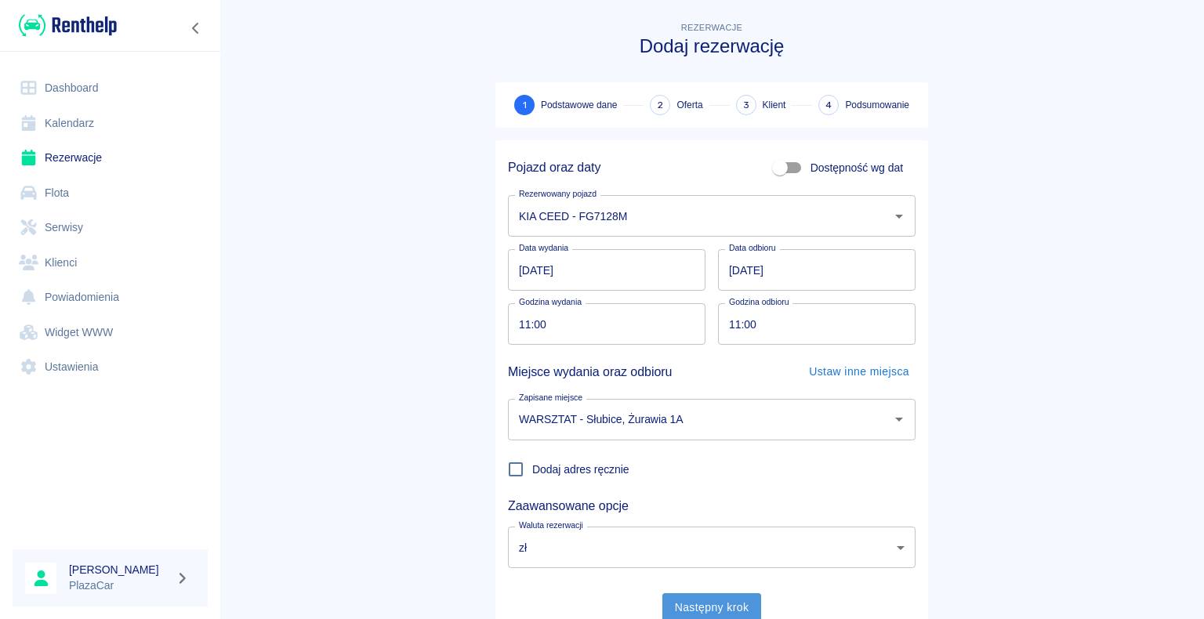
click at [696, 605] on button "Następny krok" at bounding box center [712, 607] width 100 height 29
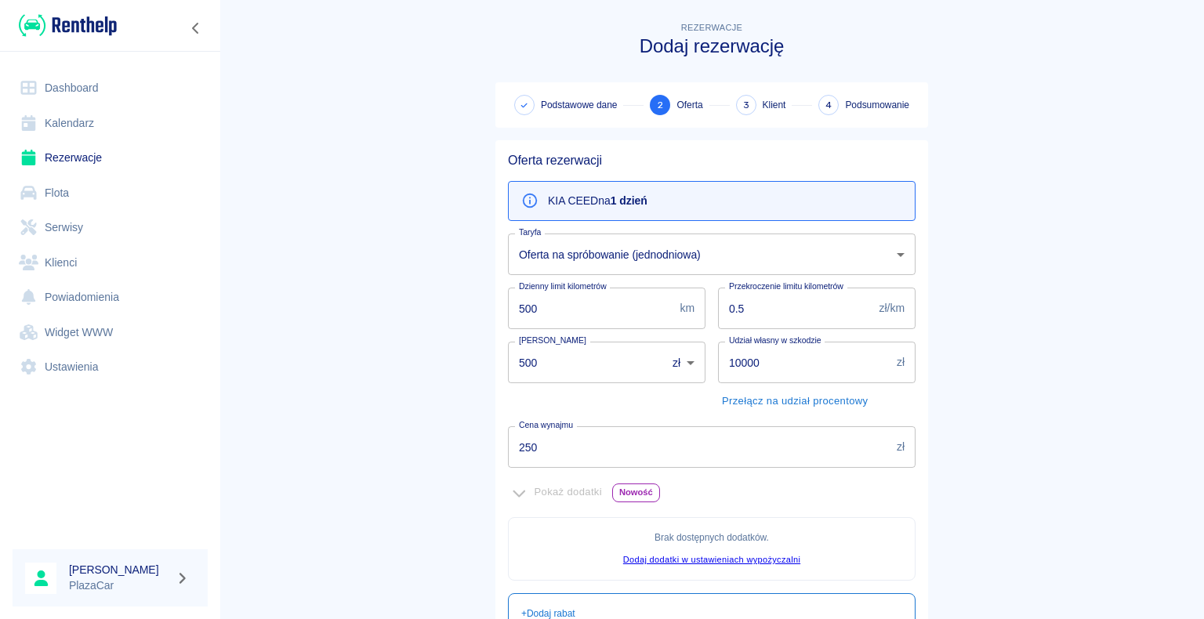
click at [958, 427] on main "Rezerwacje Dodaj rezerwację Podstawowe dane 2 Oferta 3 Klient 4 Podsumowanie Of…" at bounding box center [712, 439] width 985 height 841
